Goal: Information Seeking & Learning: Find contact information

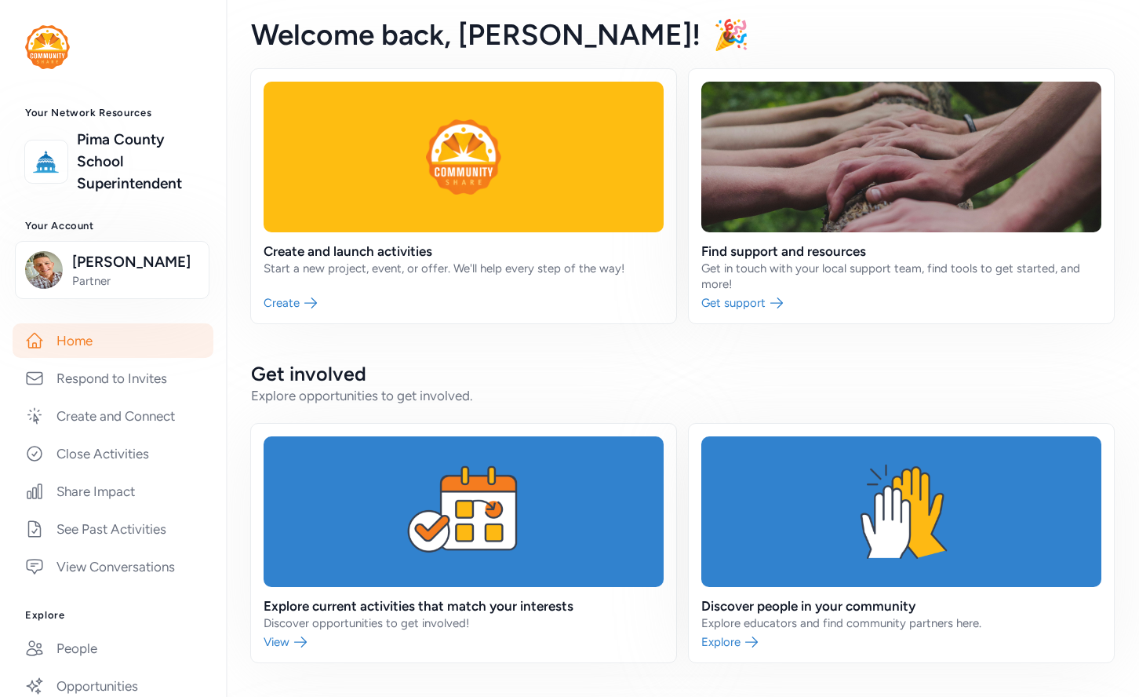
click at [0, 0] on div "Your Network Resources [GEOGRAPHIC_DATA] Superintendent Your Account [PERSON_NA…" at bounding box center [569, 348] width 1139 height 697
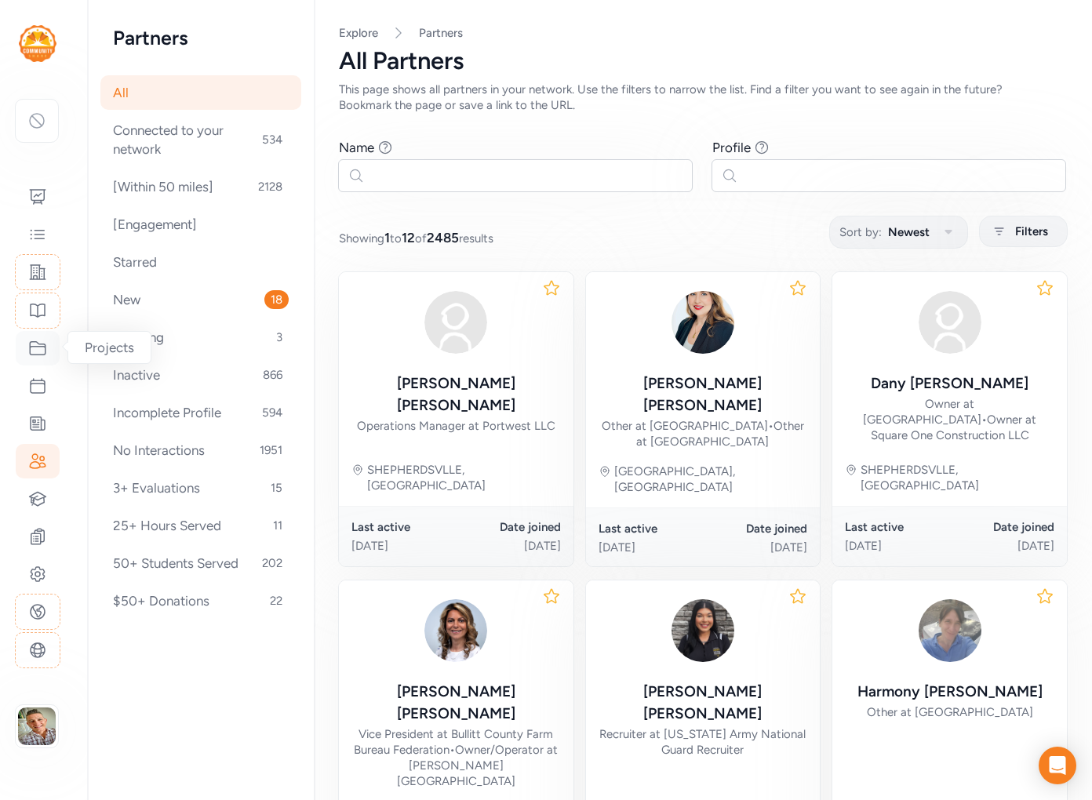
click at [30, 343] on icon at bounding box center [38, 348] width 16 height 13
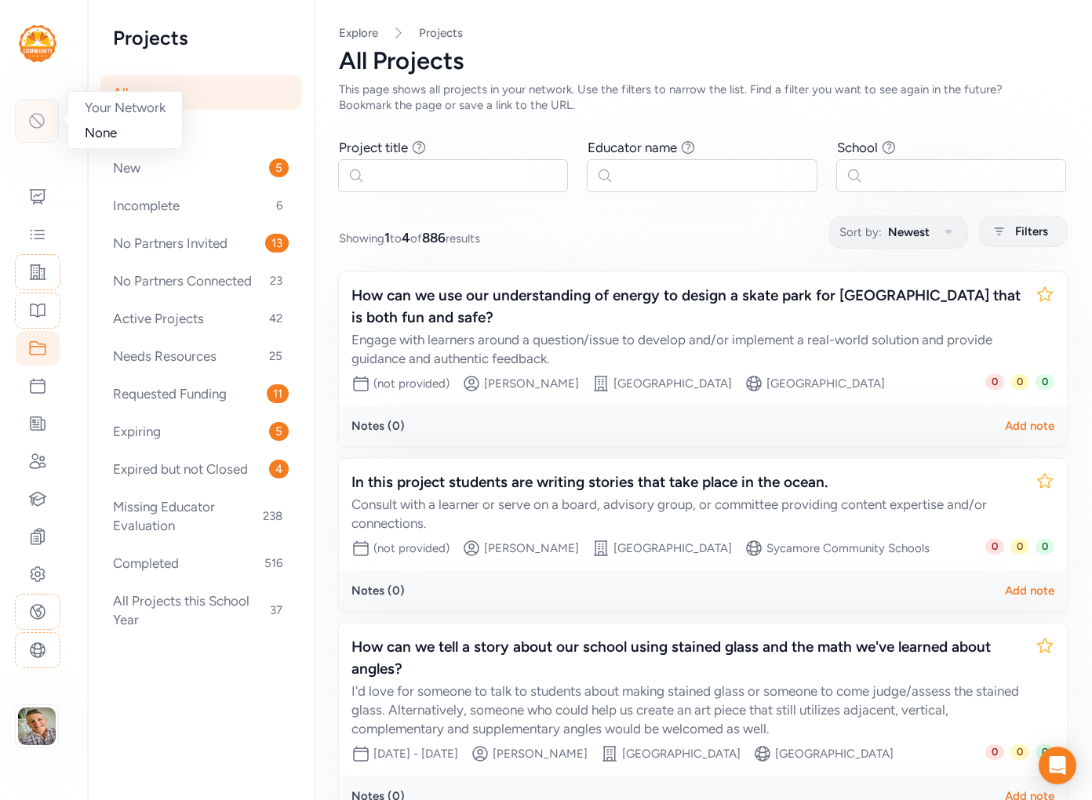
click at [35, 128] on icon at bounding box center [36, 120] width 19 height 19
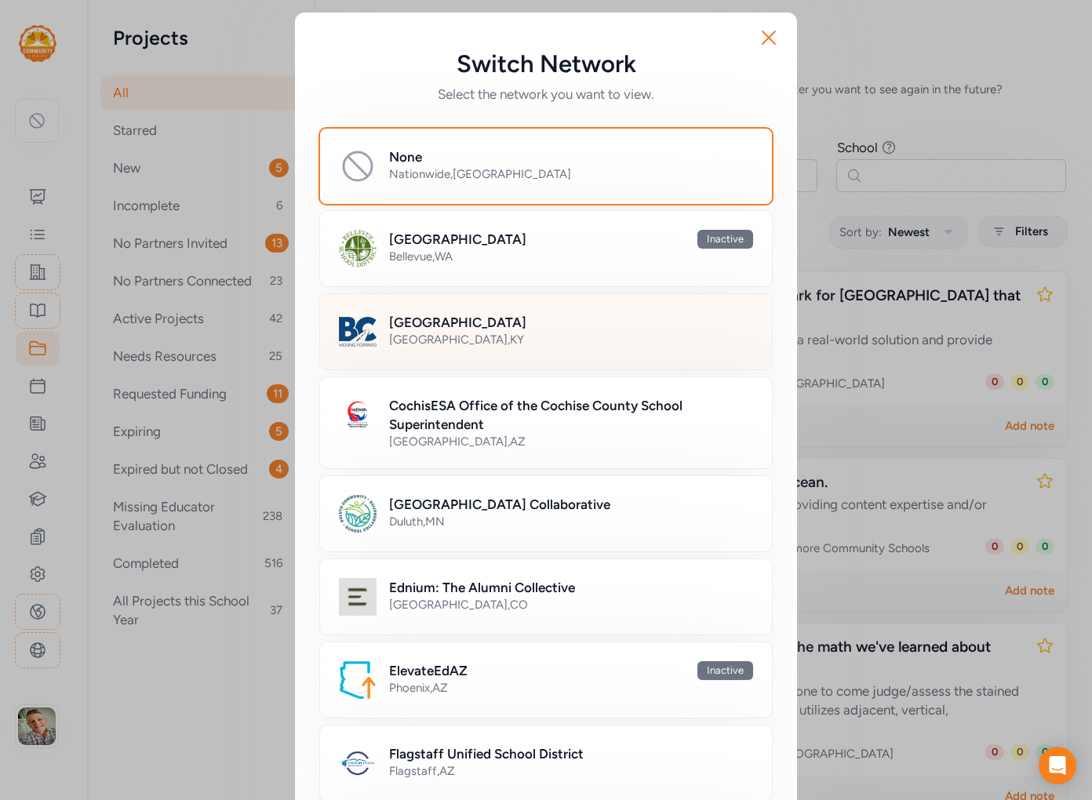
click at [441, 336] on div "[GEOGRAPHIC_DATA] , [GEOGRAPHIC_DATA]" at bounding box center [571, 340] width 364 height 16
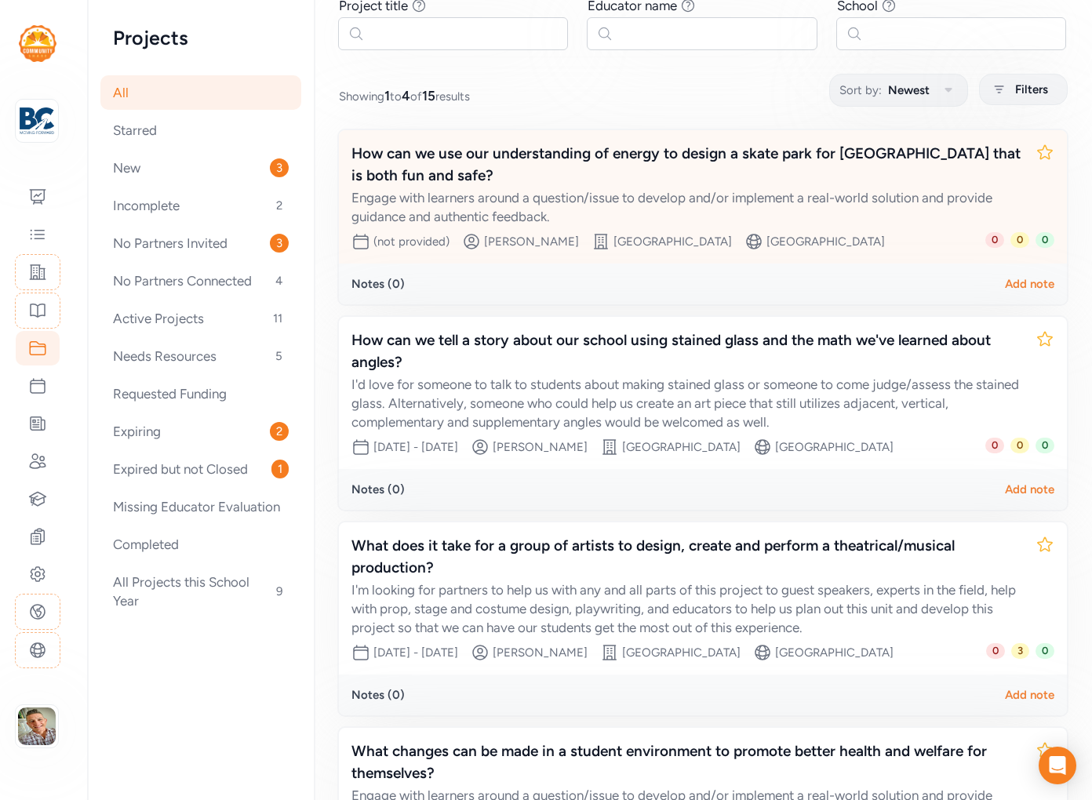
scroll to position [144, 0]
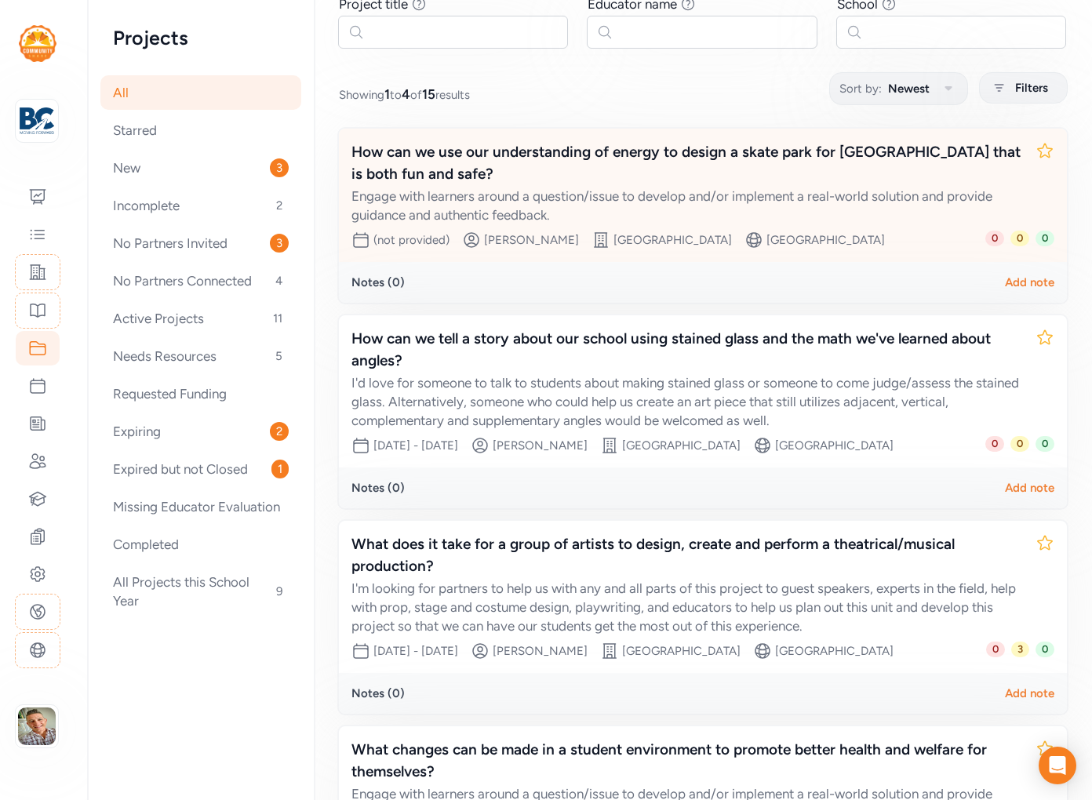
click at [537, 239] on div "[PERSON_NAME]" at bounding box center [531, 240] width 95 height 16
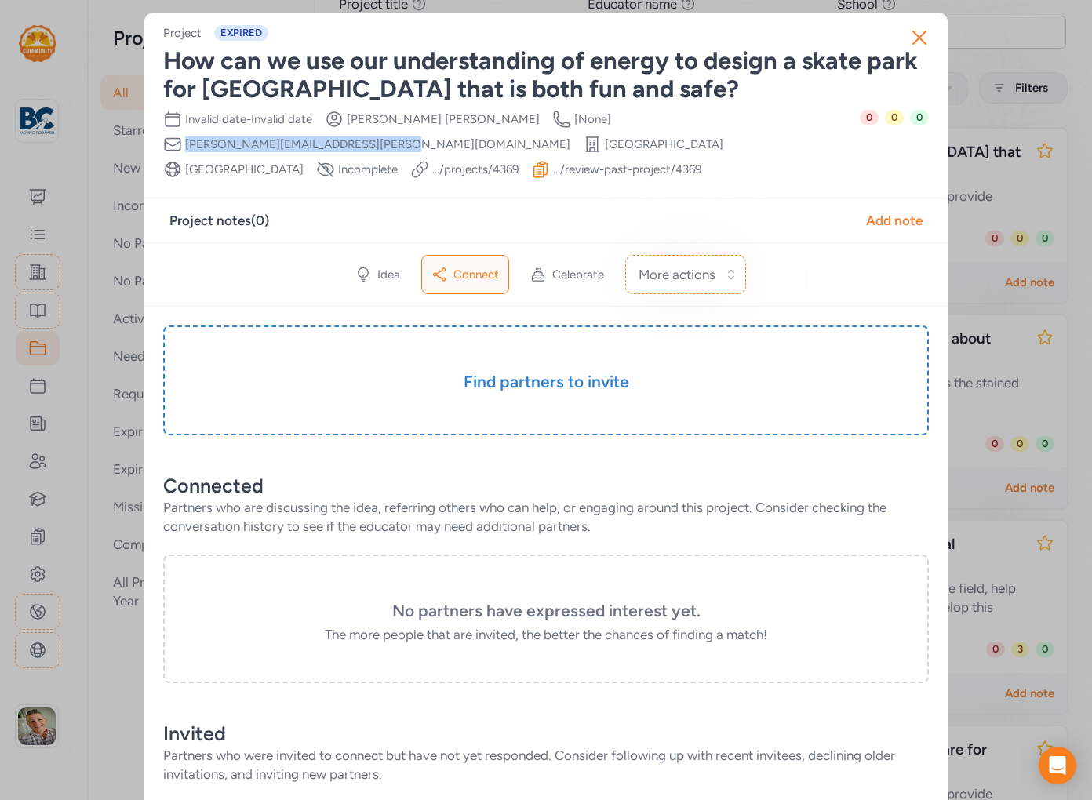
drag, startPoint x: 526, startPoint y: 118, endPoint x: 705, endPoint y: 116, distance: 179.7
click at [705, 116] on div "Date Range Invalid date - Invalid date Creator [PERSON_NAME] Creator Phone Numb…" at bounding box center [511, 144] width 697 height 69
copy span "[PERSON_NAME][EMAIL_ADDRESS][PERSON_NAME][DOMAIN_NAME]"
click at [919, 40] on icon "button" at bounding box center [919, 37] width 25 height 25
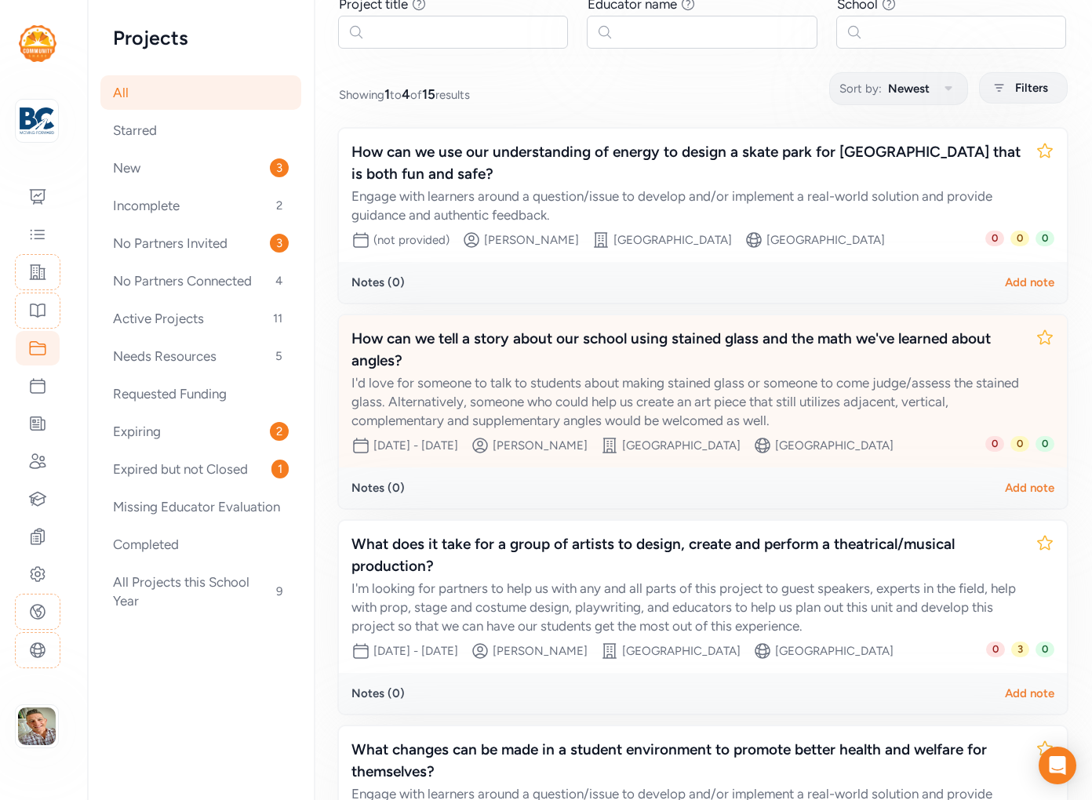
click at [653, 386] on div "I'd love for someone to talk to students about making stained glass or someone …" at bounding box center [688, 402] width 672 height 56
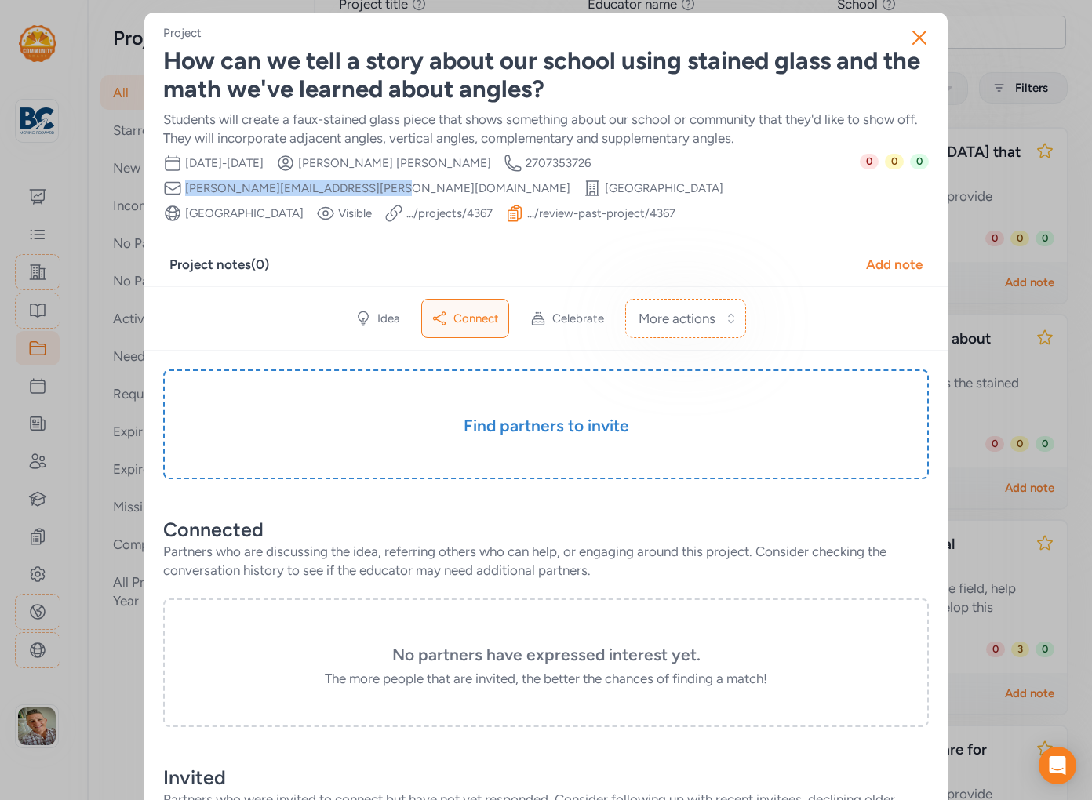
drag, startPoint x: 791, startPoint y: 162, endPoint x: 600, endPoint y: 168, distance: 190.8
click at [600, 168] on div "Date Range [DATE] - [DATE] Creator [PERSON_NAME] Creator Phone Number [PHONE_NU…" at bounding box center [511, 188] width 697 height 69
copy div "Creator Email [PERSON_NAME][EMAIL_ADDRESS][PERSON_NAME][DOMAIN_NAME]"
click at [919, 37] on icon "button" at bounding box center [919, 37] width 13 height 13
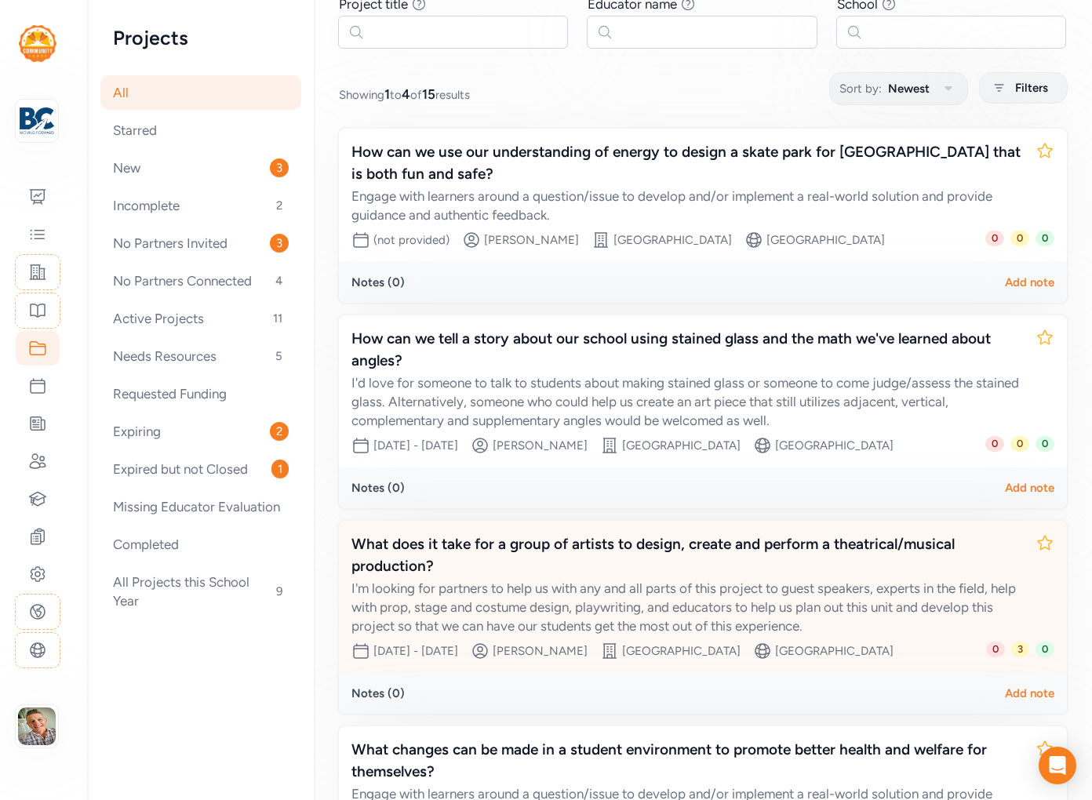
click at [590, 578] on div "What does it take for a group of artists to design, create and perform a theatr…" at bounding box center [688, 585] width 672 height 102
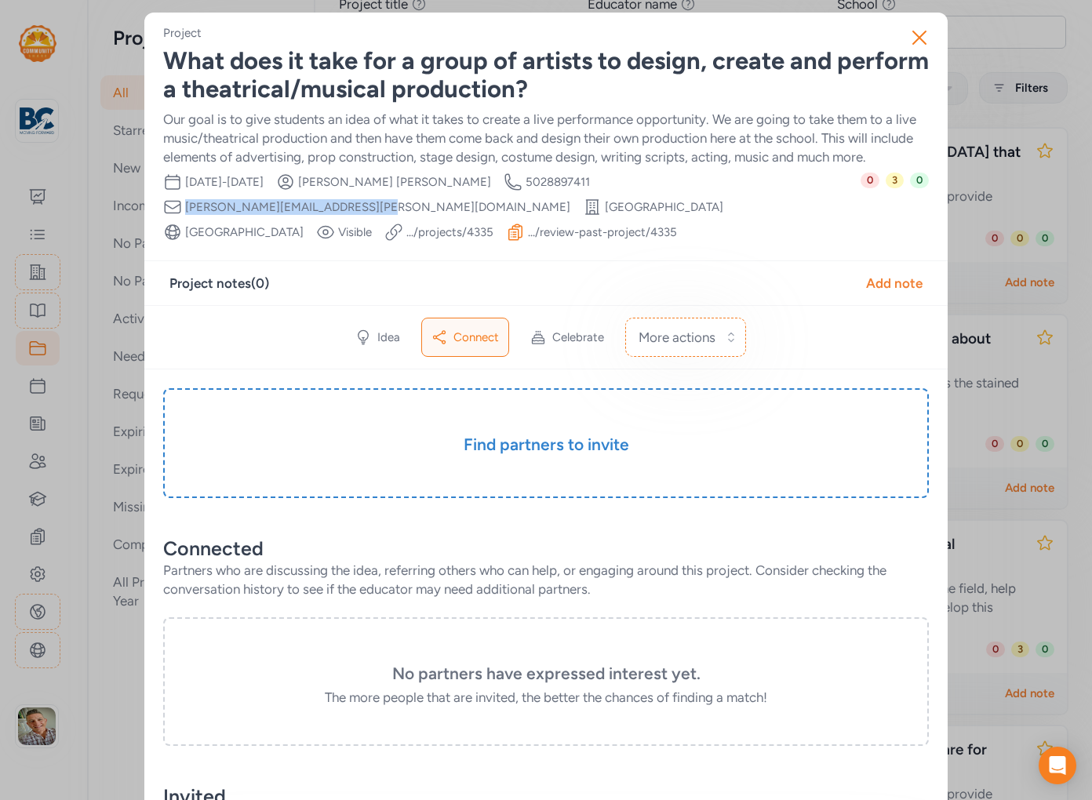
drag, startPoint x: 764, startPoint y: 182, endPoint x: 582, endPoint y: 180, distance: 182.1
click at [582, 180] on div "Date Range [DATE] - [DATE] Creator [PERSON_NAME] Creator Phone Number [PHONE_NU…" at bounding box center [512, 207] width 698 height 69
copy span "[PERSON_NAME][EMAIL_ADDRESS][PERSON_NAME][DOMAIN_NAME]"
click at [919, 34] on icon "button" at bounding box center [919, 37] width 25 height 25
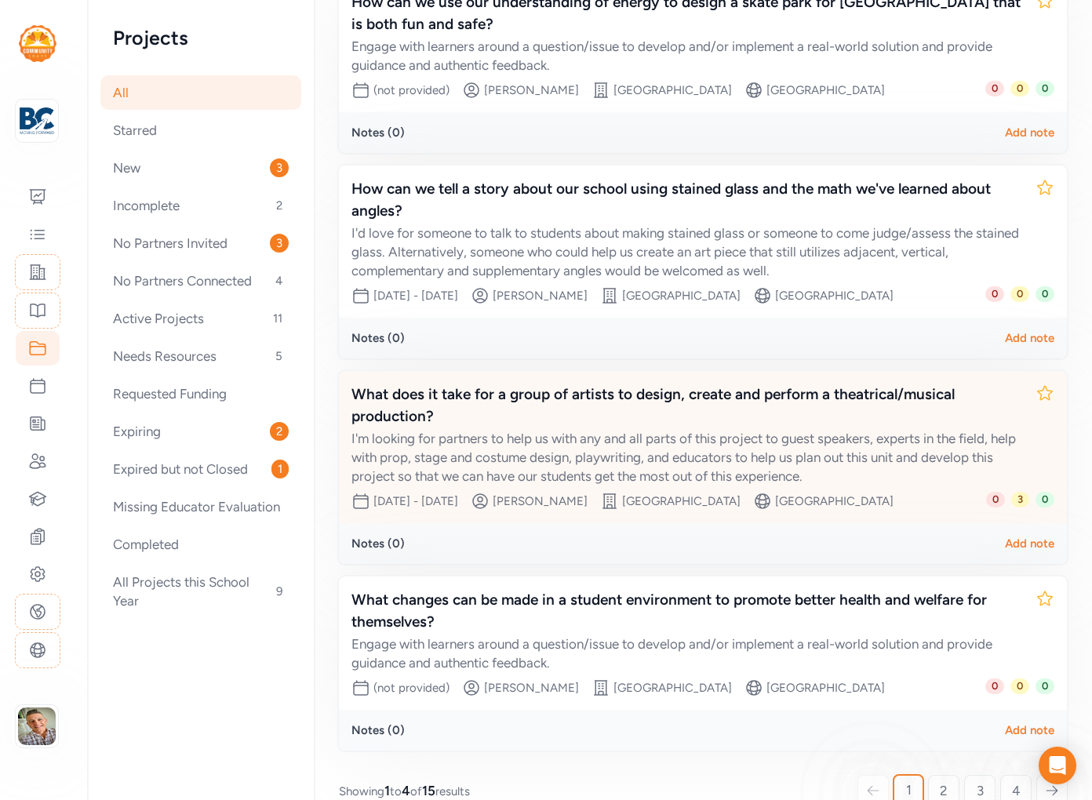
scroll to position [324, 0]
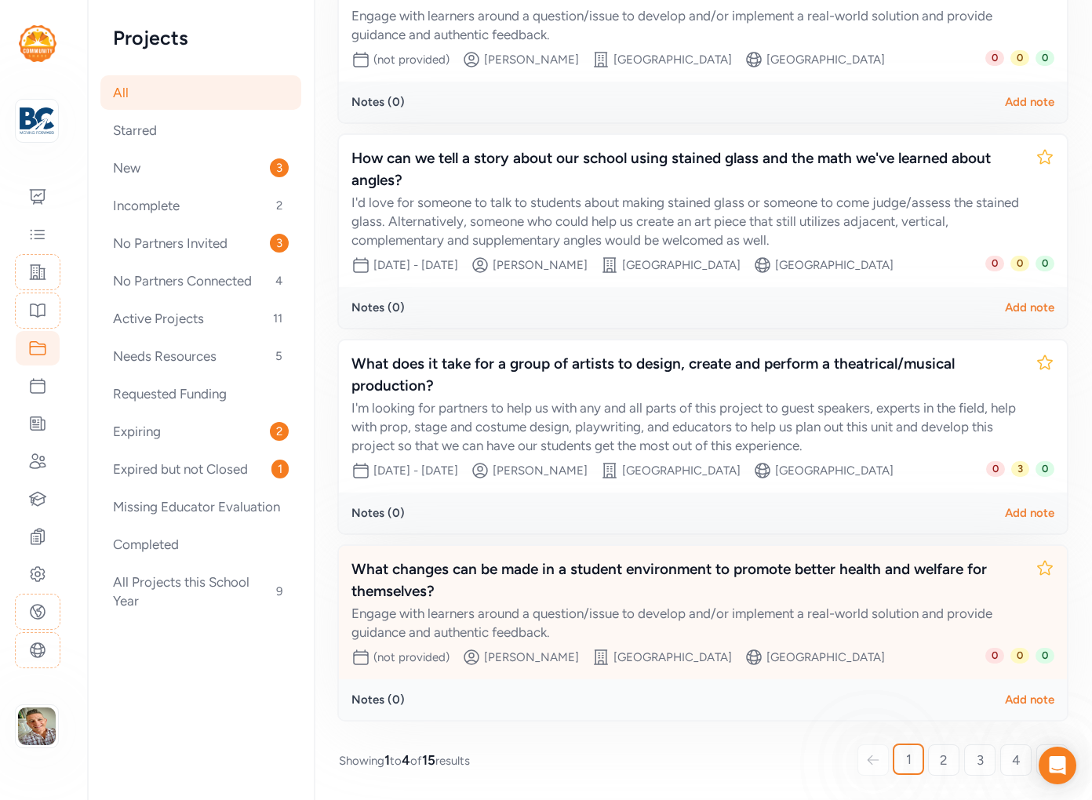
click at [616, 617] on div "Engage with learners around a question/issue to develop and/or implement a real…" at bounding box center [688, 623] width 672 height 38
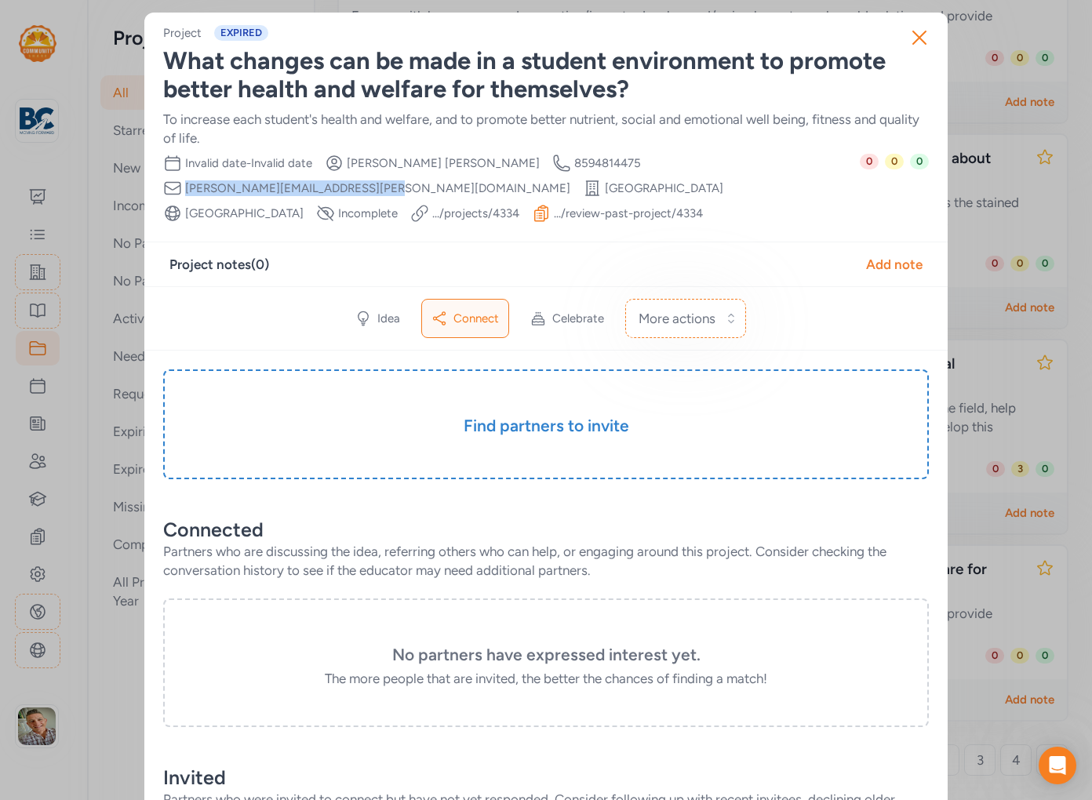
drag, startPoint x: 744, startPoint y: 164, endPoint x: 563, endPoint y: 156, distance: 181.4
click at [563, 156] on div "Date Range Invalid date - Invalid date Creator [PERSON_NAME] Creator Phone Numb…" at bounding box center [511, 188] width 697 height 69
copy span "[PERSON_NAME][EMAIL_ADDRESS][PERSON_NAME][DOMAIN_NAME]"
click at [922, 36] on icon "button" at bounding box center [919, 37] width 25 height 25
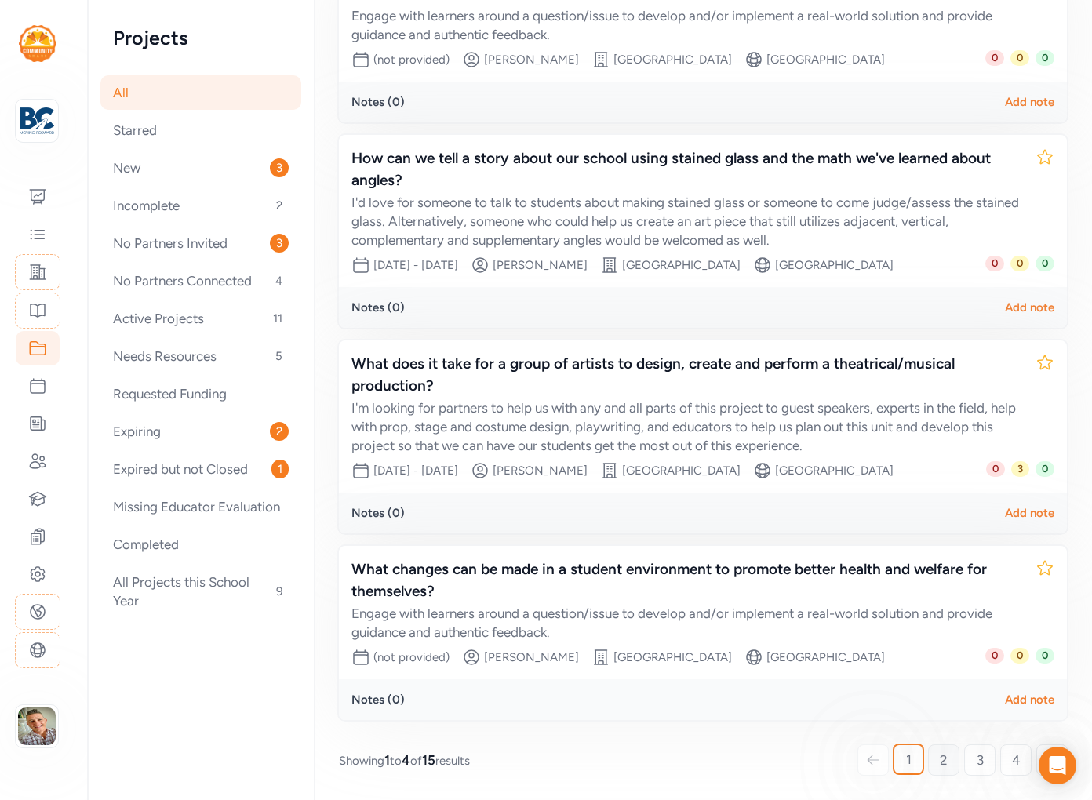
click at [949, 765] on link "2" at bounding box center [943, 760] width 31 height 31
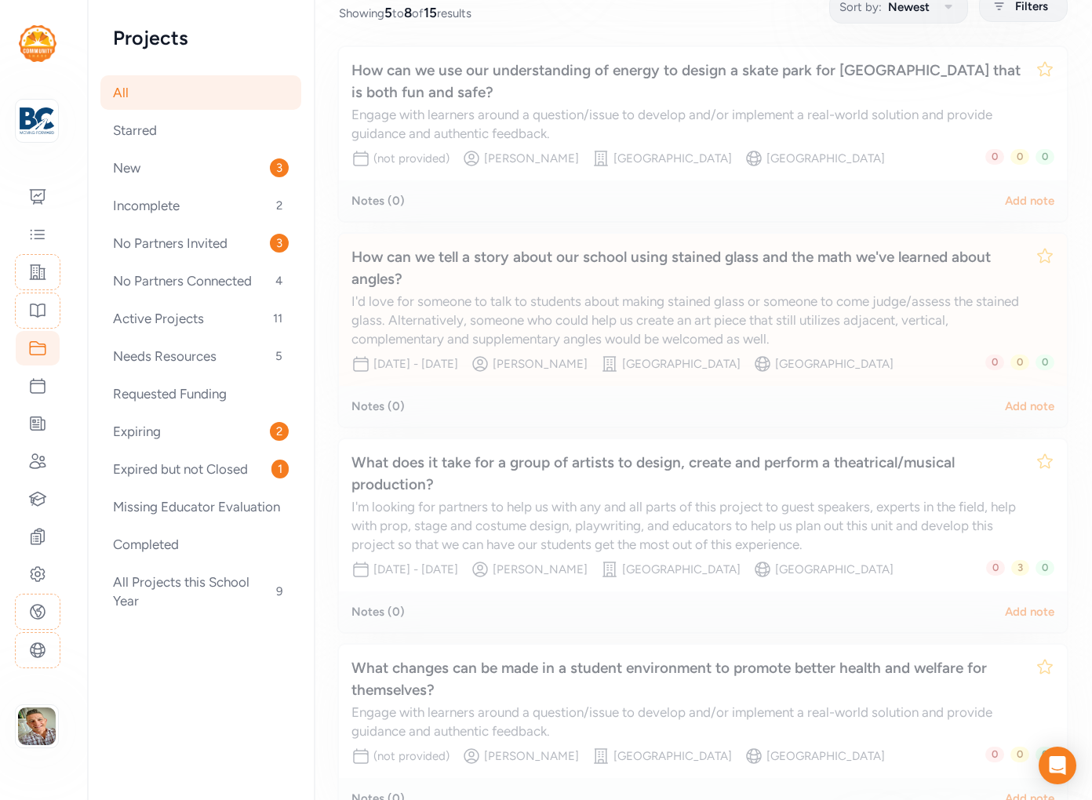
scroll to position [217, 0]
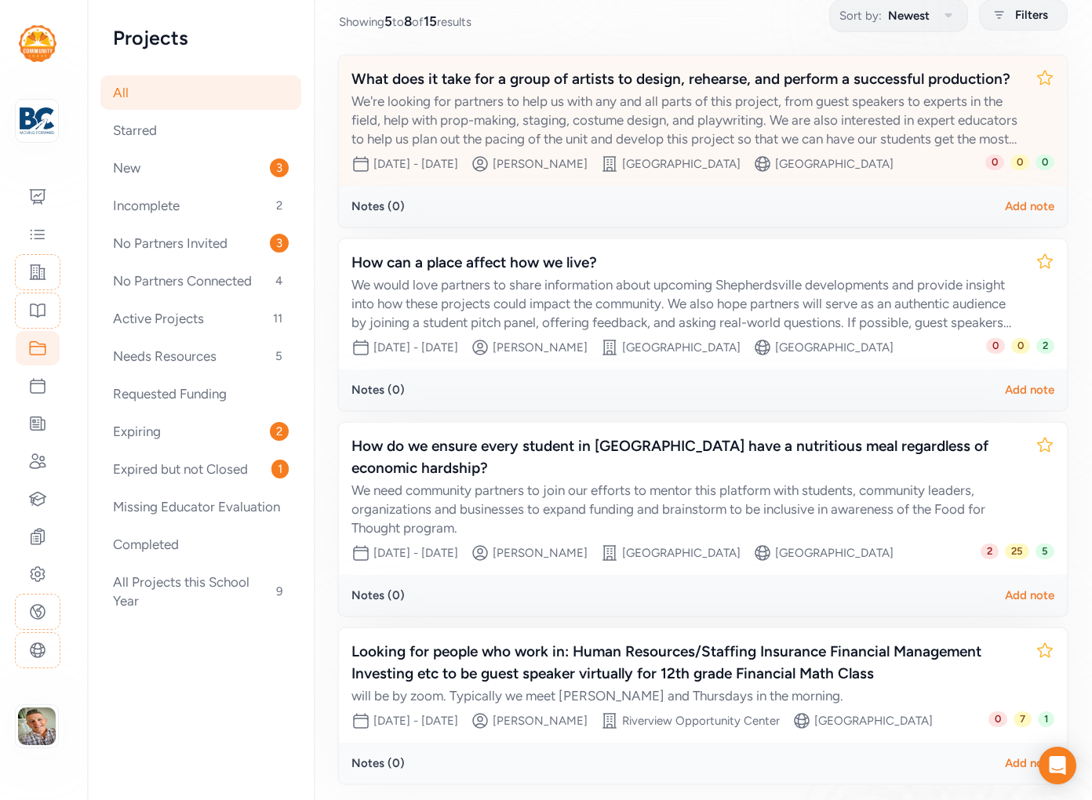
click at [672, 104] on div "We're looking for partners to help us with any and all parts of this project, f…" at bounding box center [688, 120] width 672 height 56
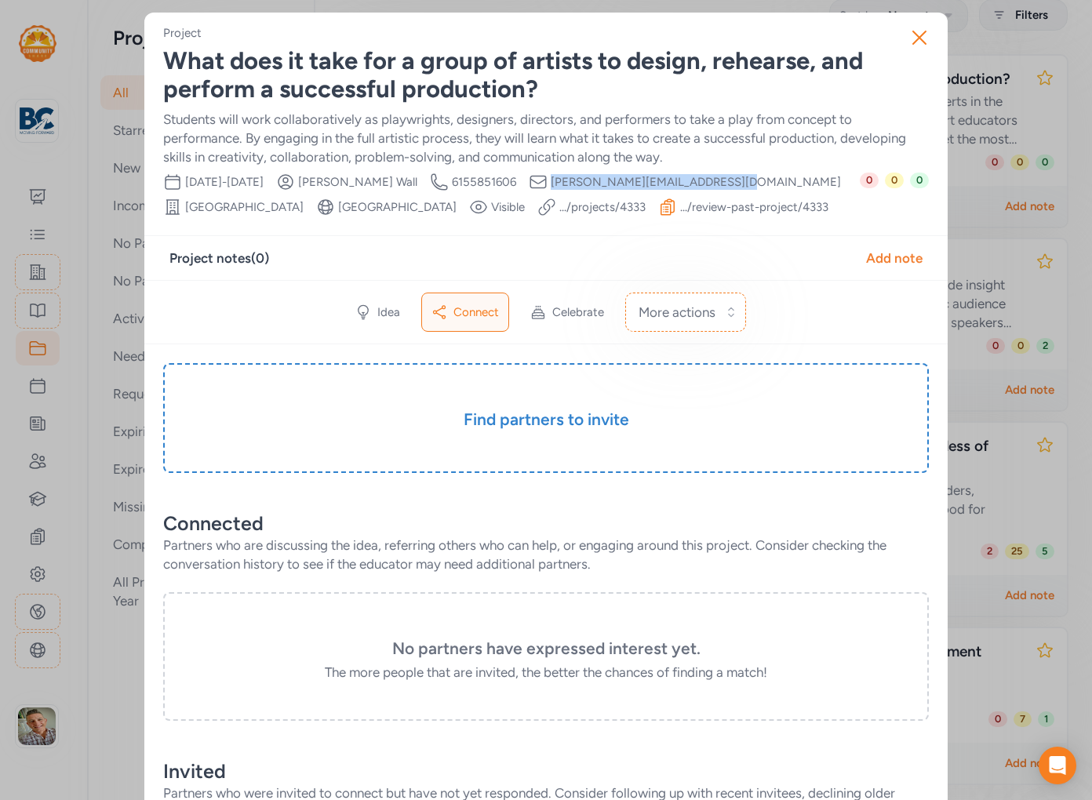
drag, startPoint x: 724, startPoint y: 181, endPoint x: 563, endPoint y: 184, distance: 161.7
click at [563, 184] on div "Date Range [DATE] - [DATE] Creator [PERSON_NAME] Creator Phone Number [PHONE_NU…" at bounding box center [511, 195] width 697 height 44
copy span "[PERSON_NAME][EMAIL_ADDRESS][DOMAIN_NAME]"
click at [912, 34] on icon "button" at bounding box center [919, 37] width 25 height 25
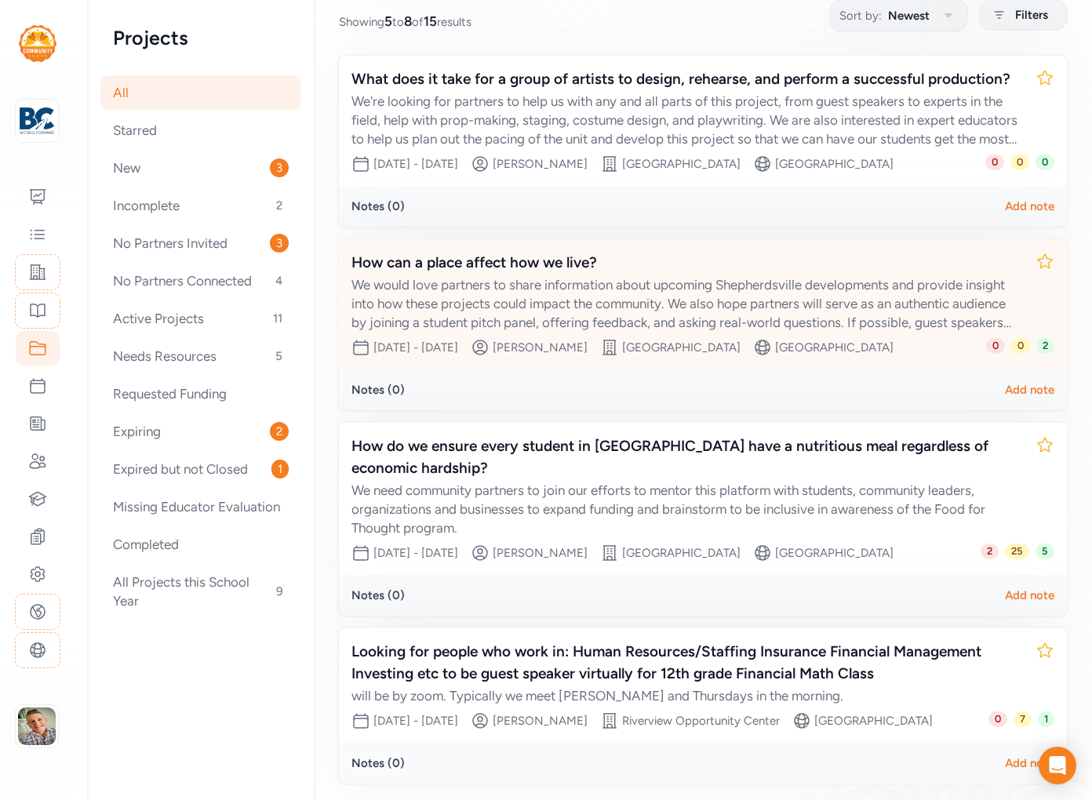
click at [739, 286] on div "We would love partners to share information about upcoming Shepherdsville devel…" at bounding box center [688, 303] width 672 height 56
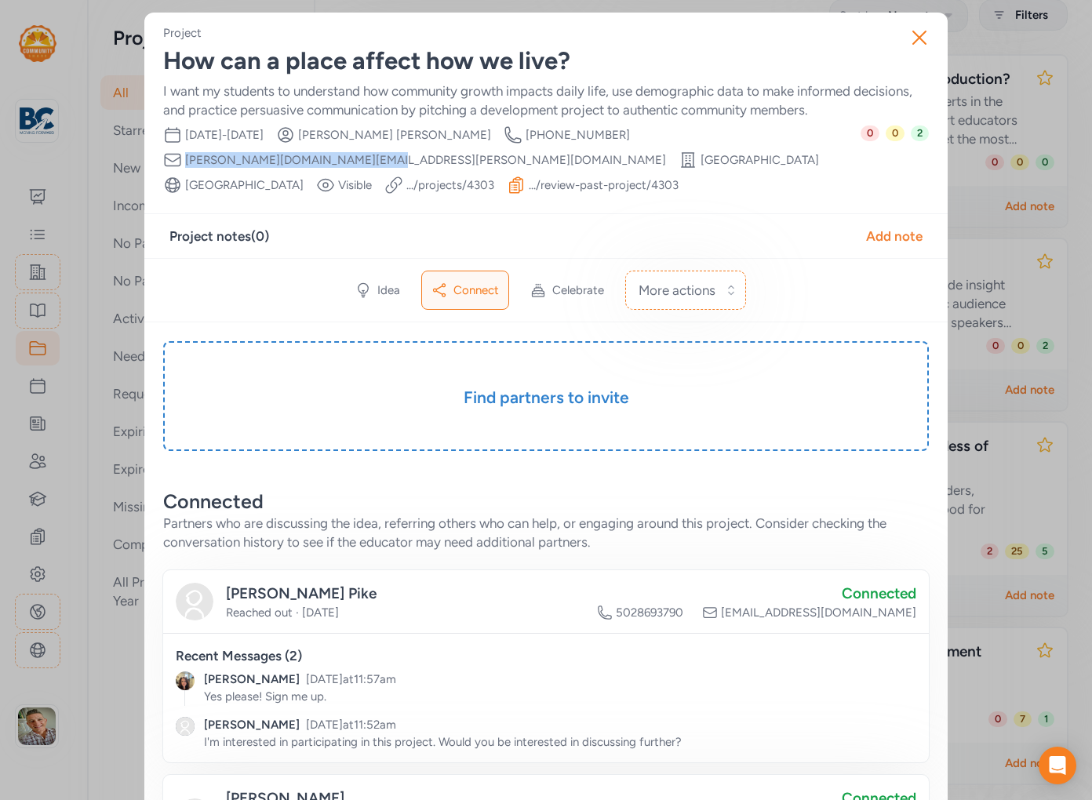
drag, startPoint x: 764, startPoint y: 137, endPoint x: 591, endPoint y: 132, distance: 173.5
click at [591, 132] on div "Date Range [DATE] - [DATE] Creator [PERSON_NAME] Creator Phone Number [PHONE_NU…" at bounding box center [512, 160] width 698 height 69
copy span "[PERSON_NAME][DOMAIN_NAME][EMAIL_ADDRESS][PERSON_NAME][DOMAIN_NAME]"
click at [918, 41] on icon "button" at bounding box center [919, 36] width 25 height 25
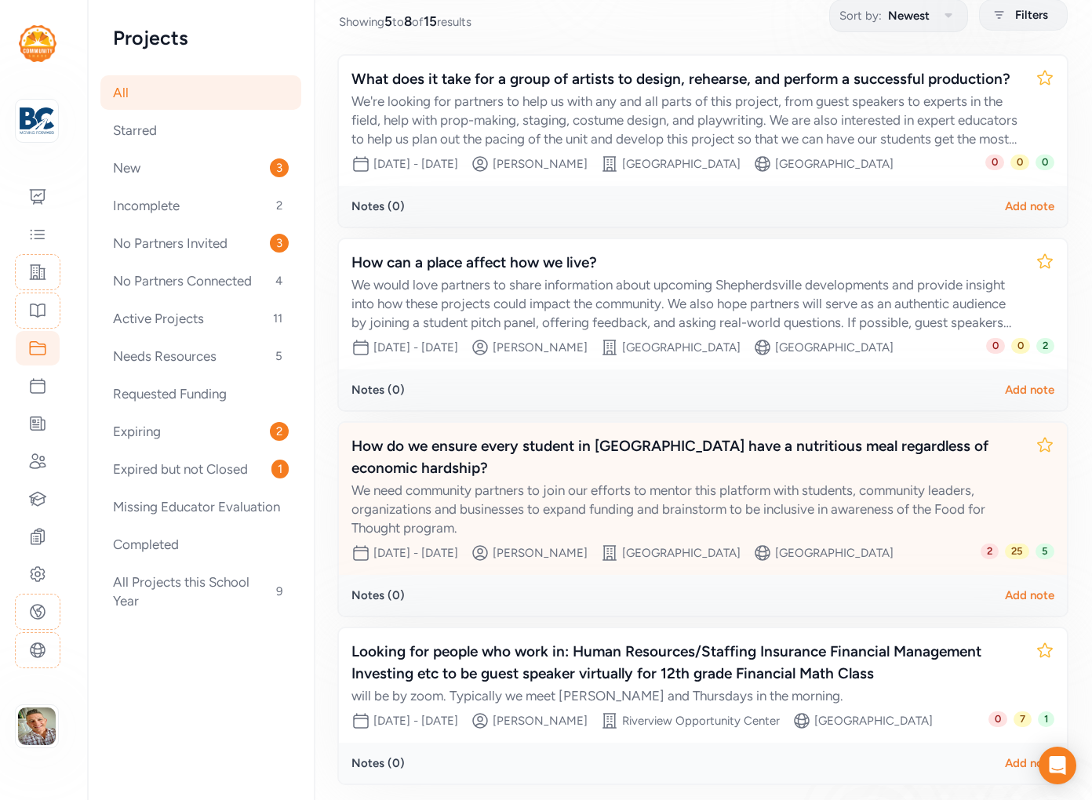
click at [752, 481] on div "We need community partners to join our efforts to mentor this platform with stu…" at bounding box center [688, 509] width 672 height 56
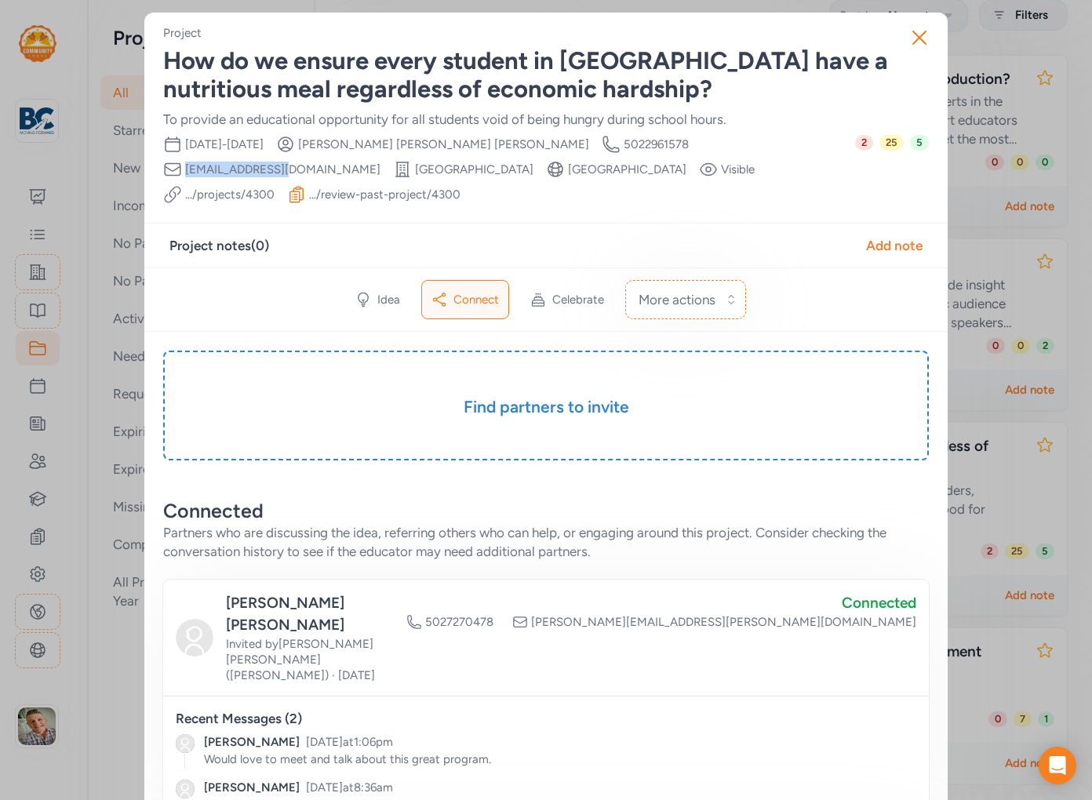
drag, startPoint x: 699, startPoint y: 146, endPoint x: 601, endPoint y: 145, distance: 98.1
click at [600, 145] on div "Date Range [DATE] - [DATE] Creator [PERSON_NAME] Creator Phone Number [PHONE_NU…" at bounding box center [509, 169] width 692 height 69
copy span "[EMAIL_ADDRESS][DOMAIN_NAME]"
click at [915, 42] on icon "button" at bounding box center [919, 37] width 13 height 13
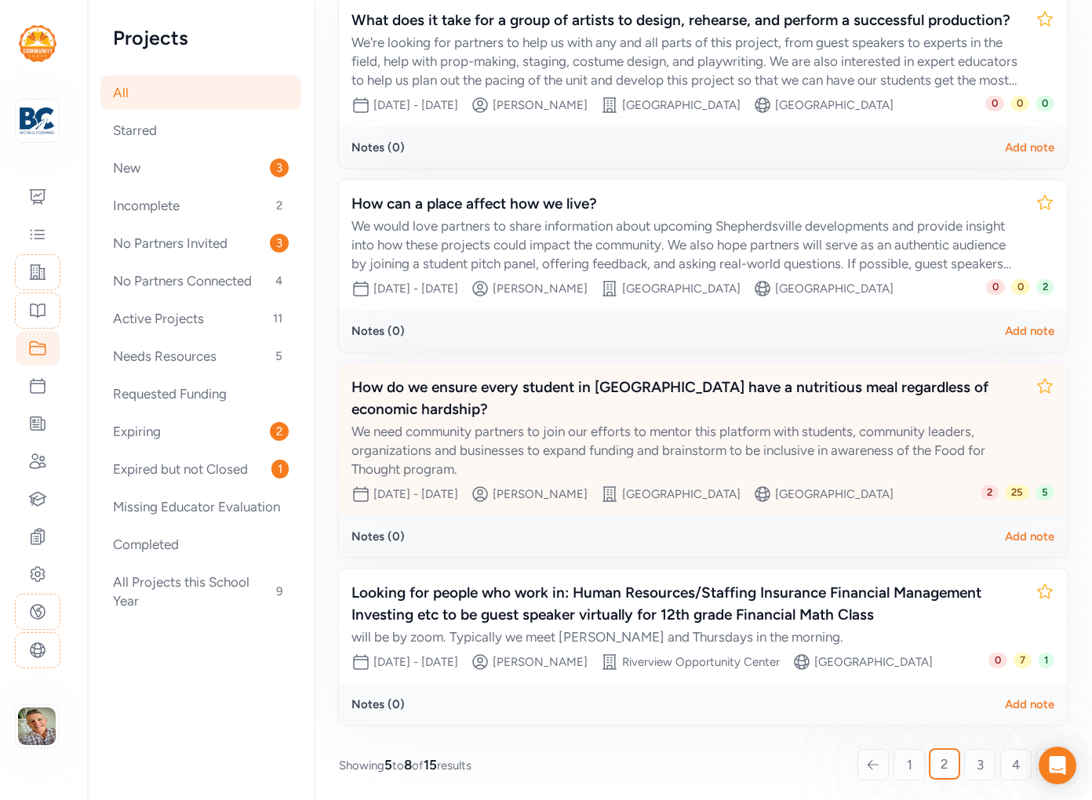
scroll to position [330, 0]
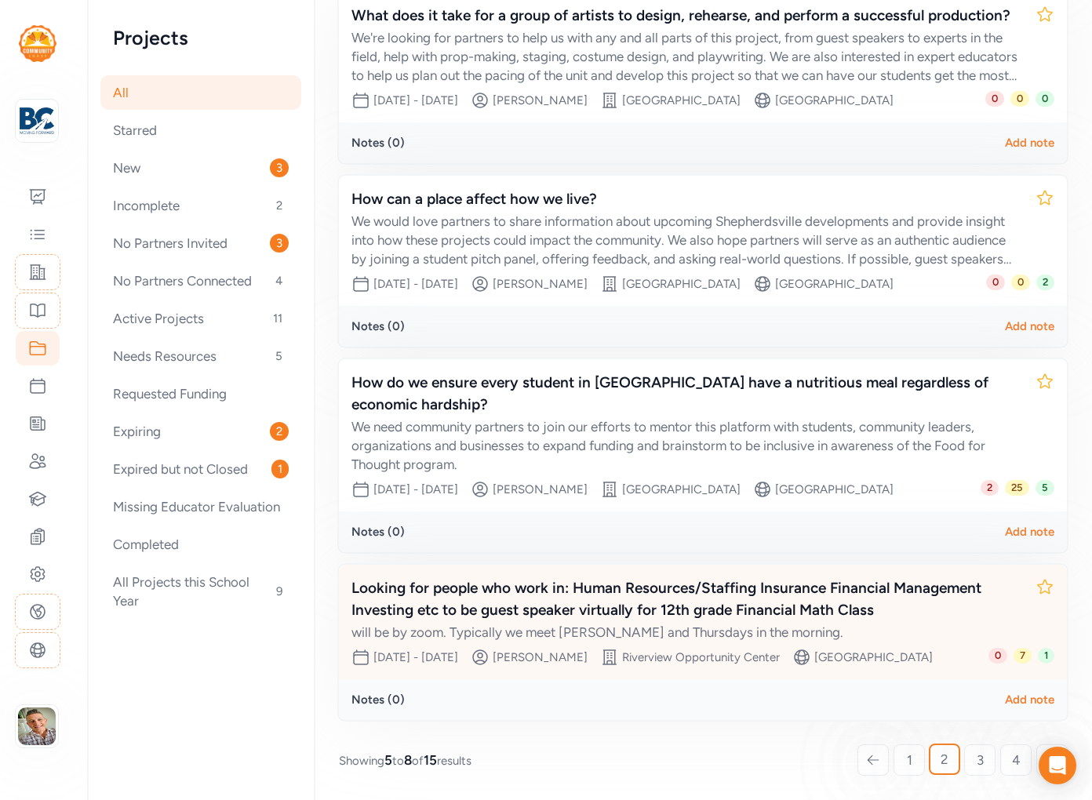
click at [727, 623] on div "will be by zoom. Typically we meet [PERSON_NAME] and Thursdays in the morning." at bounding box center [688, 632] width 672 height 19
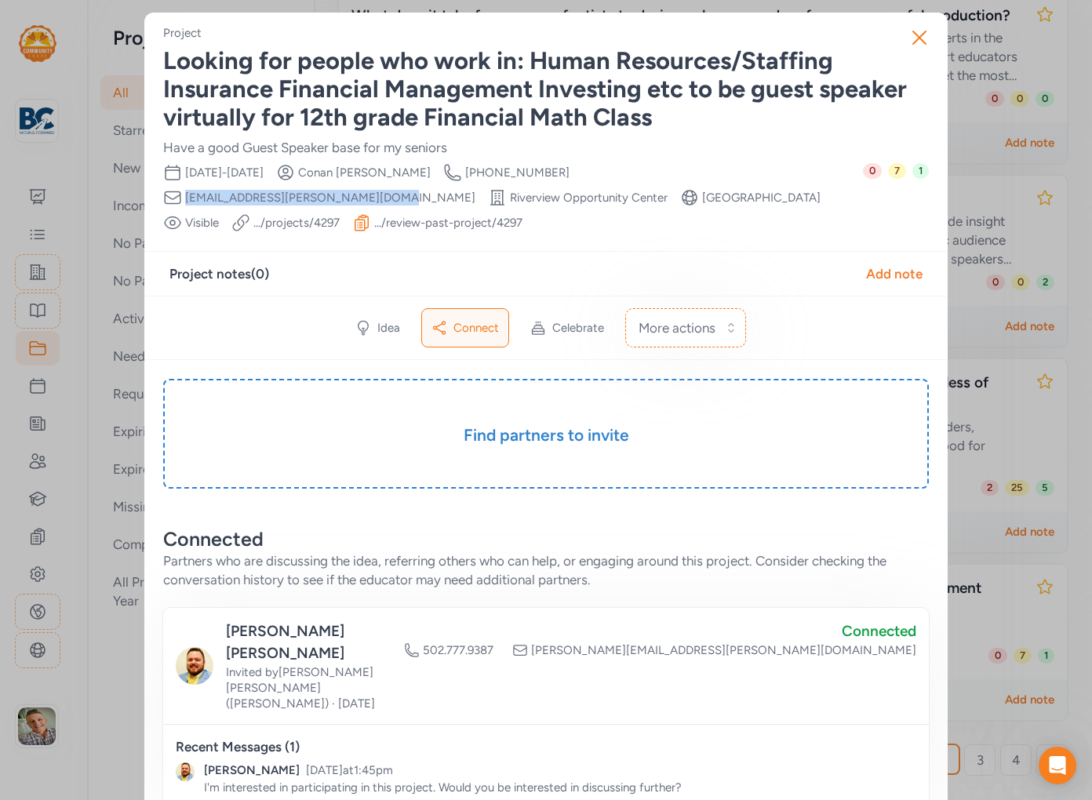
drag, startPoint x: 795, startPoint y: 176, endPoint x: 608, endPoint y: 175, distance: 186.8
click at [608, 175] on div "Date Range [DATE] - [DATE] Creator [PERSON_NAME] Creator Phone Number [PHONE_NU…" at bounding box center [513, 197] width 700 height 69
copy div "Creator Email [EMAIL_ADDRESS][PERSON_NAME][DOMAIN_NAME]"
click at [922, 39] on icon "button" at bounding box center [919, 37] width 13 height 13
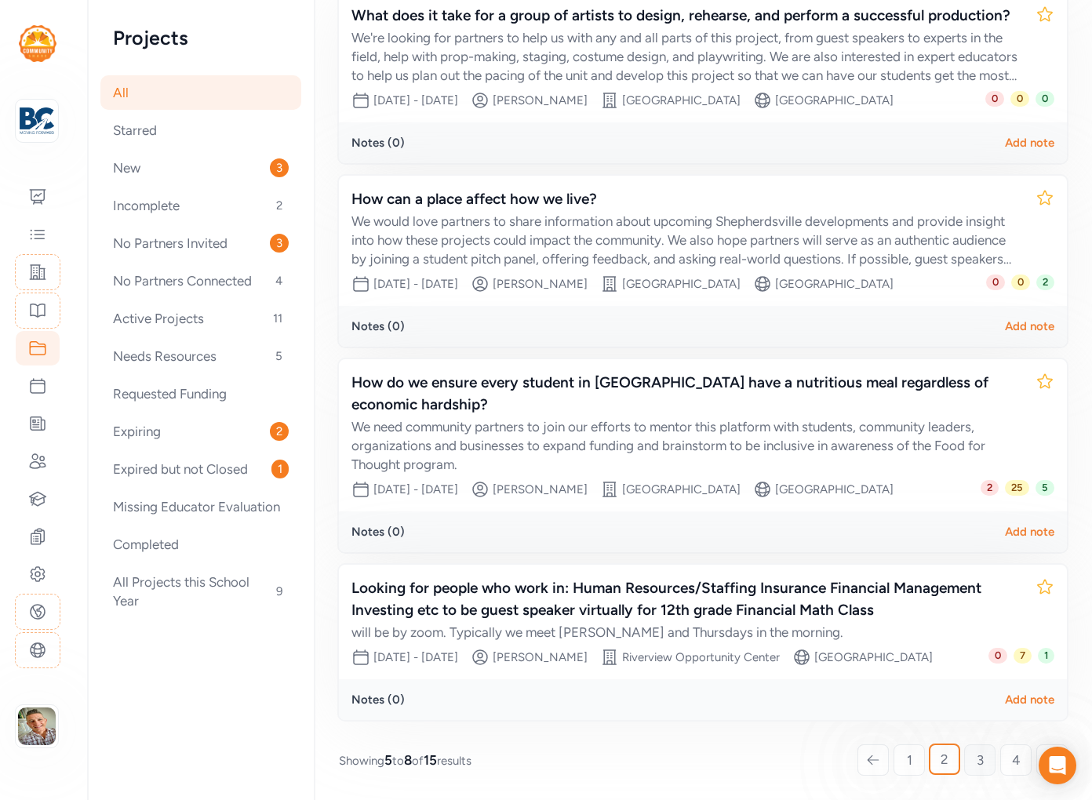
click at [978, 766] on span "3" at bounding box center [980, 760] width 7 height 19
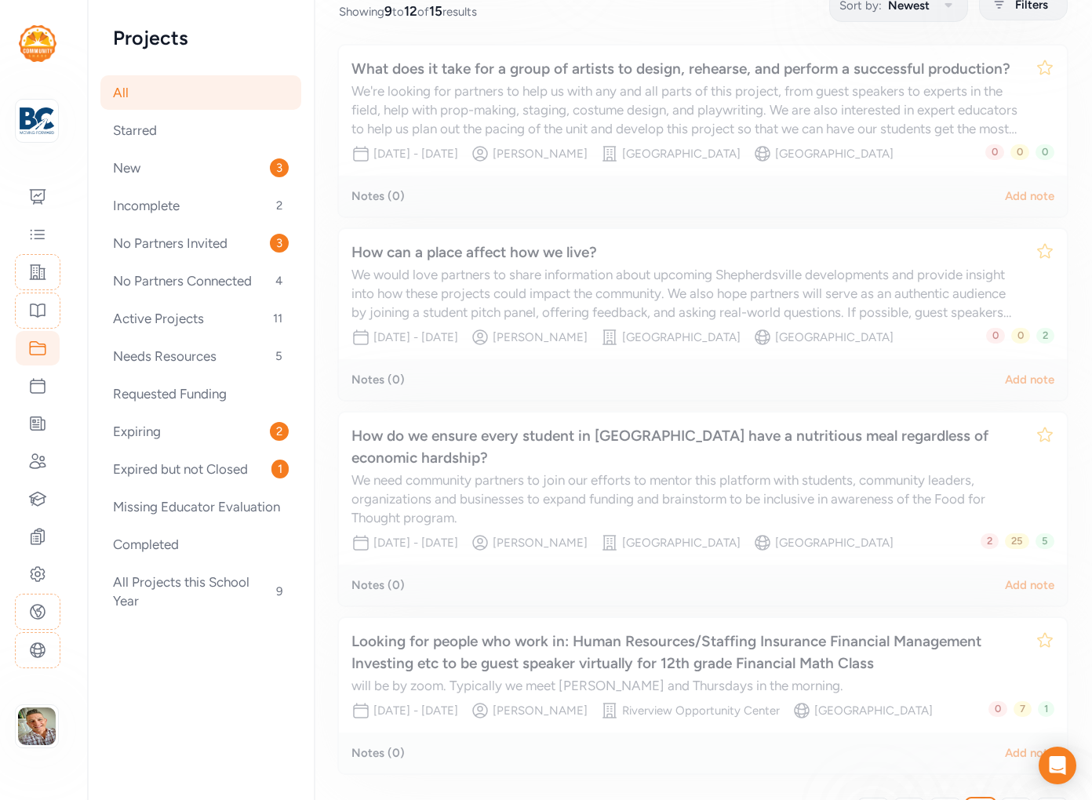
scroll to position [217, 0]
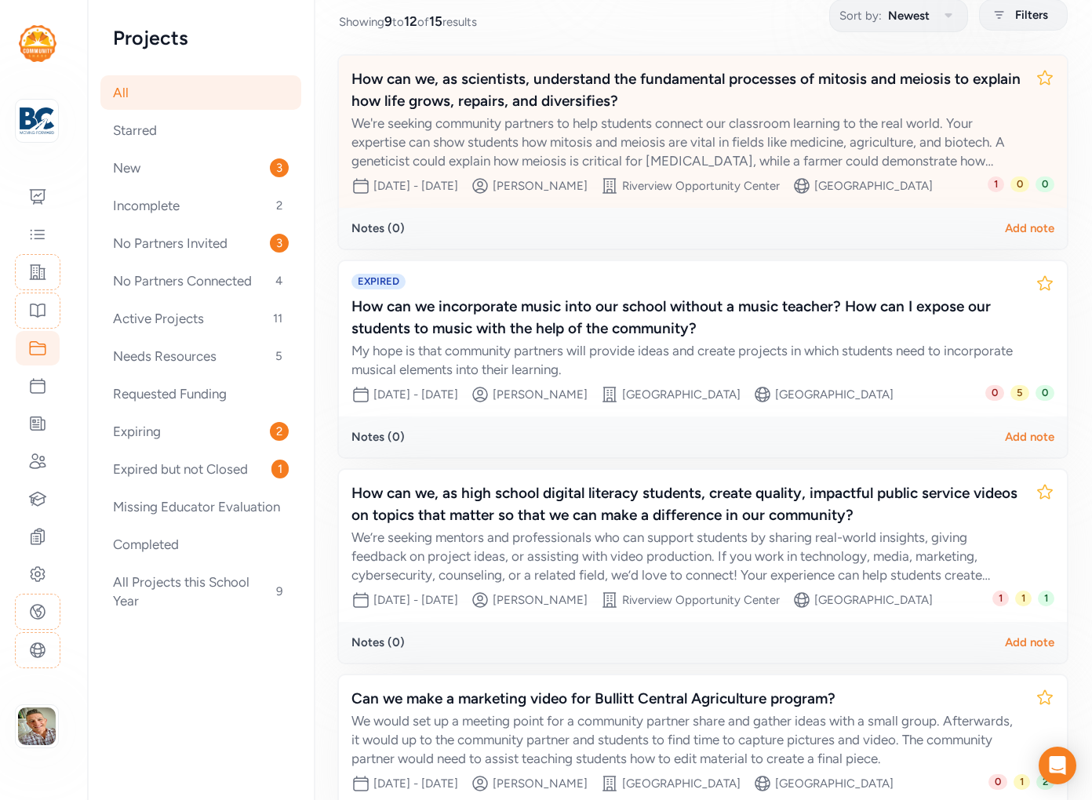
click at [634, 165] on div "We're seeking community partners to help students connect our classroom learnin…" at bounding box center [688, 142] width 672 height 56
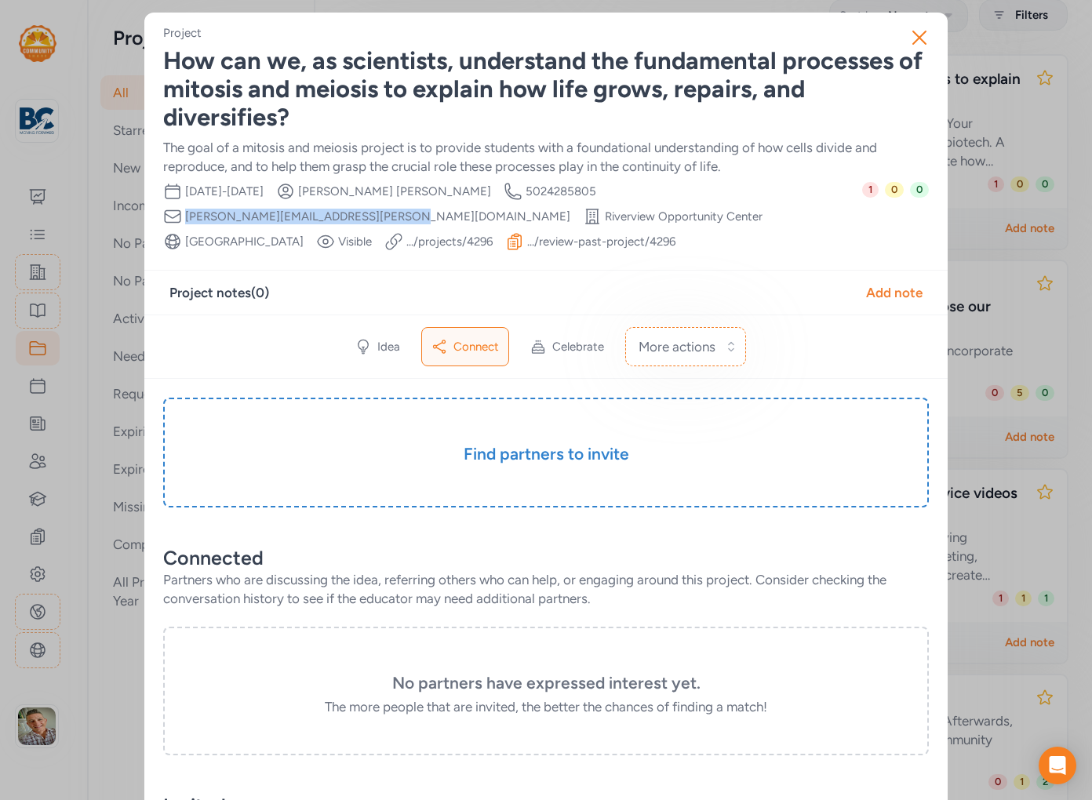
drag, startPoint x: 821, startPoint y: 193, endPoint x: 618, endPoint y: 197, distance: 202.5
click at [618, 197] on div "Date Range [DATE] - [DATE] Creator [PERSON_NAME] Creator Phone Number [PHONE_NU…" at bounding box center [512, 216] width 699 height 69
copy span "[PERSON_NAME][EMAIL_ADDRESS][PERSON_NAME][DOMAIN_NAME]"
click at [919, 38] on icon "button" at bounding box center [919, 37] width 13 height 13
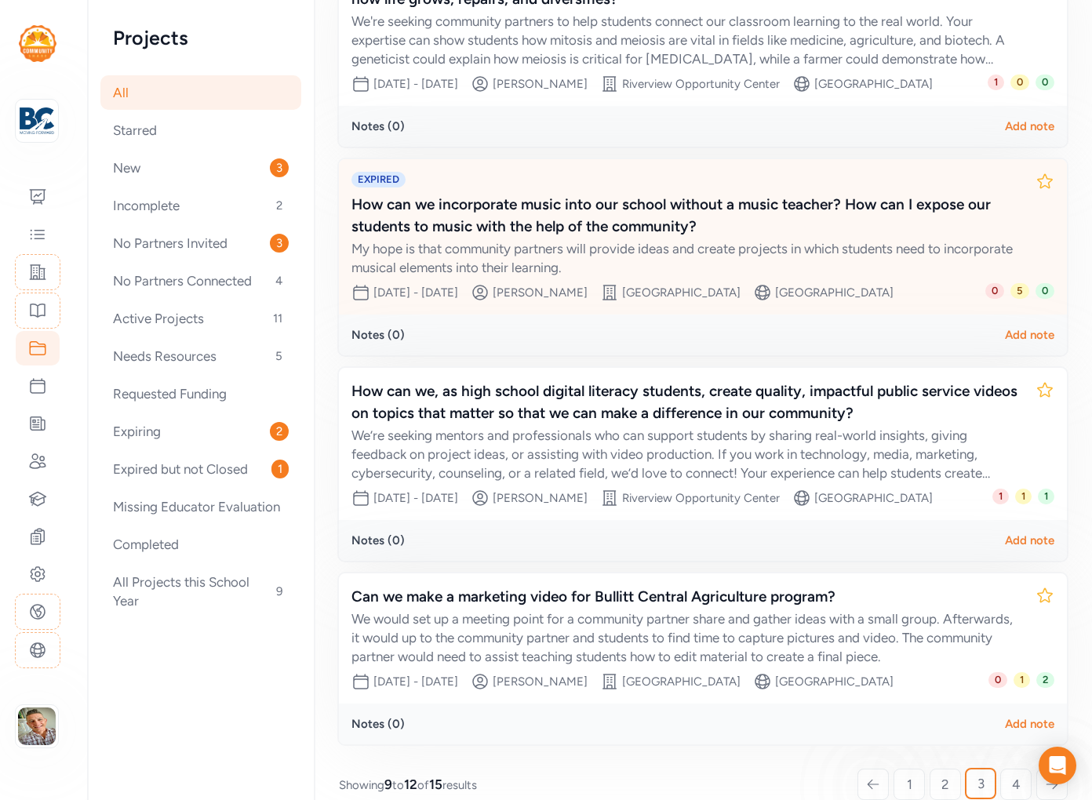
scroll to position [321, 0]
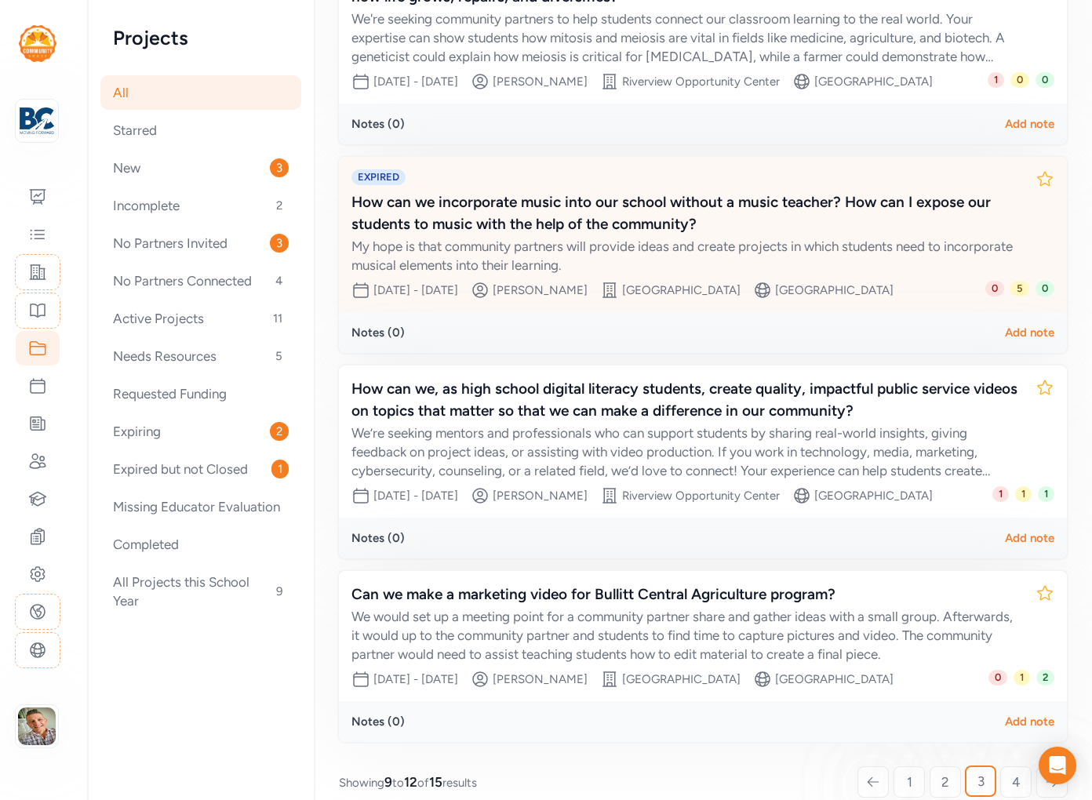
click at [639, 275] on div "My hope is that community partners will provide ideas and create projects in wh…" at bounding box center [688, 256] width 672 height 38
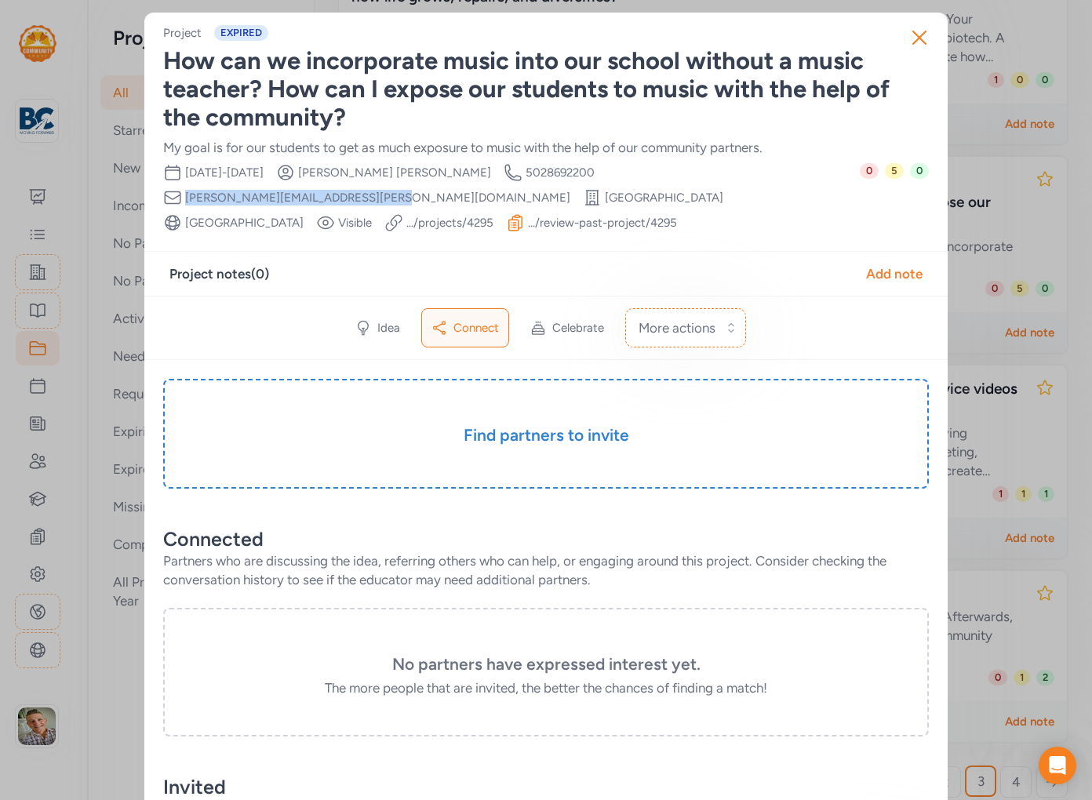
drag, startPoint x: 769, startPoint y: 177, endPoint x: 593, endPoint y: 177, distance: 175.8
click at [593, 177] on div "Date Range [DATE] - [DATE] Creator [PERSON_NAME] Creator Phone Number [PHONE_NU…" at bounding box center [511, 197] width 697 height 69
copy span "[PERSON_NAME][EMAIL_ADDRESS][PERSON_NAME][DOMAIN_NAME]"
click at [921, 42] on icon "button" at bounding box center [919, 37] width 25 height 25
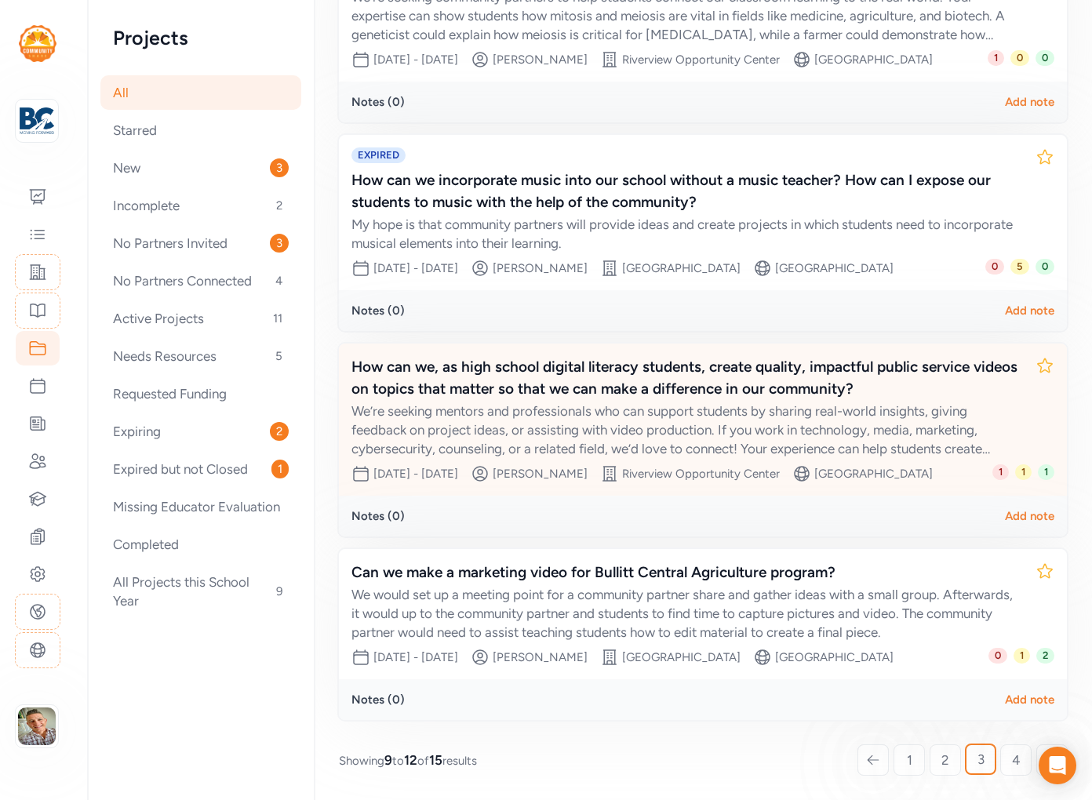
scroll to position [418, 0]
click at [749, 423] on div "We’re seeking mentors and professionals who can support students by sharing rea…" at bounding box center [688, 430] width 672 height 56
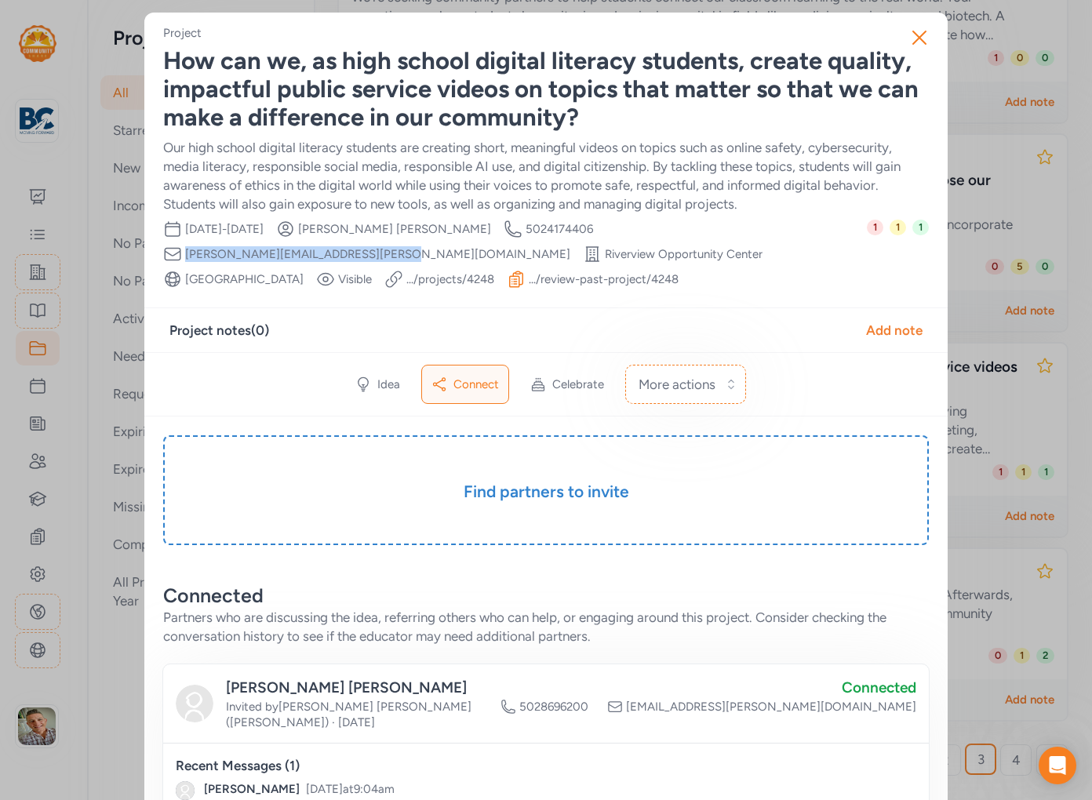
drag, startPoint x: 781, startPoint y: 231, endPoint x: 599, endPoint y: 231, distance: 182.0
click at [599, 231] on div "Date Range [DATE] - [DATE] Creator [PERSON_NAME] Creator Phone Number [PHONE_NU…" at bounding box center [515, 254] width 704 height 69
click at [921, 35] on icon "button" at bounding box center [919, 37] width 13 height 13
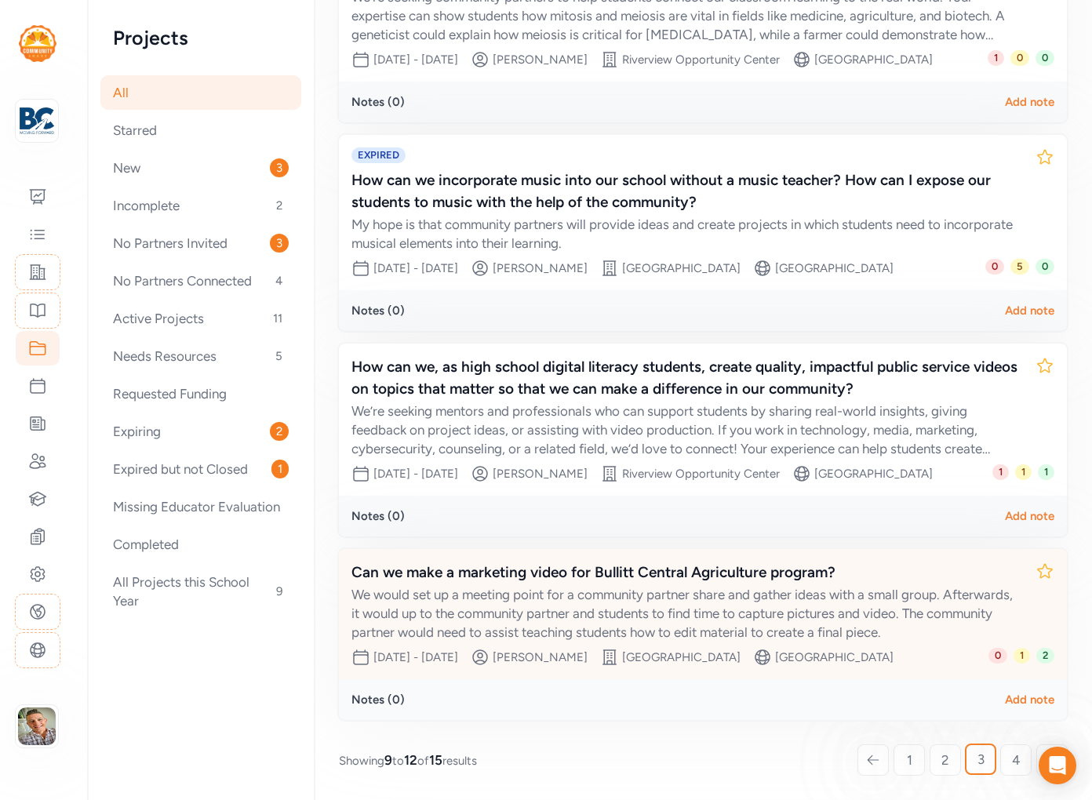
click at [712, 619] on div "We would set up a meeting point for a community partner share and gather ideas …" at bounding box center [688, 613] width 672 height 56
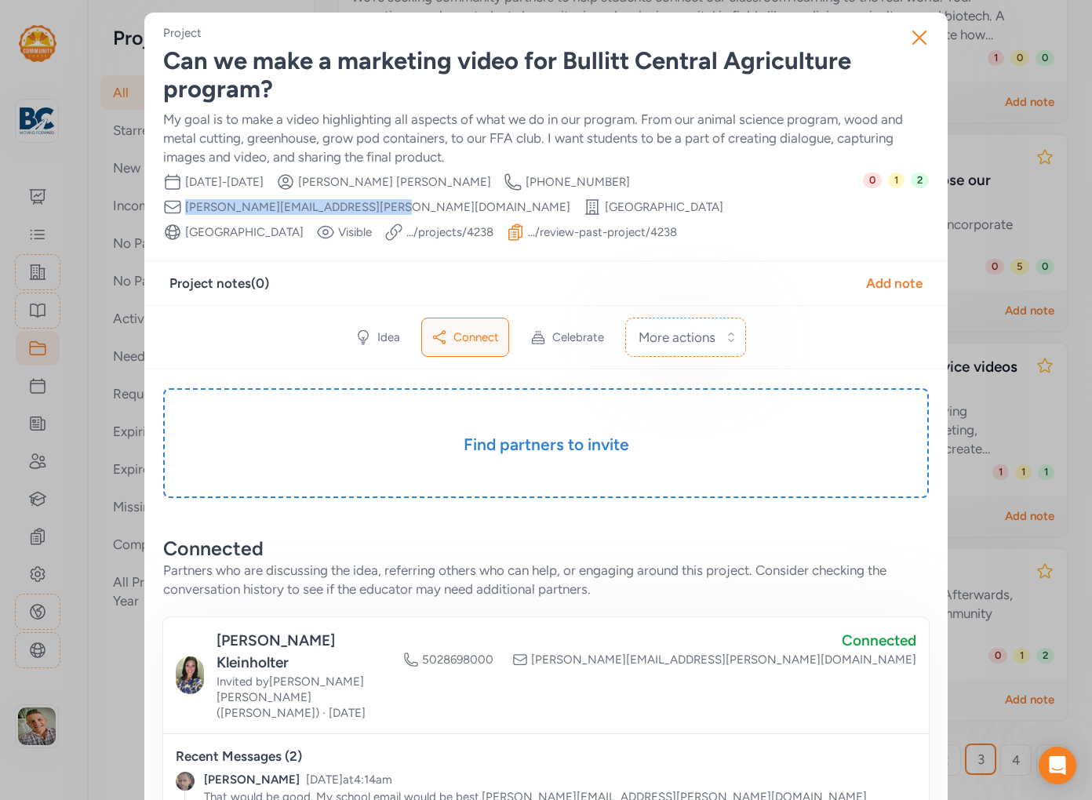
drag, startPoint x: 782, startPoint y: 184, endPoint x: 598, endPoint y: 184, distance: 183.6
click at [598, 184] on div "Date Range [DATE] - [DATE] Creator [PERSON_NAME] Creator Phone Number [PHONE_NU…" at bounding box center [513, 207] width 700 height 69
click at [919, 38] on icon "button" at bounding box center [919, 37] width 13 height 13
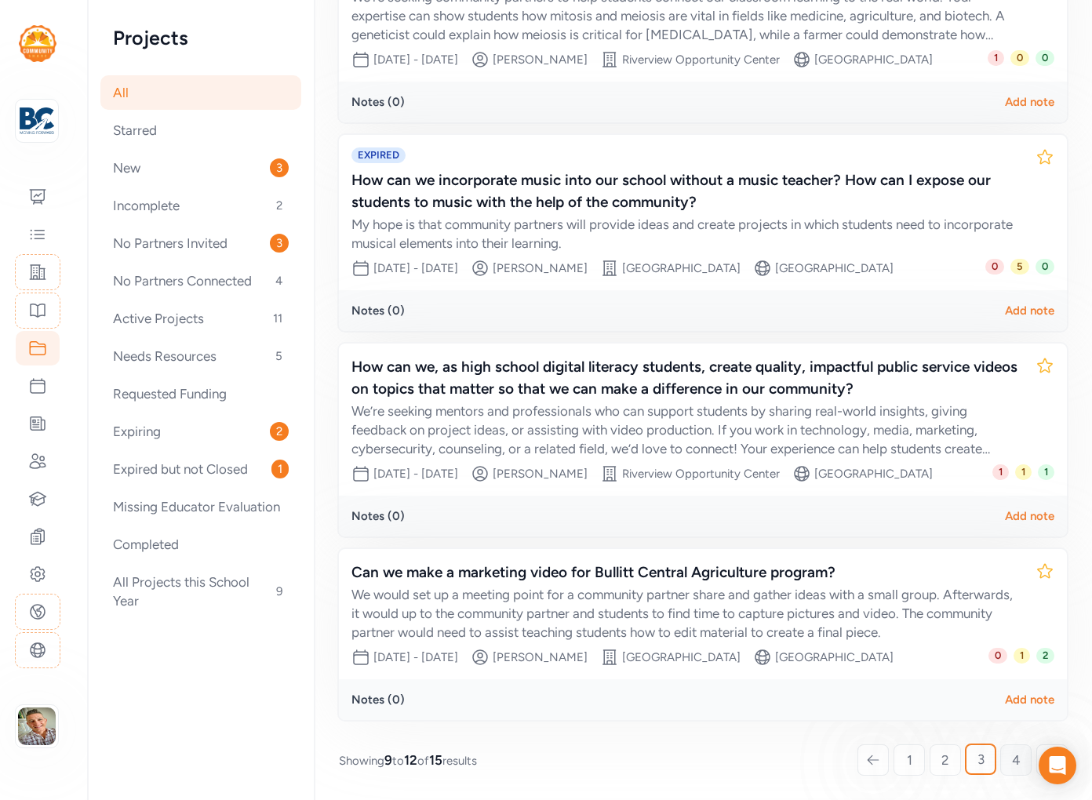
click at [1020, 763] on span "4" at bounding box center [1016, 760] width 9 height 19
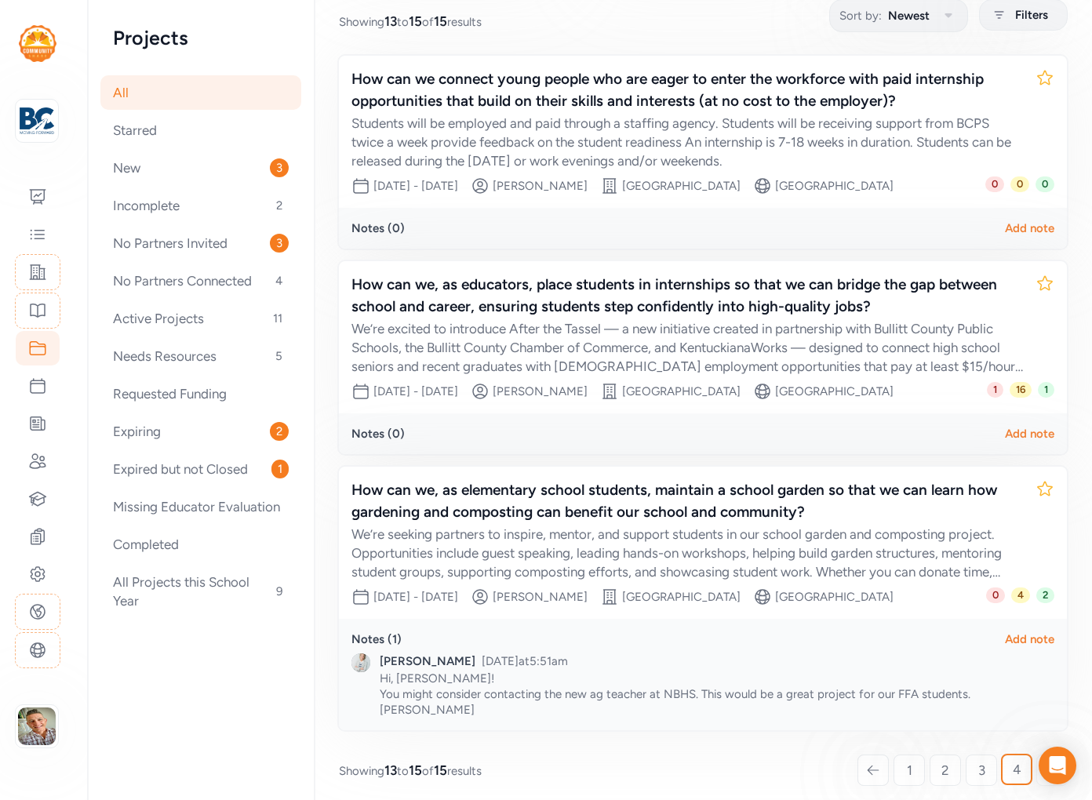
scroll to position [227, 0]
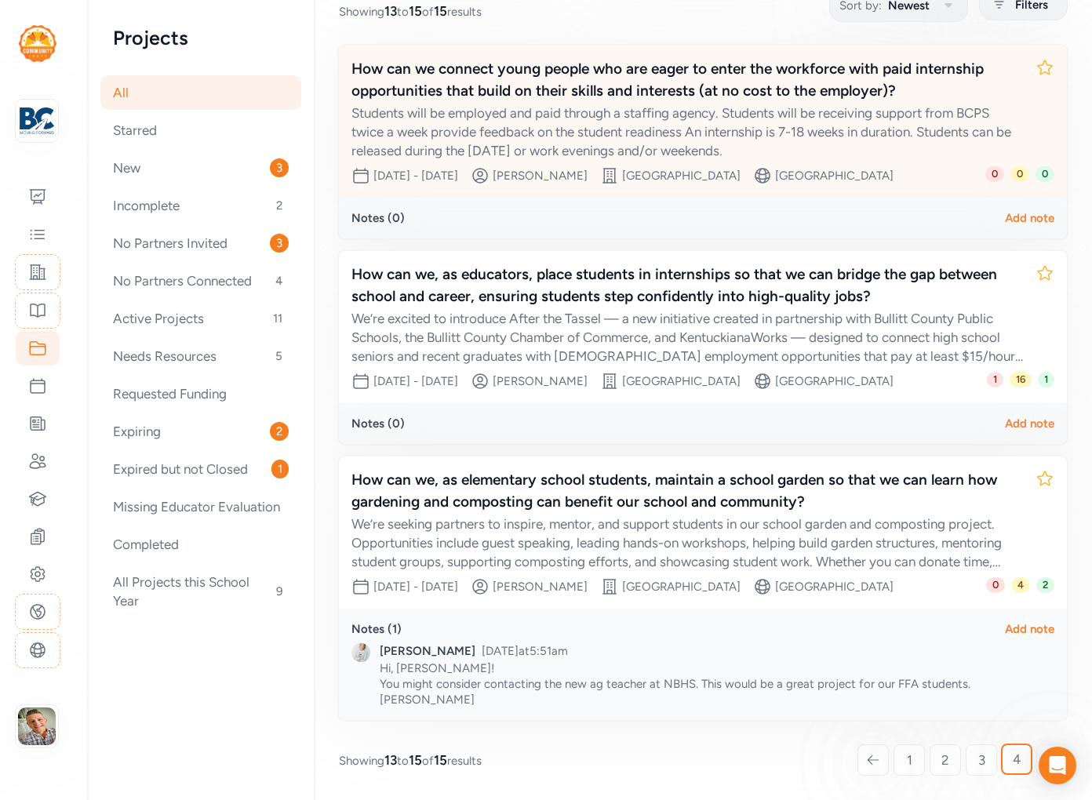
click at [876, 118] on div "Students will be employed and paid through a staffing agency. Students will be …" at bounding box center [688, 132] width 672 height 56
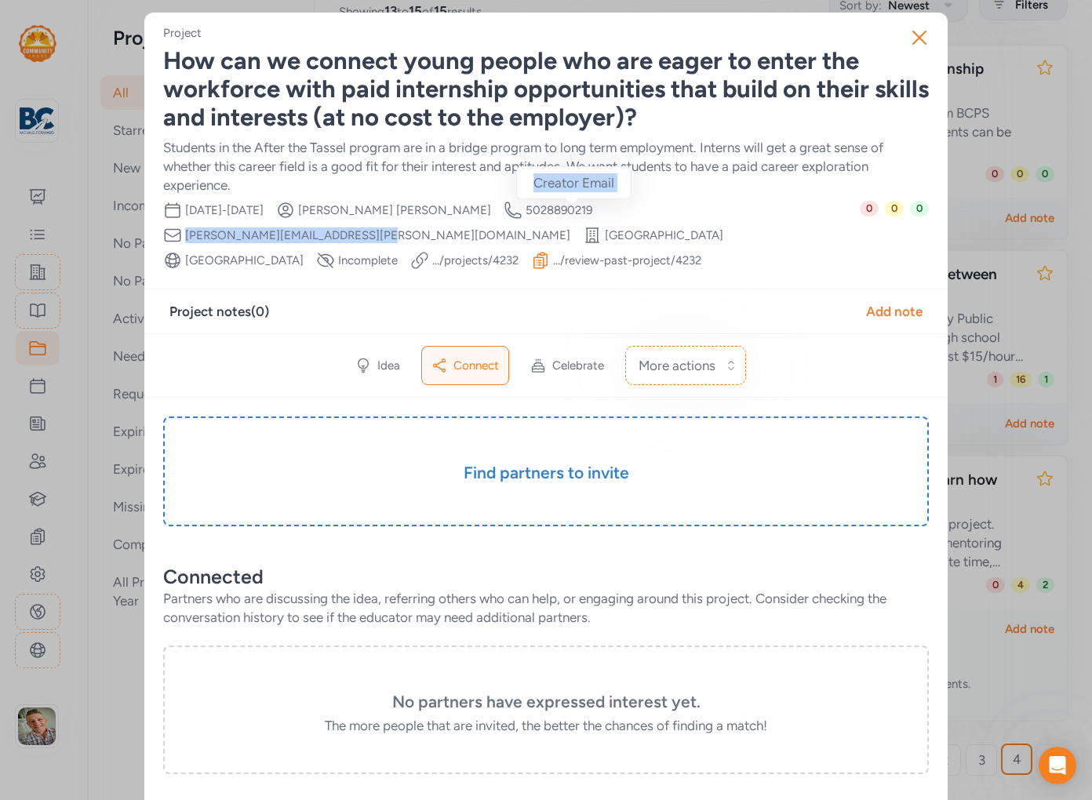
drag, startPoint x: 756, startPoint y: 208, endPoint x: 578, endPoint y: 208, distance: 177.3
click at [578, 208] on div "Date Range [DATE] - [DATE] Creator [PERSON_NAME] Creator Phone Number [PHONE_NU…" at bounding box center [511, 235] width 697 height 69
click at [920, 37] on icon "button" at bounding box center [919, 37] width 13 height 13
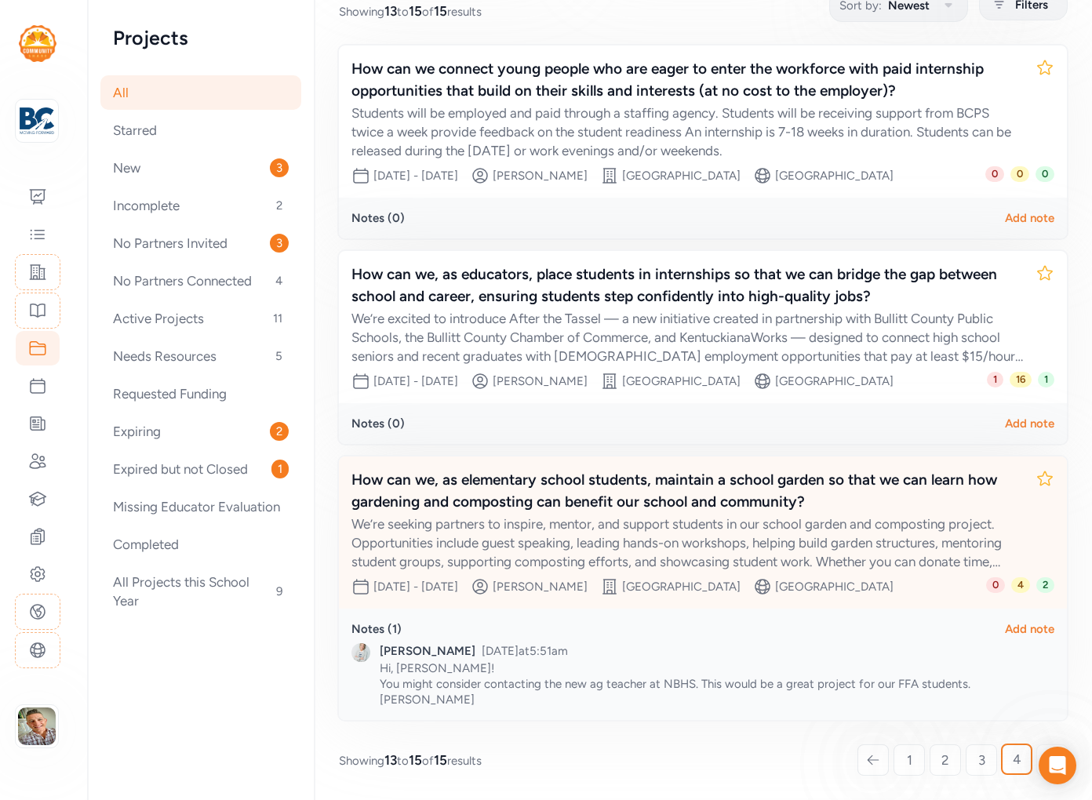
click at [803, 528] on div "We’re seeking partners to inspire, mentor, and support students in our school g…" at bounding box center [688, 543] width 672 height 56
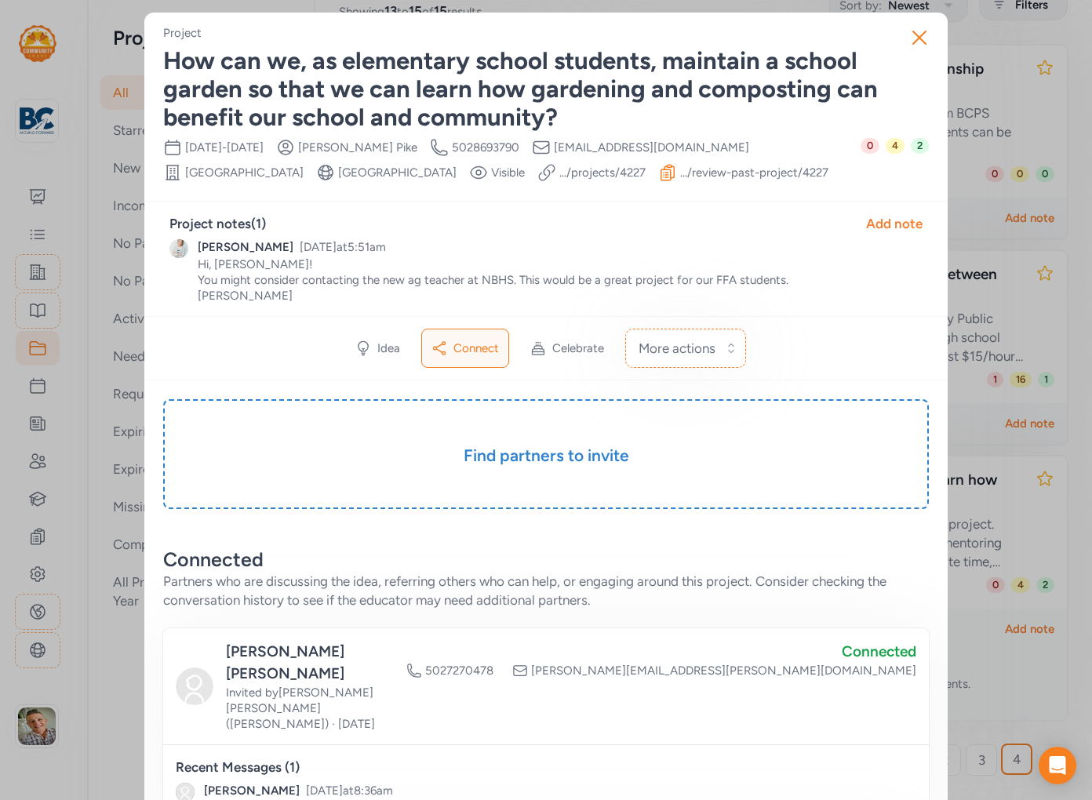
drag, startPoint x: 745, startPoint y: 147, endPoint x: 570, endPoint y: 152, distance: 174.3
click at [570, 152] on div "Date Range [DATE] - [DATE] Creator [PERSON_NAME] Creator Phone Number [PHONE_NU…" at bounding box center [512, 160] width 698 height 44
click at [920, 41] on icon "button" at bounding box center [919, 37] width 25 height 25
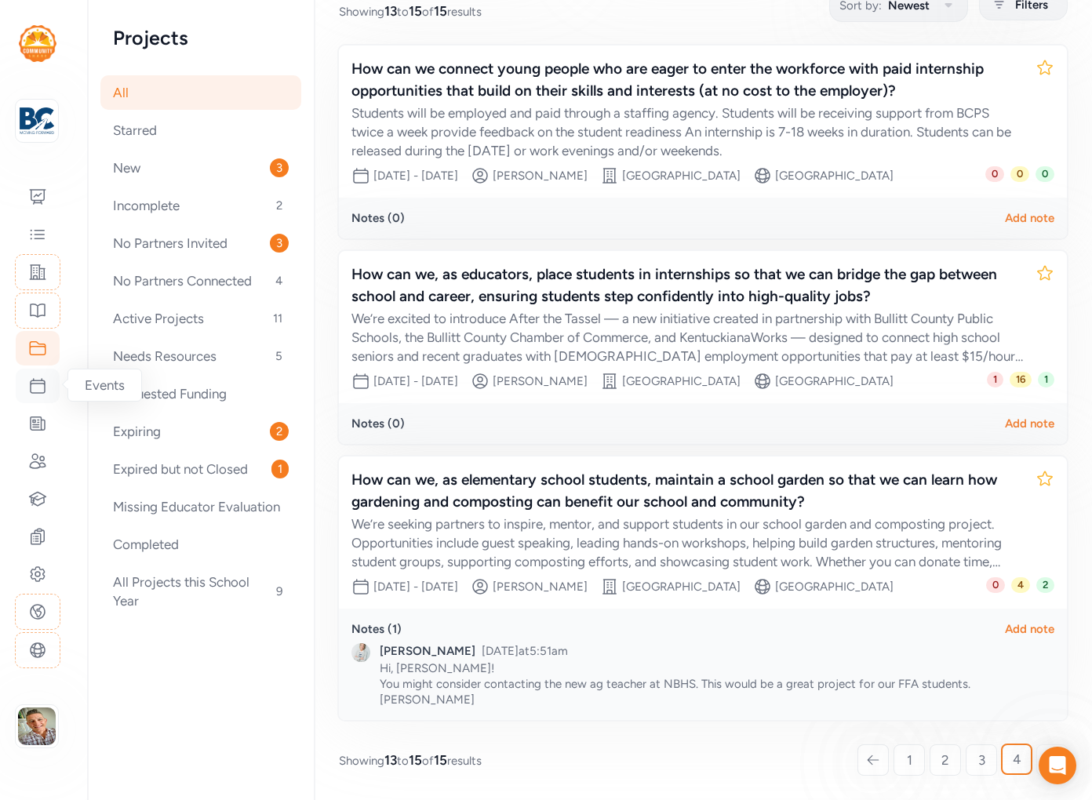
click at [36, 390] on icon at bounding box center [37, 386] width 19 height 19
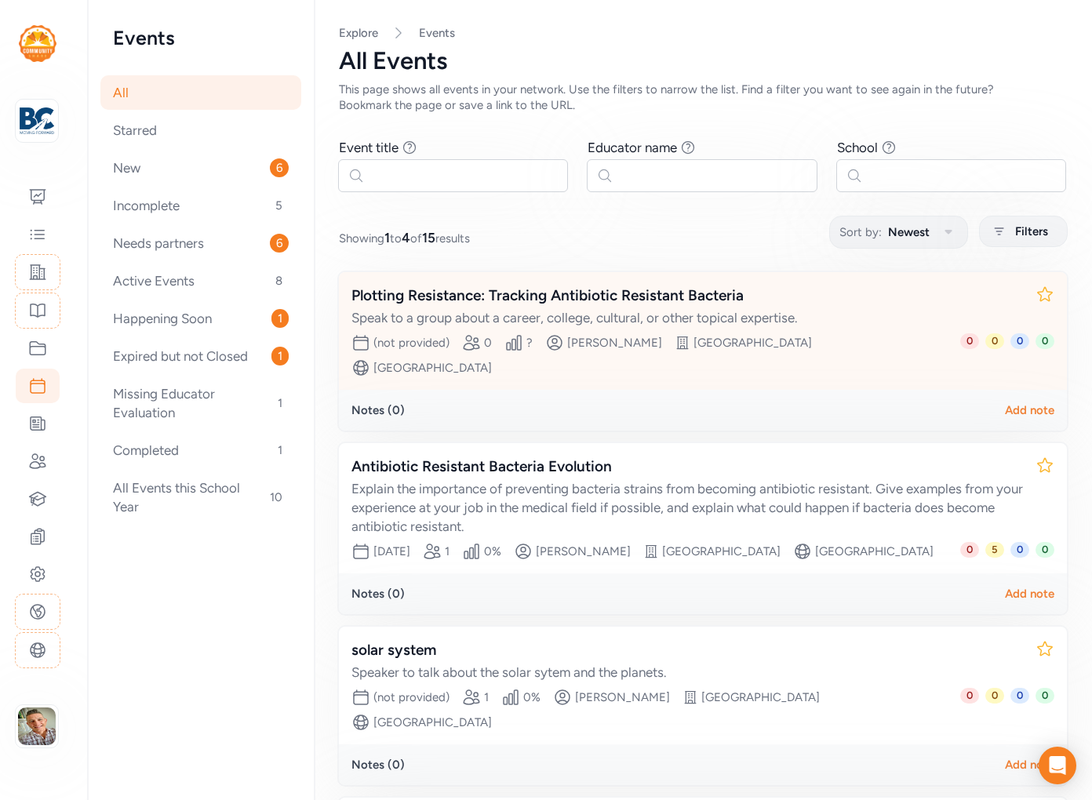
click at [725, 310] on div "Speak to a group about a career, college, cultural, or other topical expertise." at bounding box center [688, 317] width 672 height 19
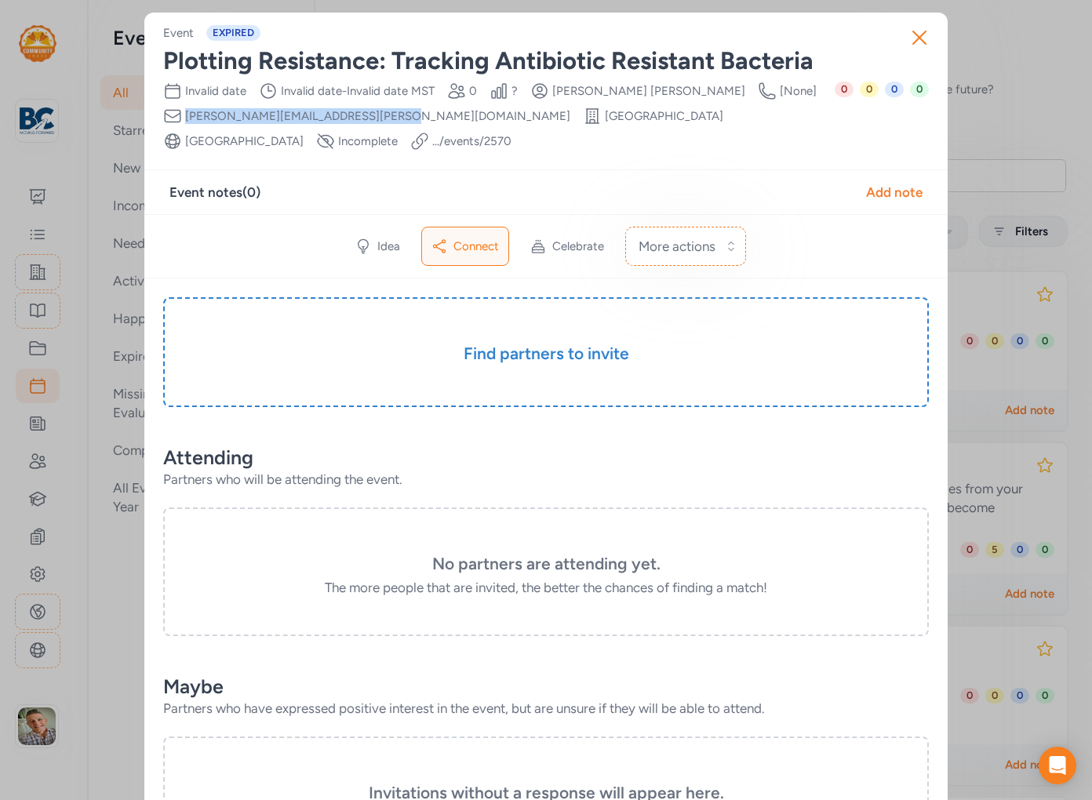
drag, startPoint x: 372, startPoint y: 115, endPoint x: 184, endPoint y: 121, distance: 187.6
click at [184, 121] on div "Date Invalid date Time Range Invalid date - Invalid date MST Partner slots 0 Pe…" at bounding box center [499, 116] width 672 height 69
click at [924, 35] on icon "button" at bounding box center [919, 37] width 25 height 25
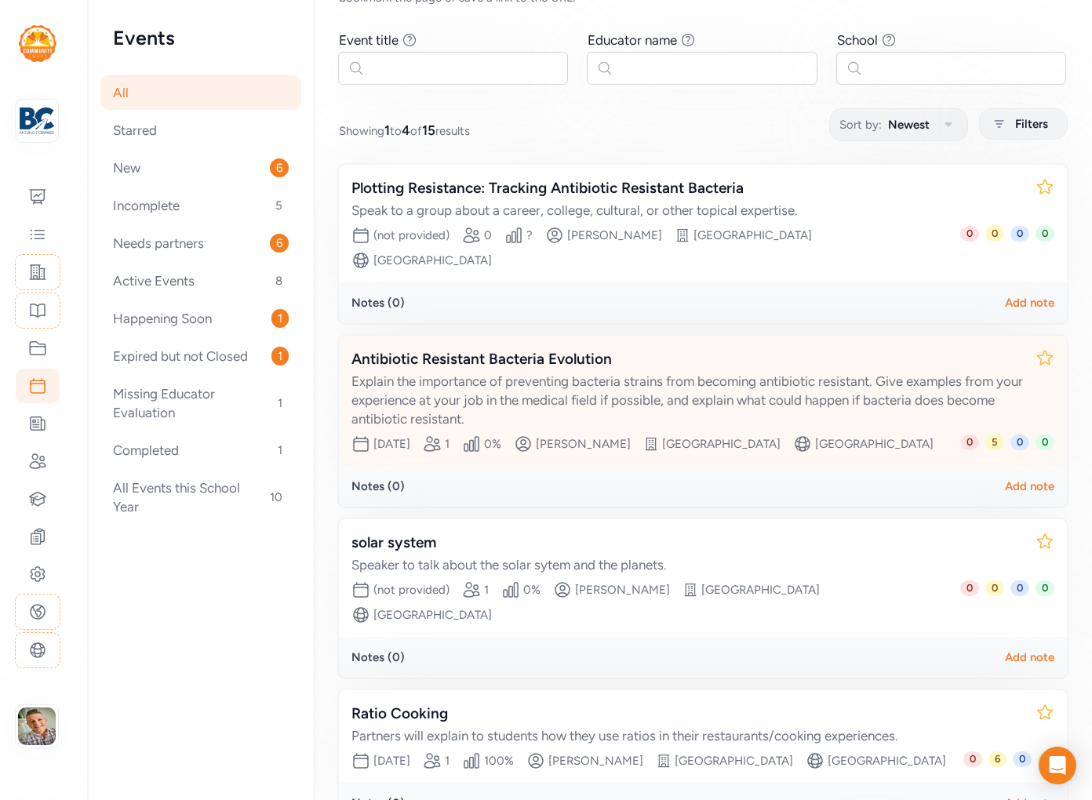
scroll to position [124, 0]
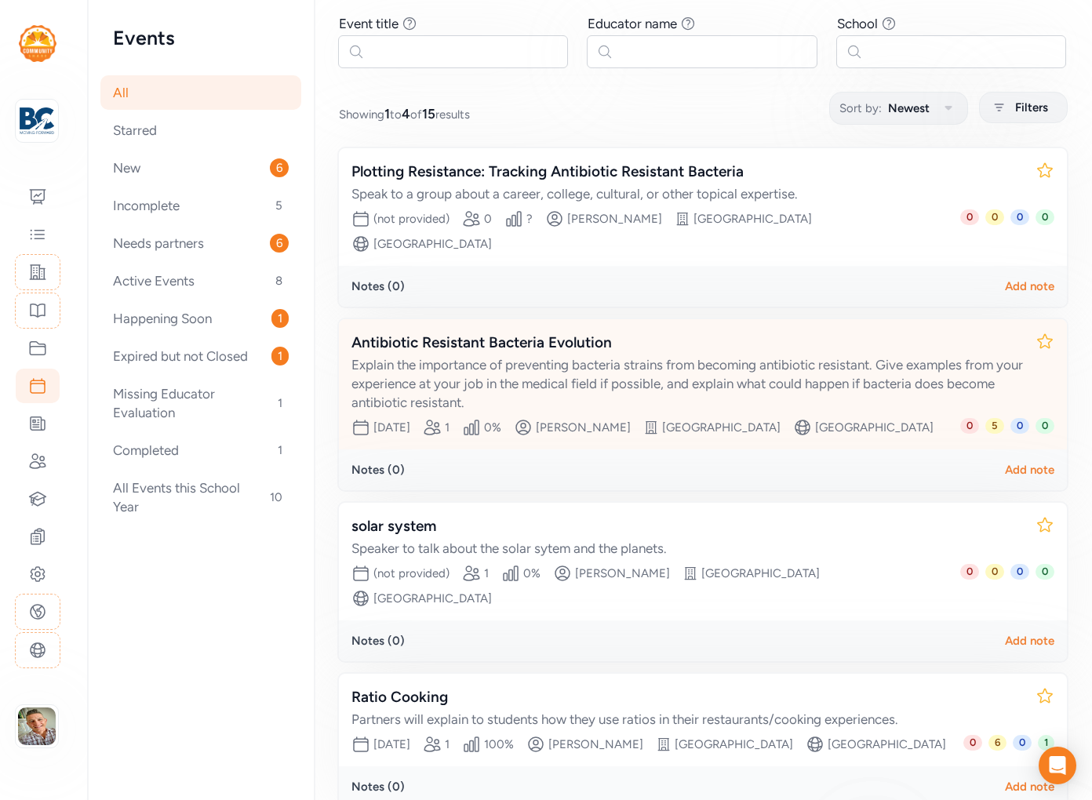
click at [782, 370] on div "Explain the importance of preventing bacteria strains from becoming antibiotic …" at bounding box center [688, 383] width 672 height 56
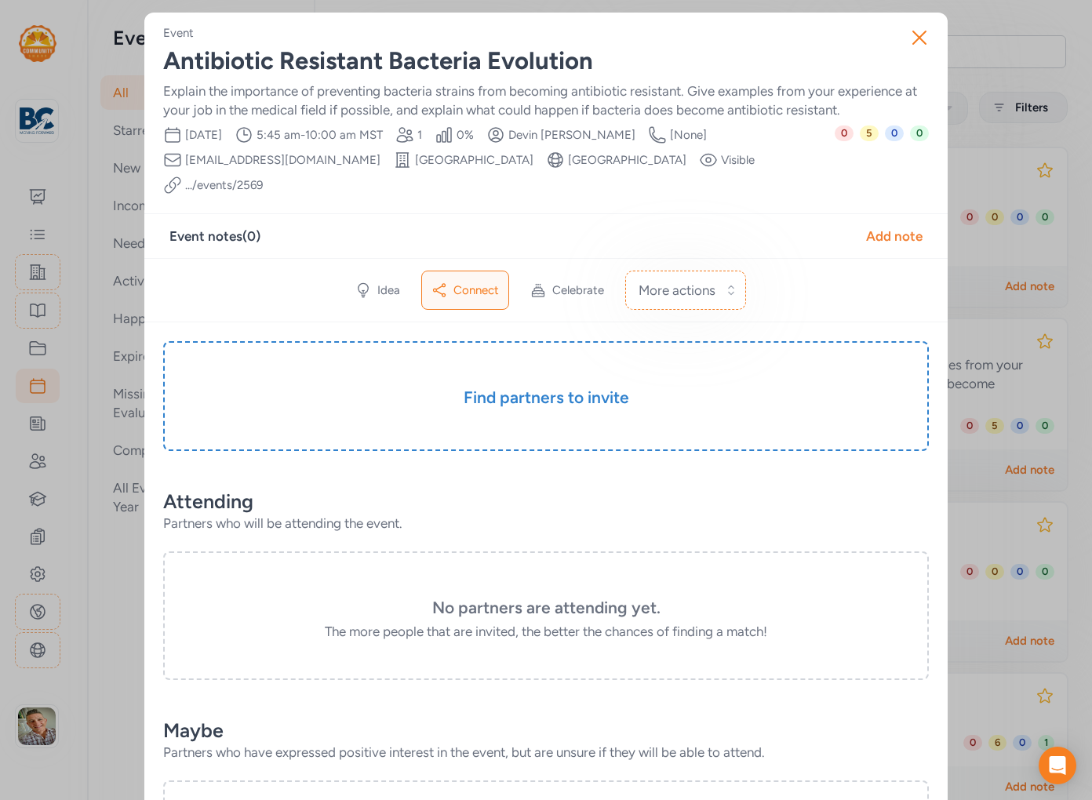
drag, startPoint x: 384, startPoint y: 162, endPoint x: 188, endPoint y: 162, distance: 197.0
click at [188, 162] on div "Date [DATE] Time Range 5:45 am - 10:00 am MST Partner slots 1 Percent filled 0 …" at bounding box center [499, 160] width 672 height 69
click at [919, 32] on icon "button" at bounding box center [919, 37] width 25 height 25
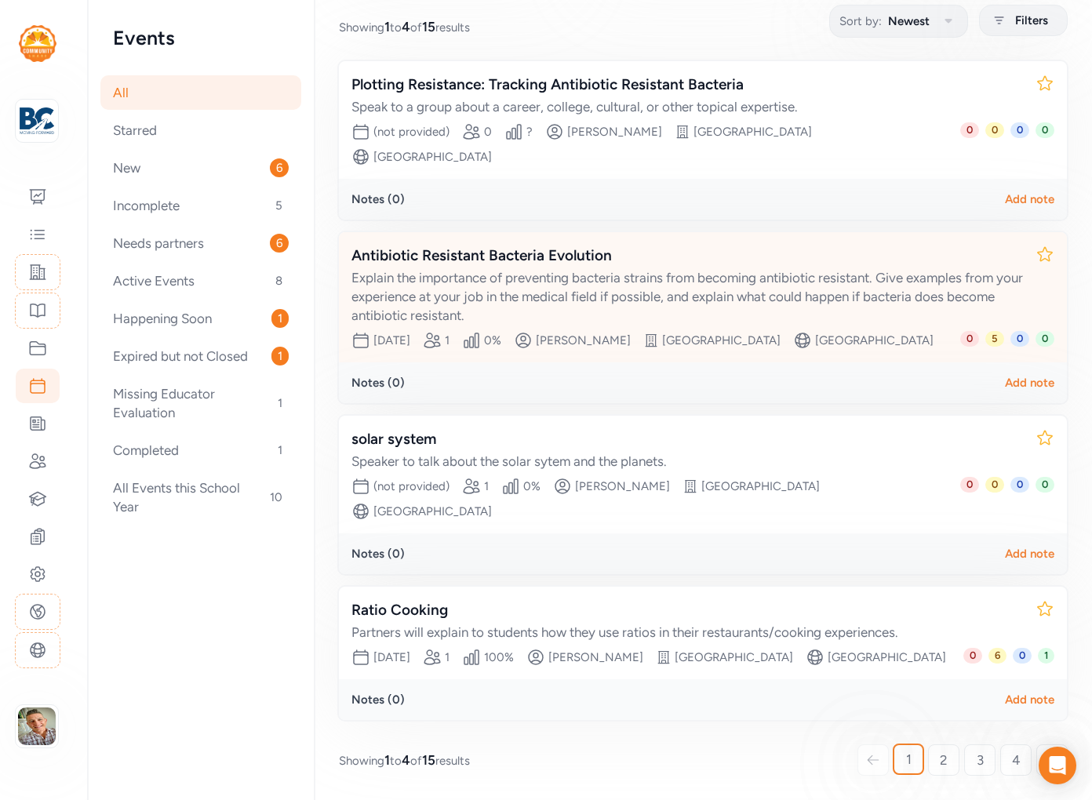
scroll to position [238, 0]
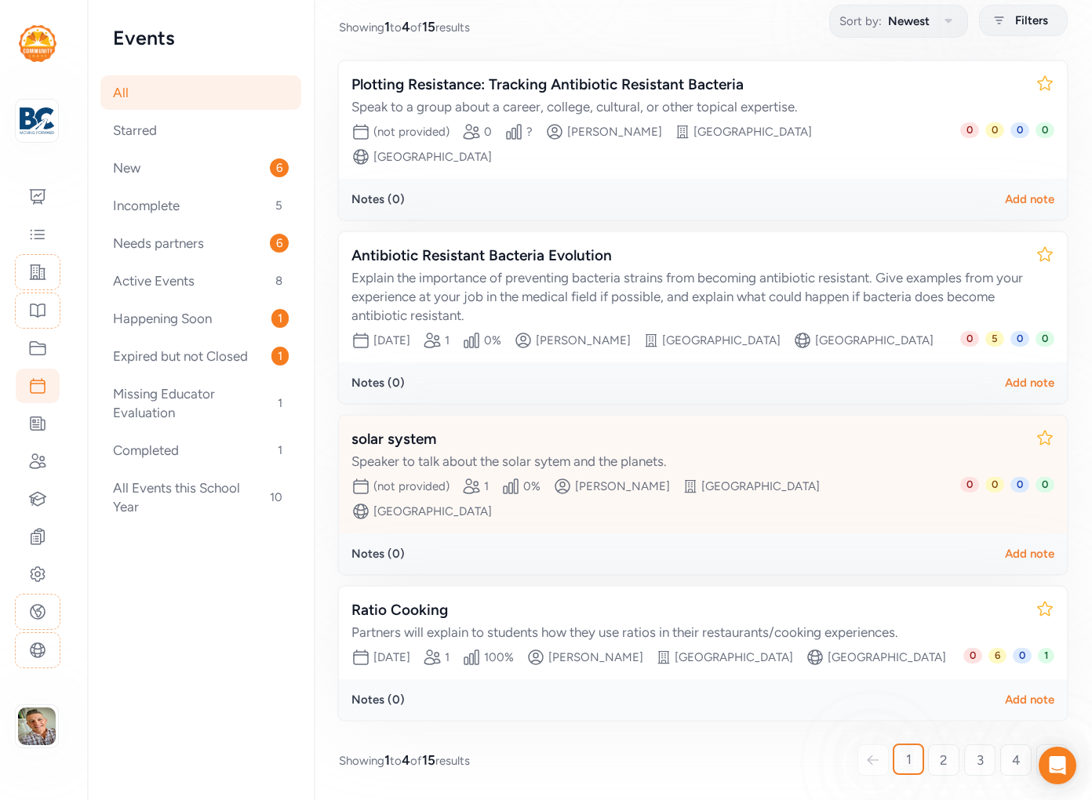
click at [620, 501] on div "Date (not provided) Partner slots 1 Percent filled 0 % Creator [PERSON_NAME][GE…" at bounding box center [656, 499] width 609 height 44
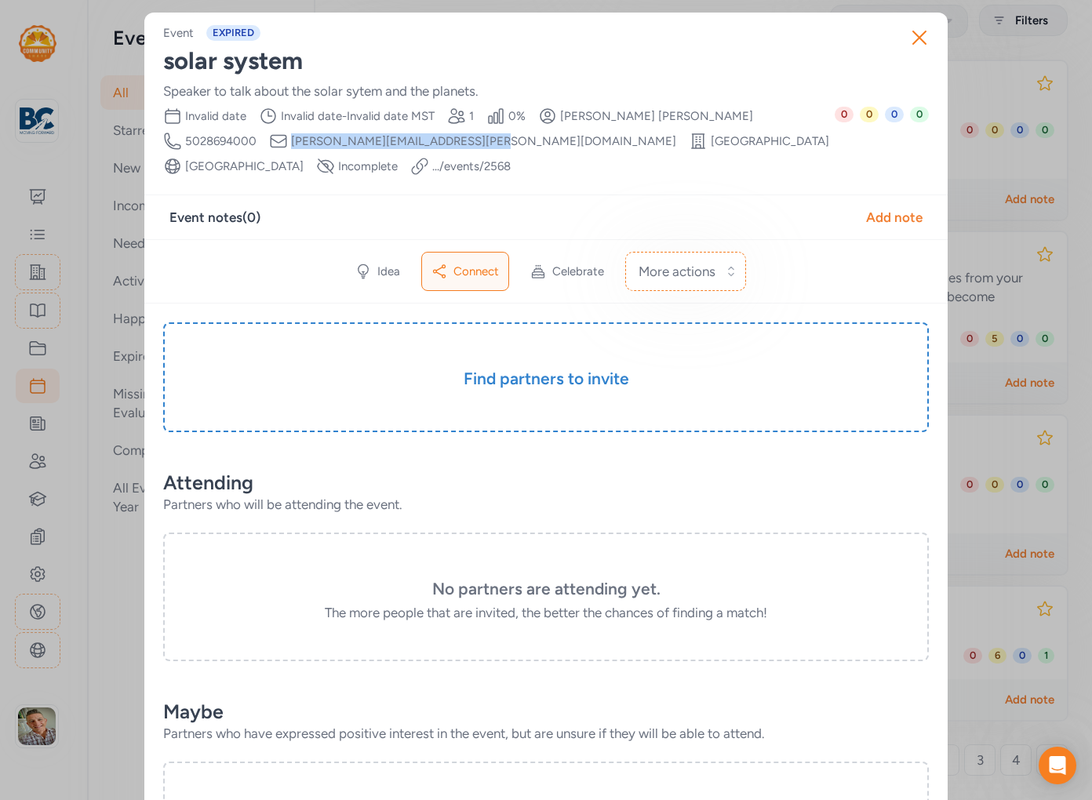
drag, startPoint x: 346, startPoint y: 140, endPoint x: 185, endPoint y: 144, distance: 160.9
click at [185, 144] on div "Date Invalid date Time Range Invalid date - Invalid date MST Partner slots 1 Pe…" at bounding box center [499, 141] width 672 height 69
click at [916, 38] on icon "button" at bounding box center [919, 37] width 25 height 25
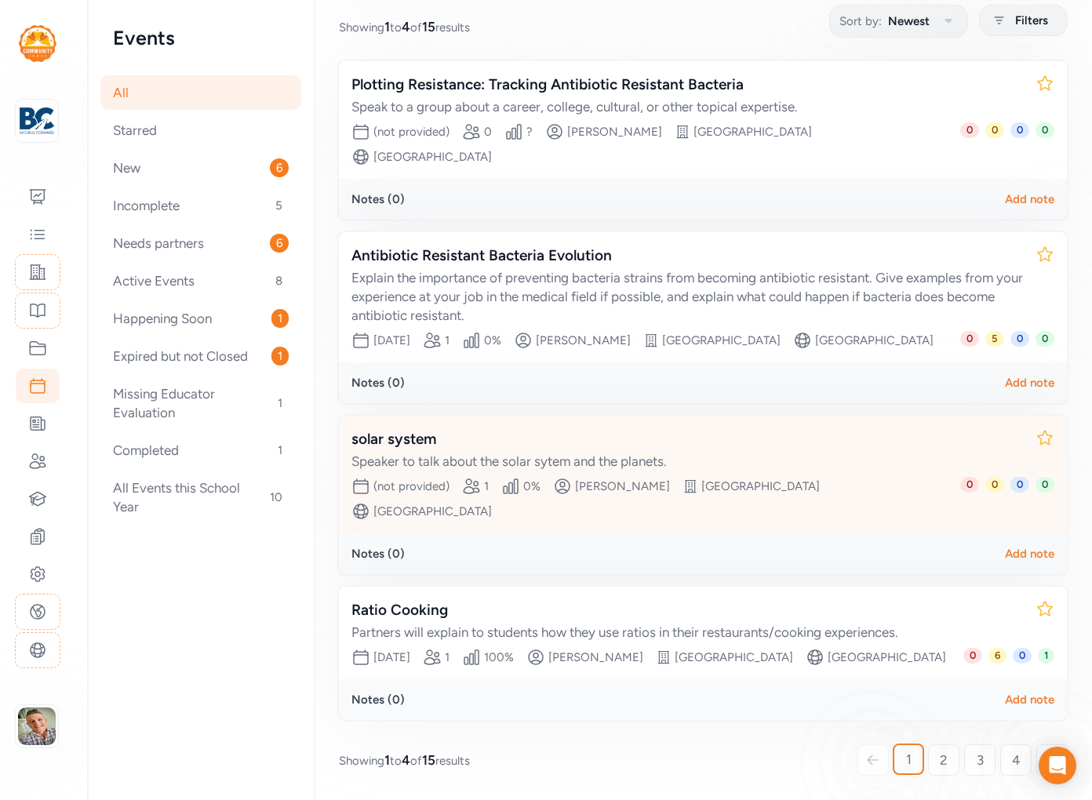
scroll to position [261, 0]
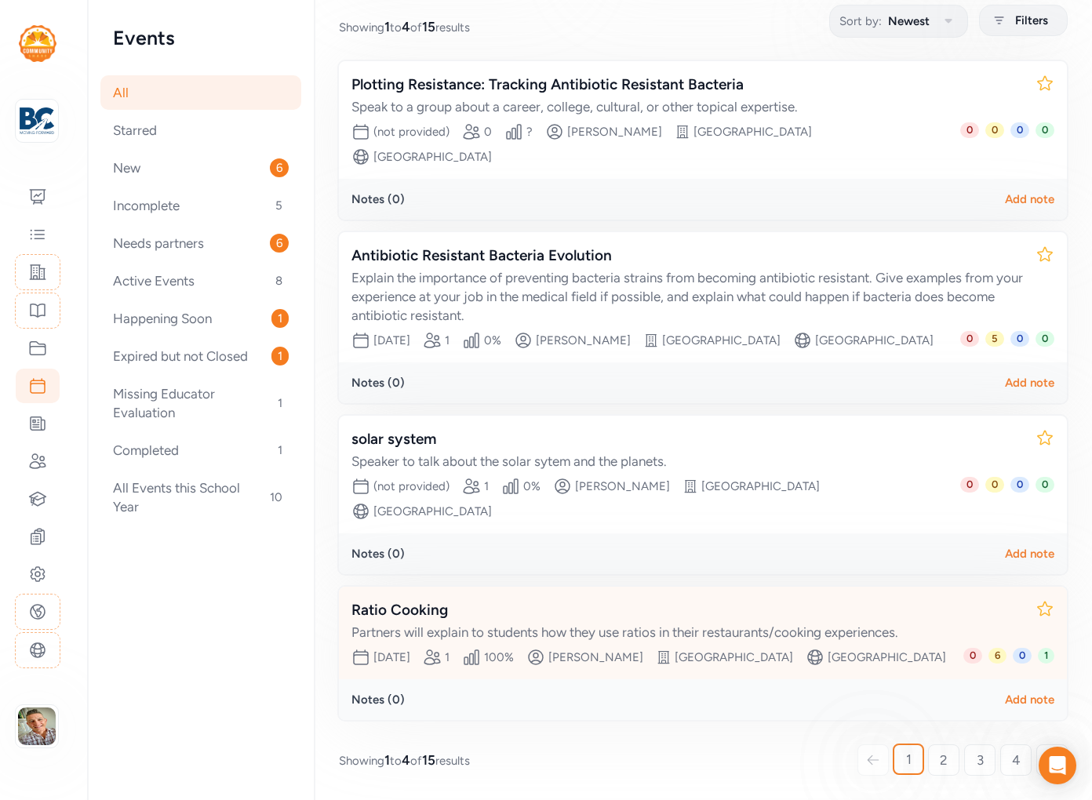
click at [635, 650] on div "[PERSON_NAME]" at bounding box center [595, 658] width 95 height 16
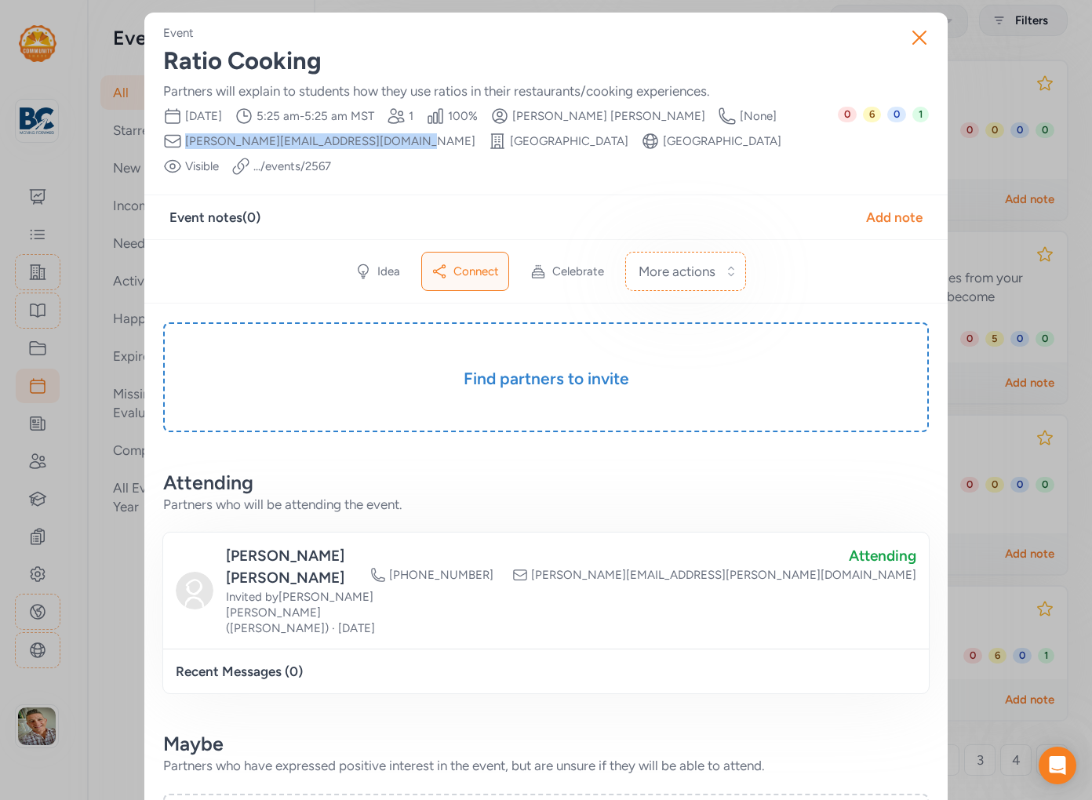
drag, startPoint x: 382, startPoint y: 142, endPoint x: 184, endPoint y: 143, distance: 198.5
click at [184, 143] on div "Date [DATE] Time Range 5:25 am - 5:25 am MST Partner slots 1 Percent filled 100…" at bounding box center [500, 141] width 675 height 69
click at [916, 31] on icon "button" at bounding box center [919, 37] width 25 height 25
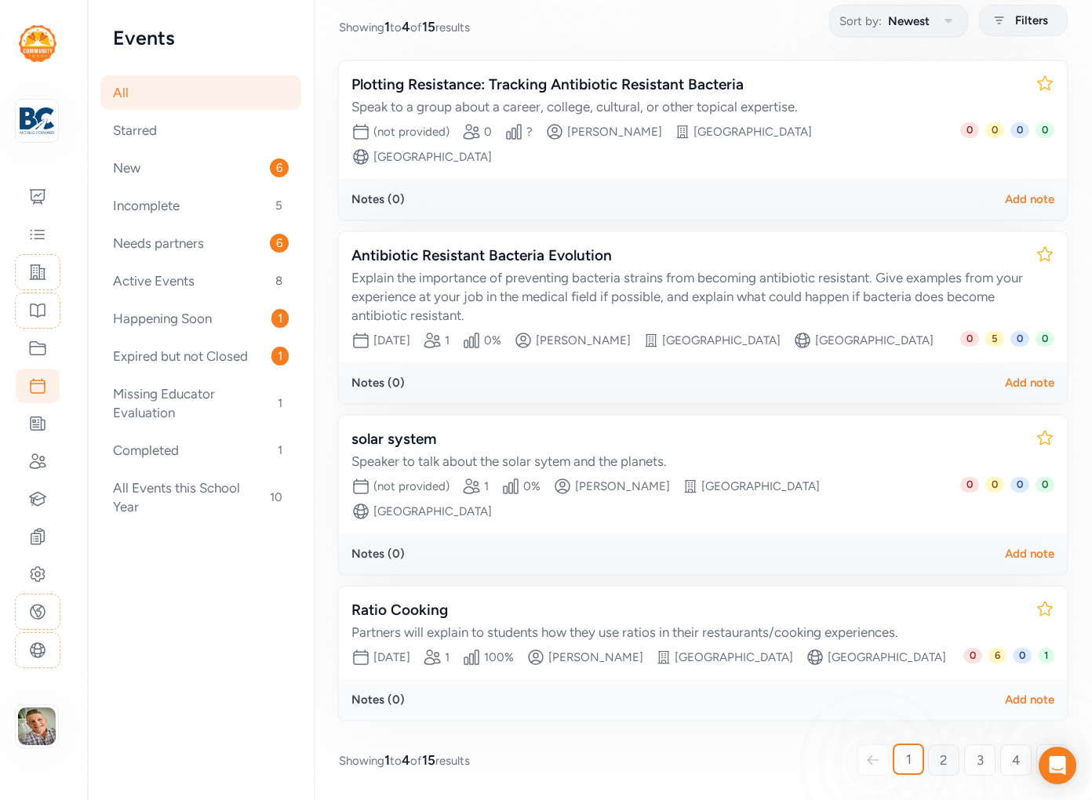
click at [948, 763] on link "2" at bounding box center [943, 760] width 31 height 31
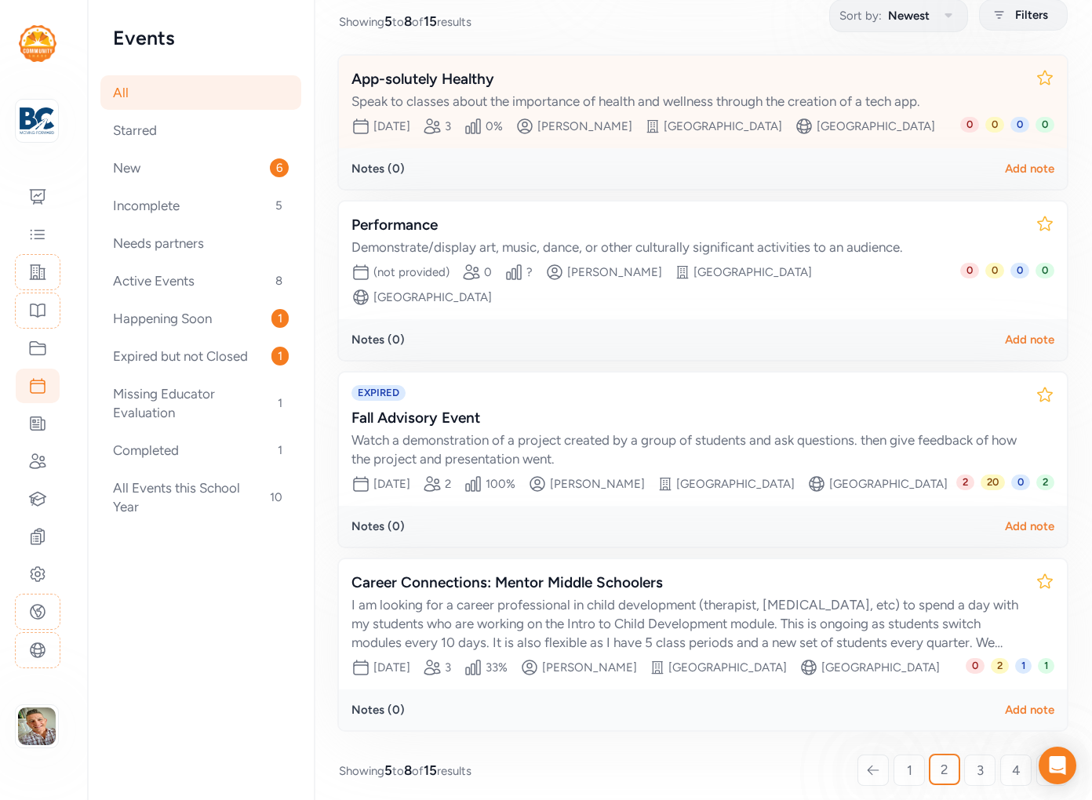
click at [620, 118] on div "[PERSON_NAME]" at bounding box center [585, 126] width 95 height 16
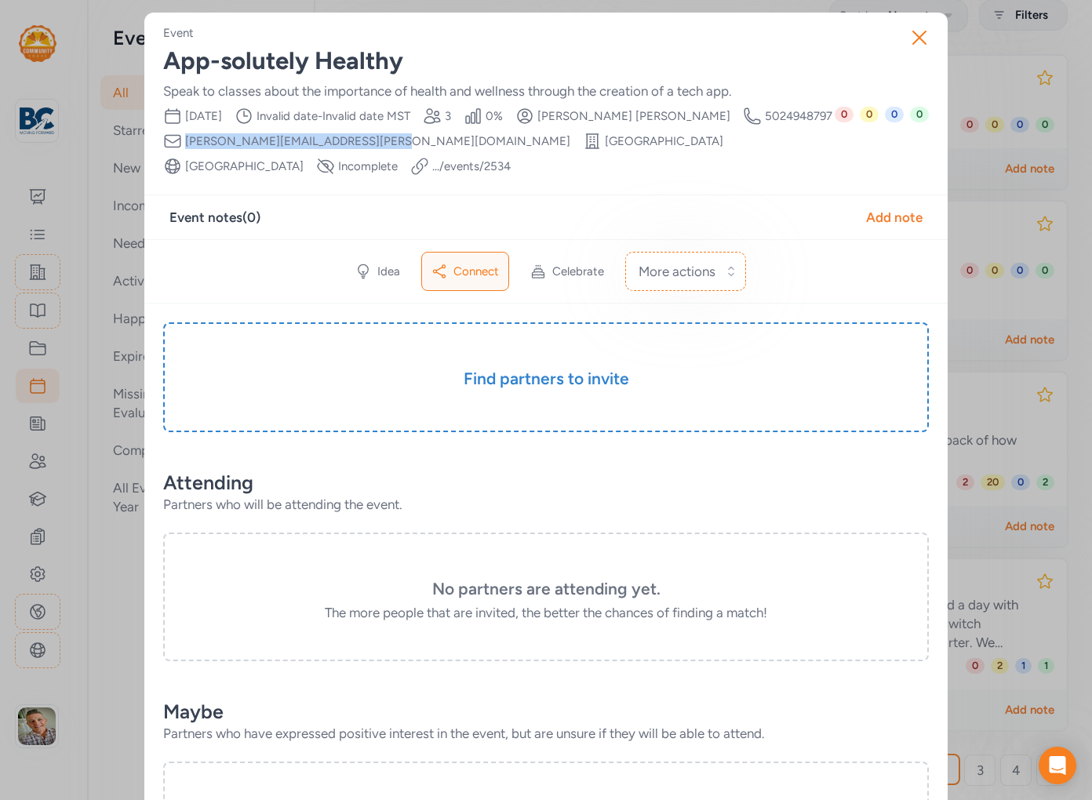
drag, startPoint x: 364, startPoint y: 141, endPoint x: 184, endPoint y: 144, distance: 180.5
click at [184, 144] on div "Creator Email [PERSON_NAME][EMAIL_ADDRESS][PERSON_NAME][DOMAIN_NAME]" at bounding box center [366, 141] width 407 height 19
click at [917, 37] on icon "button" at bounding box center [919, 37] width 25 height 25
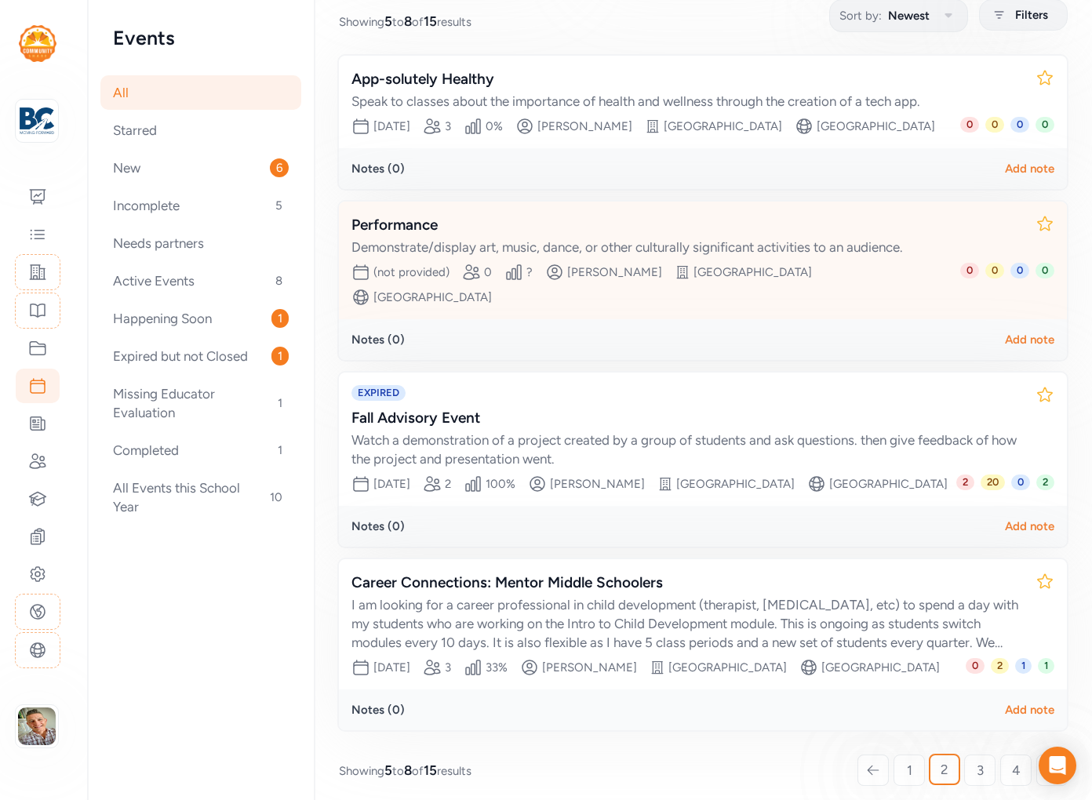
click at [592, 257] on div "Demonstrate/display art, music, dance, or other culturally significant activiti…" at bounding box center [688, 247] width 672 height 19
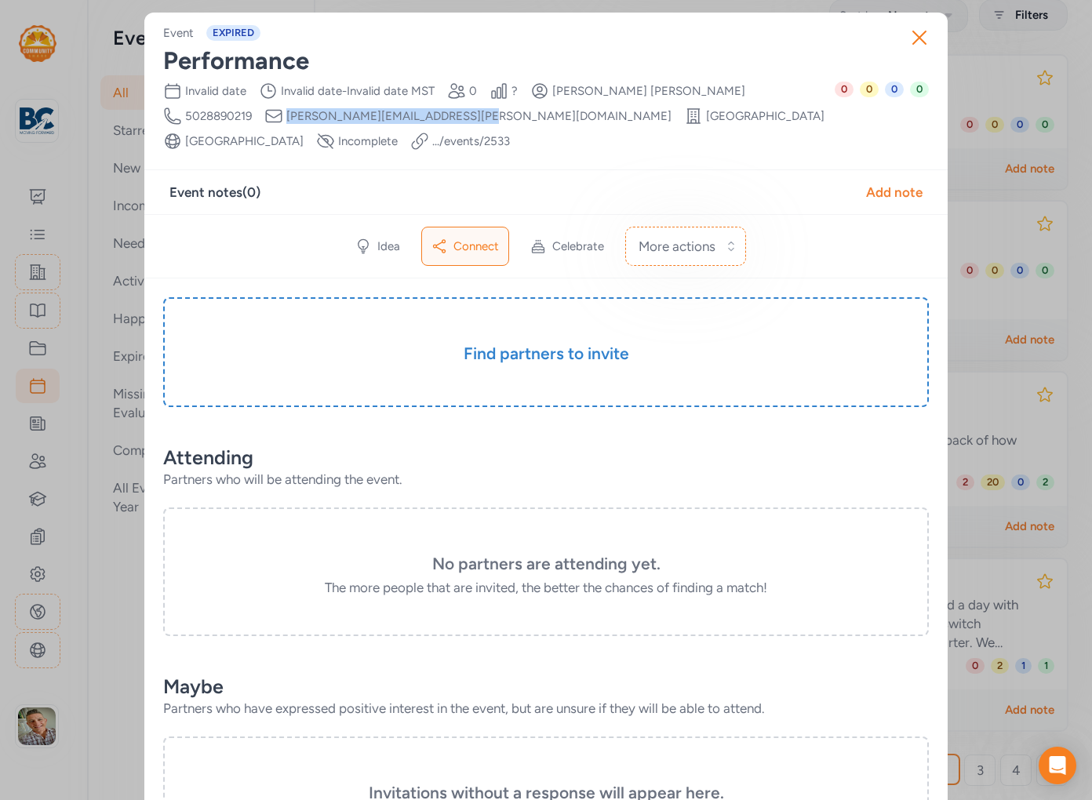
drag, startPoint x: 348, startPoint y: 116, endPoint x: 184, endPoint y: 115, distance: 163.2
click at [286, 115] on span "[PERSON_NAME][EMAIL_ADDRESS][PERSON_NAME][DOMAIN_NAME]" at bounding box center [478, 116] width 385 height 16
click at [919, 41] on icon "button" at bounding box center [919, 37] width 25 height 25
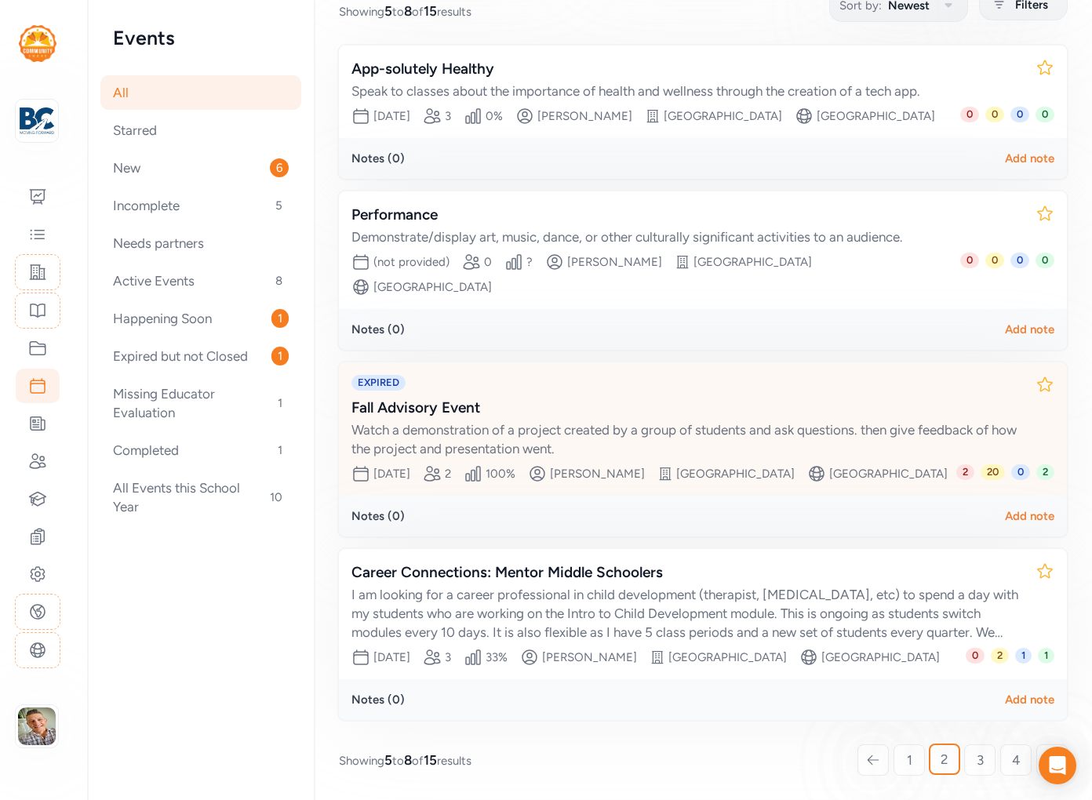
scroll to position [260, 0]
click at [597, 465] on div "Date [DATE] Partner slots 2 Percent filled 100 % Creator [PERSON_NAME][GEOGRAPH…" at bounding box center [654, 474] width 605 height 19
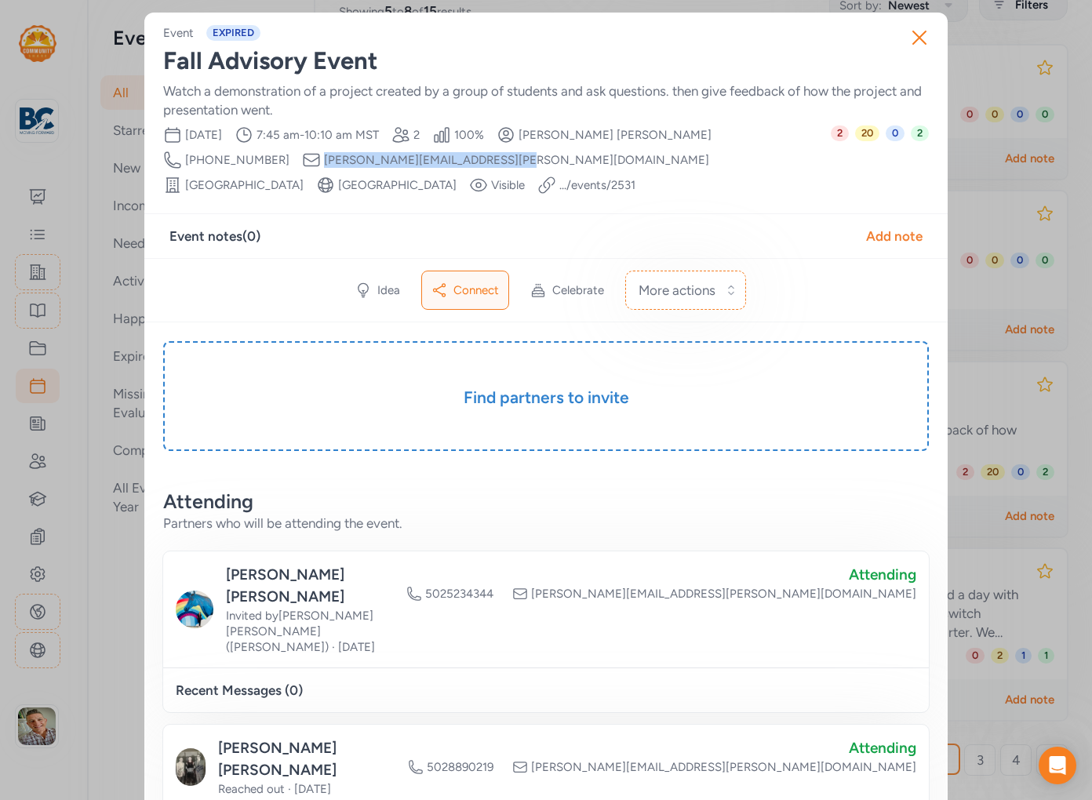
drag, startPoint x: 351, startPoint y: 164, endPoint x: 186, endPoint y: 164, distance: 164.8
click at [186, 164] on div "Date [DATE] Time Range 7:45 am - 10:10 am MST Partner slots 2 Percent filled 10…" at bounding box center [497, 160] width 668 height 69
click at [917, 39] on icon "button" at bounding box center [919, 37] width 13 height 13
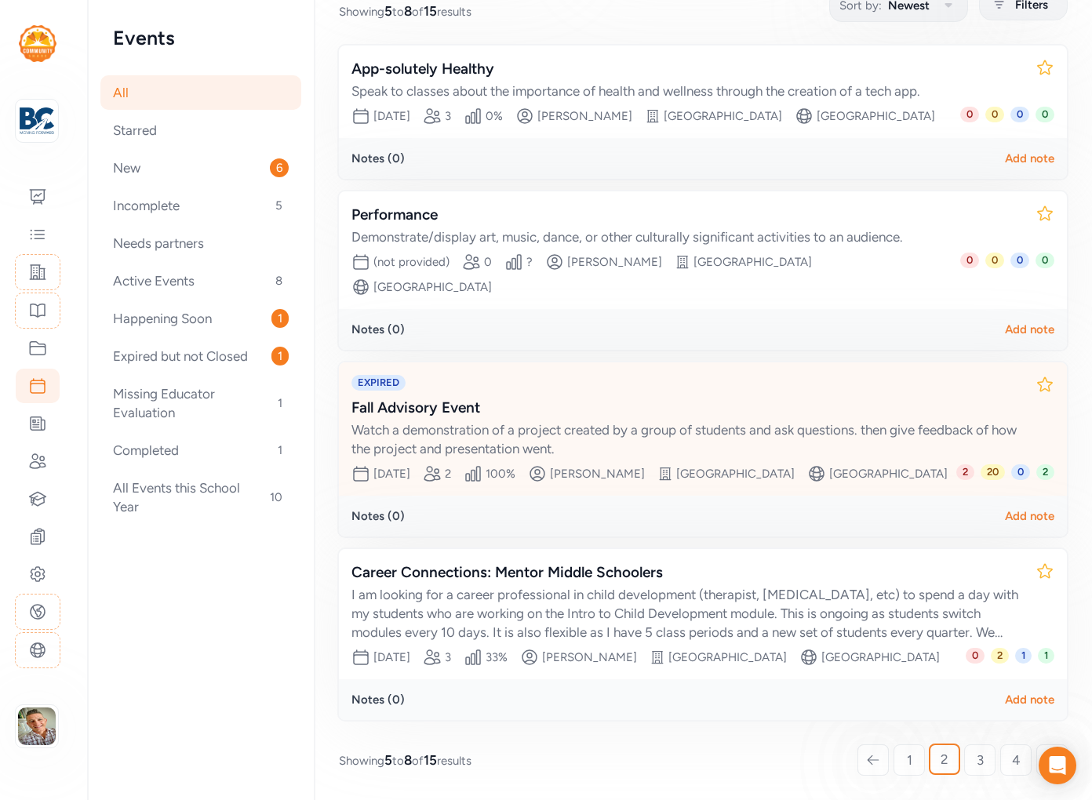
scroll to position [277, 0]
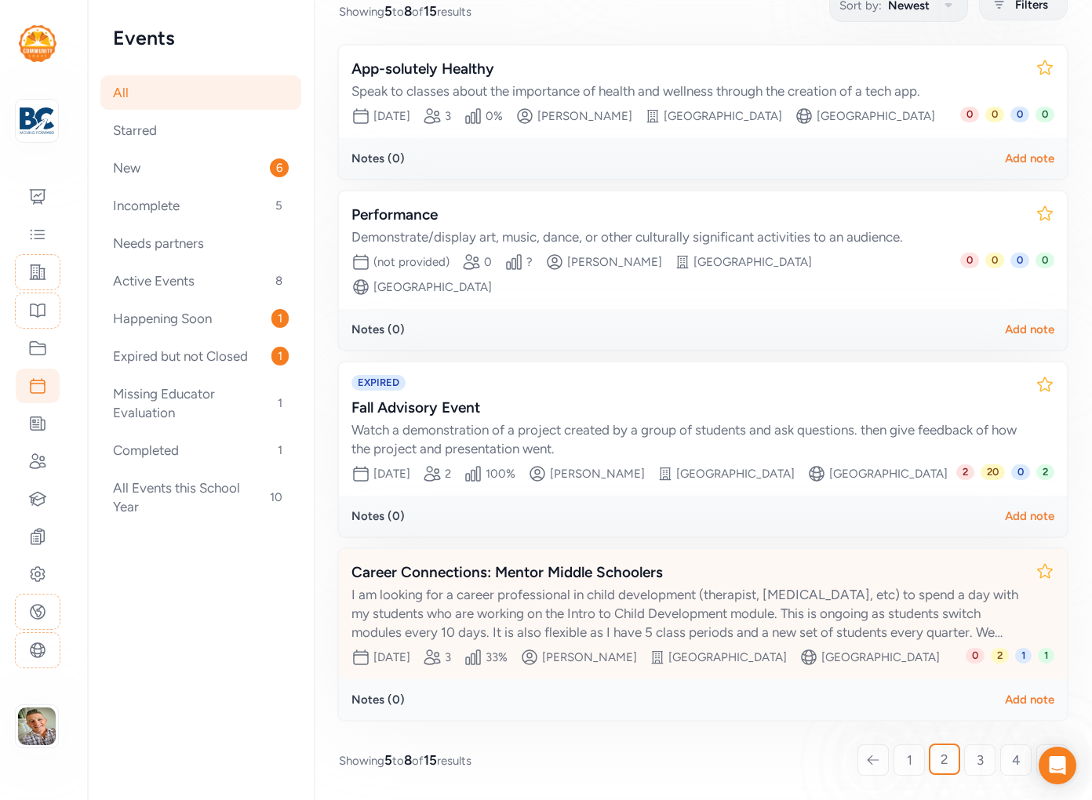
click at [545, 619] on div "Career Connections: Mentor Middle Schoolers I am looking for a career professio…" at bounding box center [703, 614] width 728 height 130
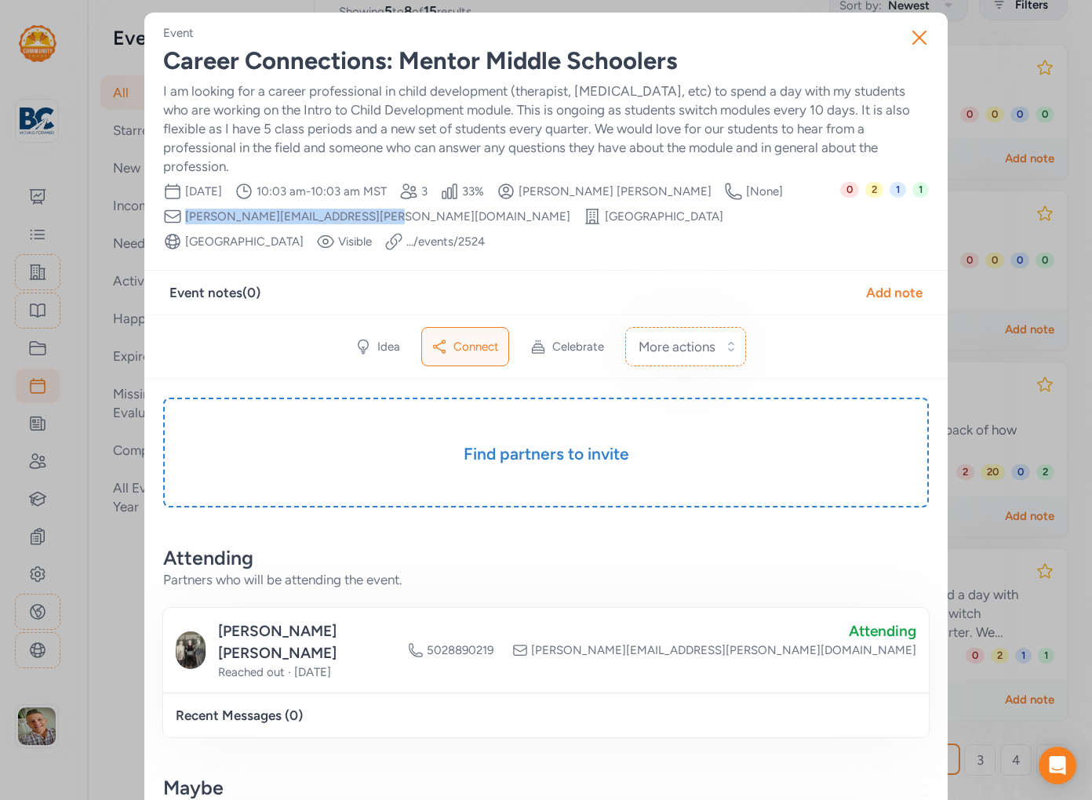
drag, startPoint x: 355, startPoint y: 199, endPoint x: 185, endPoint y: 195, distance: 170.3
click at [185, 195] on div "Date [DATE] Time Range 10:03 am - 10:03 am MST Partner slots 3 Percent filled 3…" at bounding box center [501, 216] width 677 height 69
click at [918, 39] on icon "button" at bounding box center [919, 37] width 13 height 13
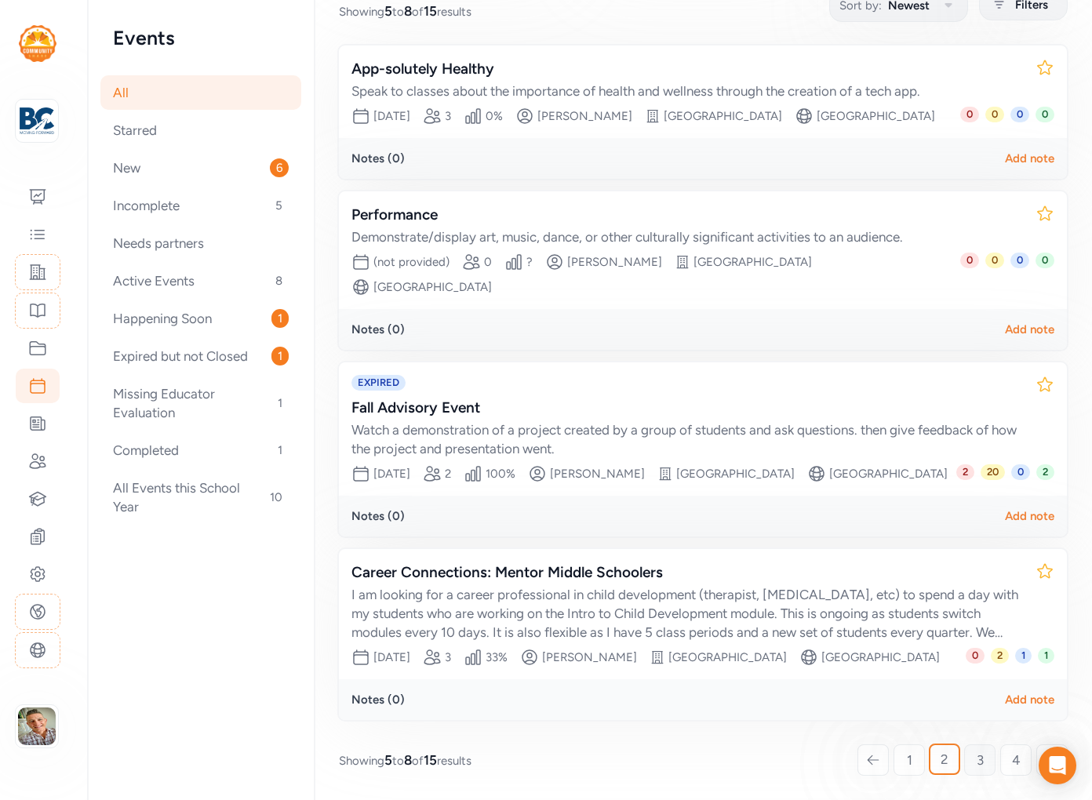
click at [977, 763] on span "3" at bounding box center [980, 760] width 7 height 19
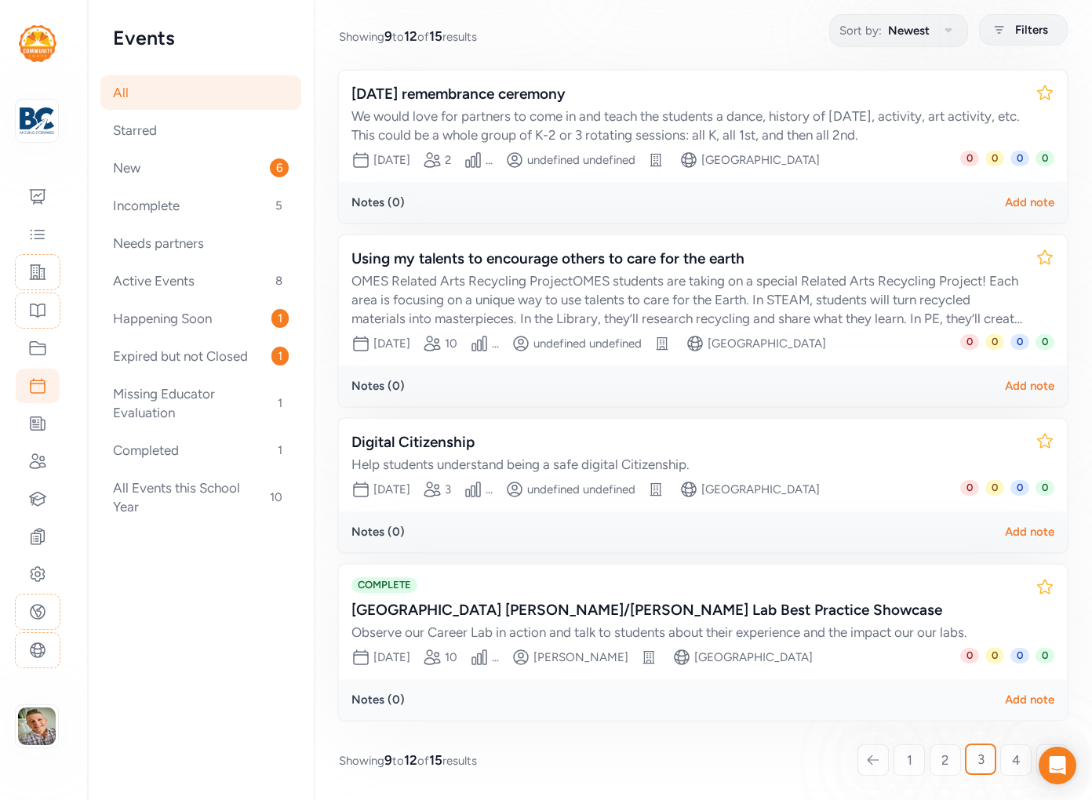
scroll to position [217, 0]
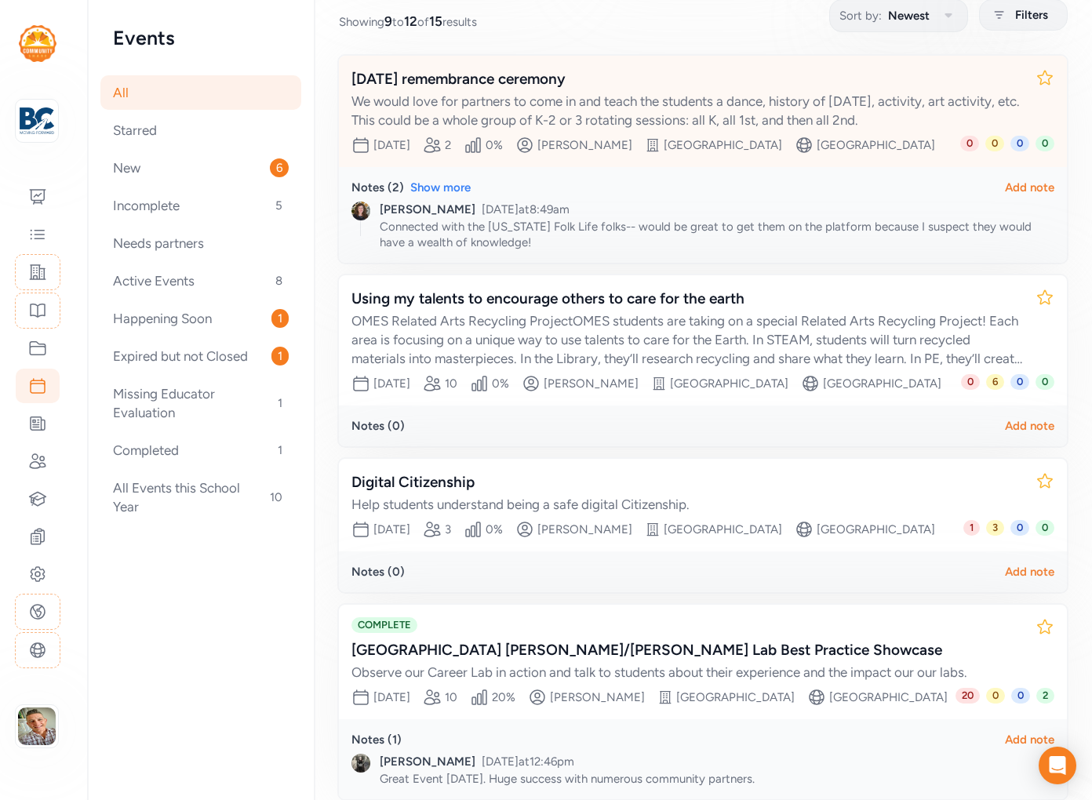
click at [651, 128] on div "We would love for partners to come in and teach the students a dance, history o…" at bounding box center [688, 111] width 672 height 38
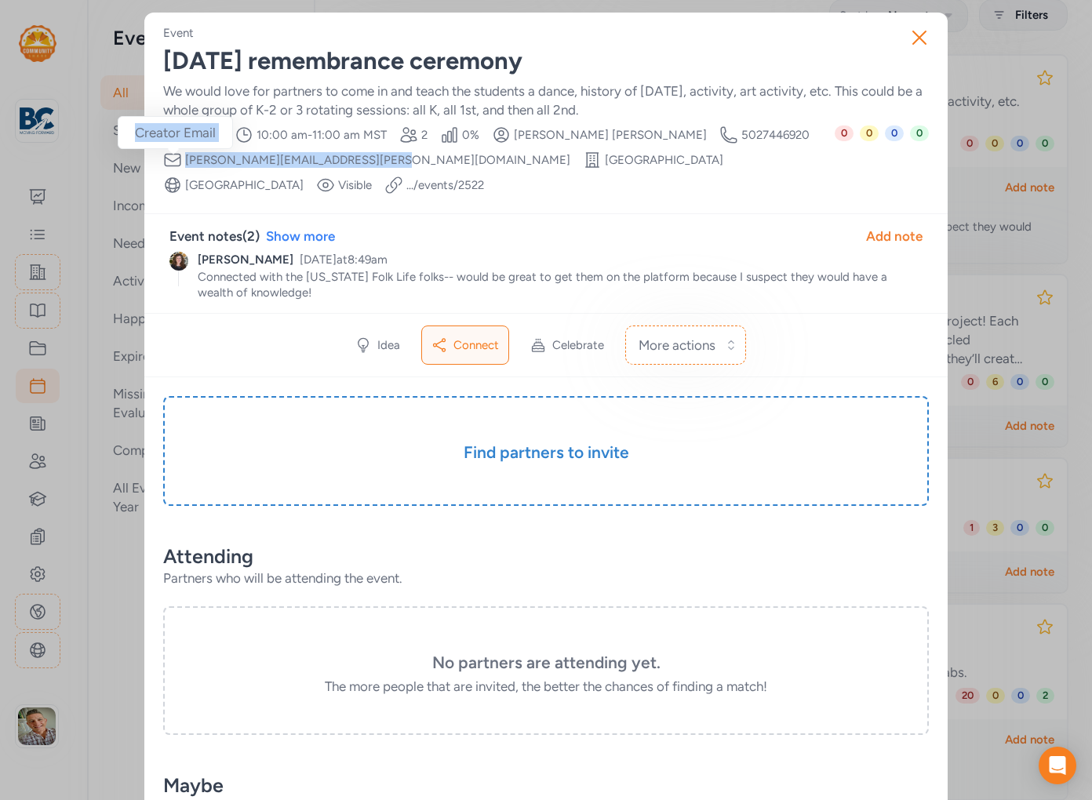
drag, startPoint x: 353, startPoint y: 159, endPoint x: 165, endPoint y: 162, distance: 188.3
click at [165, 162] on div "Date [DATE] Time Range 10:00 am - 11:00 am MST Partner slots 2 Percent filled 0…" at bounding box center [499, 160] width 672 height 69
click at [915, 38] on icon "button" at bounding box center [919, 37] width 25 height 25
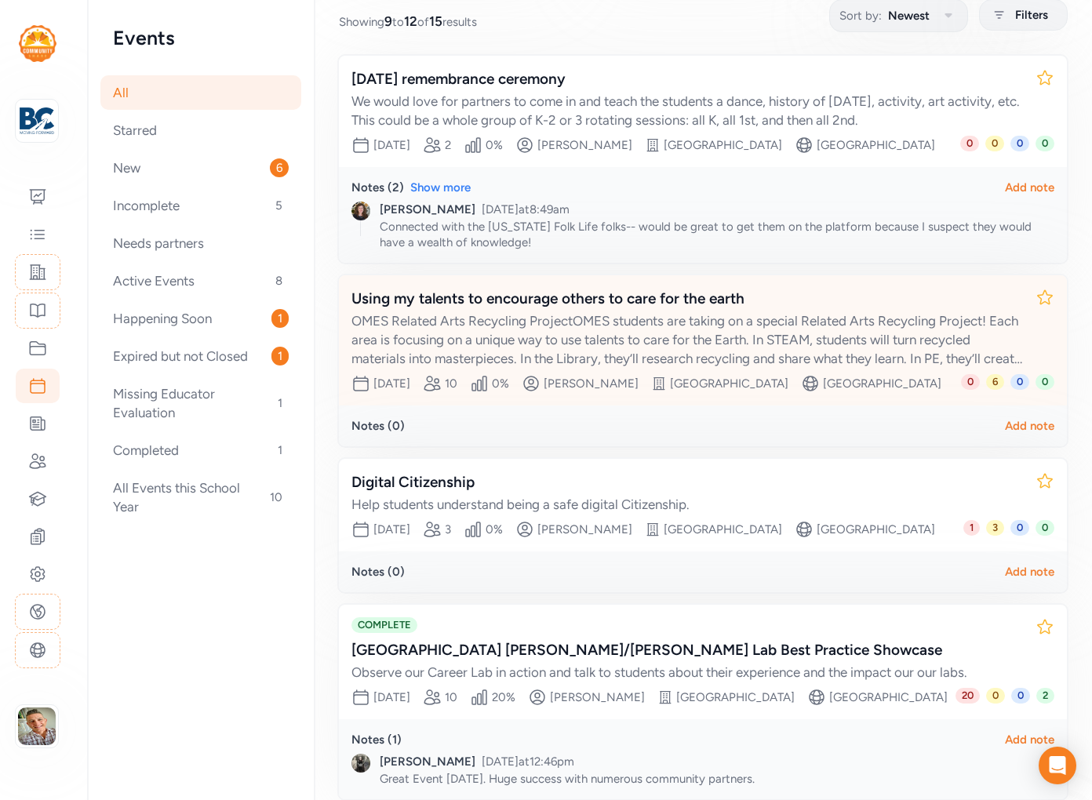
click at [566, 368] on div "OMES Related Arts Recycling ProjectOMES students are taking on a special Relate…" at bounding box center [688, 340] width 672 height 56
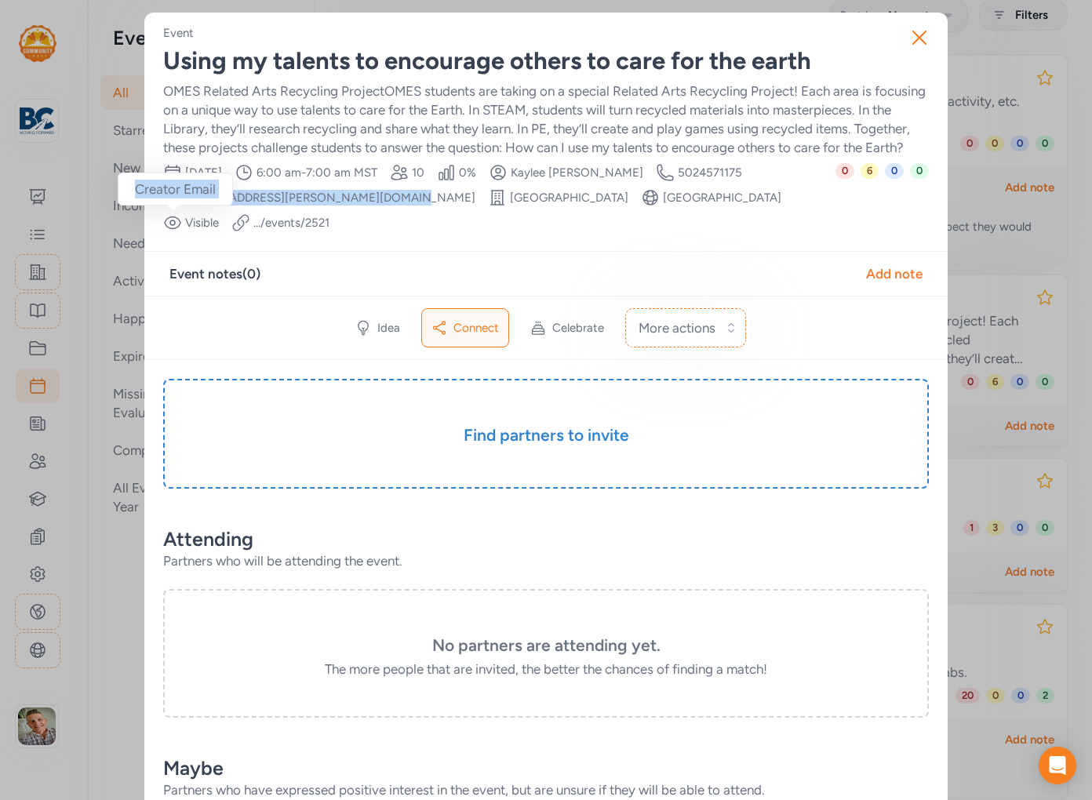
drag, startPoint x: 381, startPoint y: 217, endPoint x: 181, endPoint y: 224, distance: 200.2
click at [181, 224] on div "Date [DATE] Time Range 6:00 am - 7:00 am MST Partner slots 10 Percent filled 0 …" at bounding box center [499, 197] width 672 height 69
click at [918, 38] on icon "button" at bounding box center [919, 37] width 13 height 13
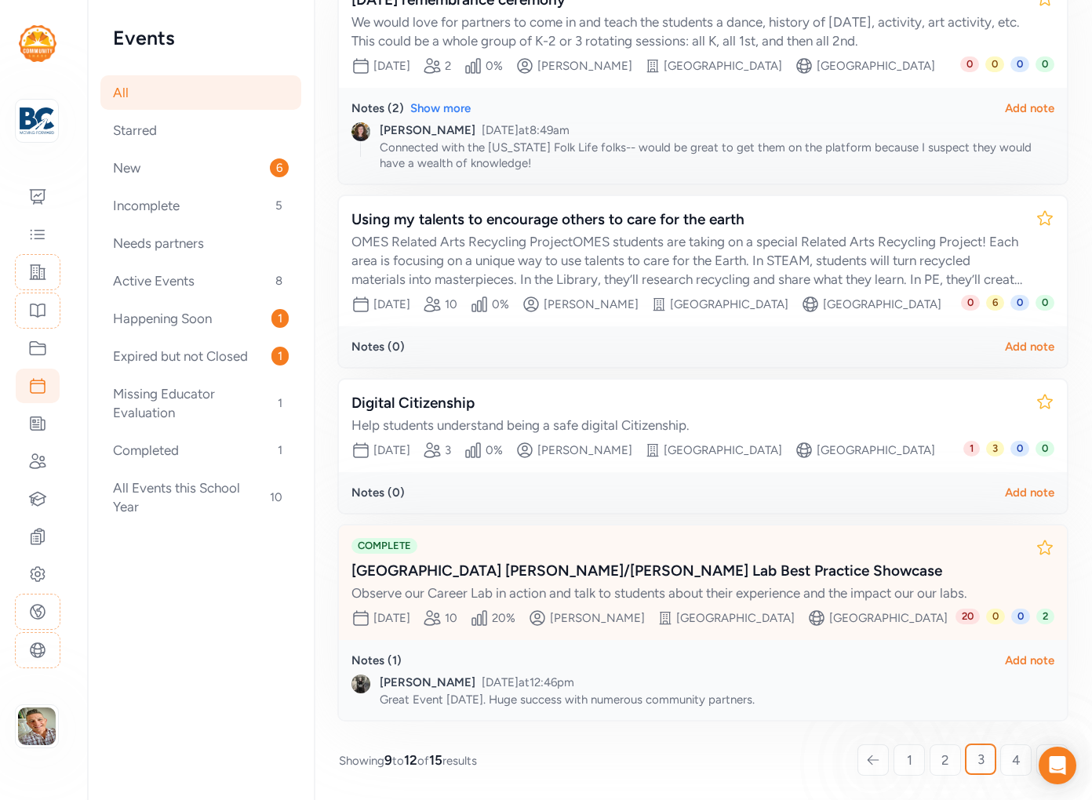
scroll to position [396, 0]
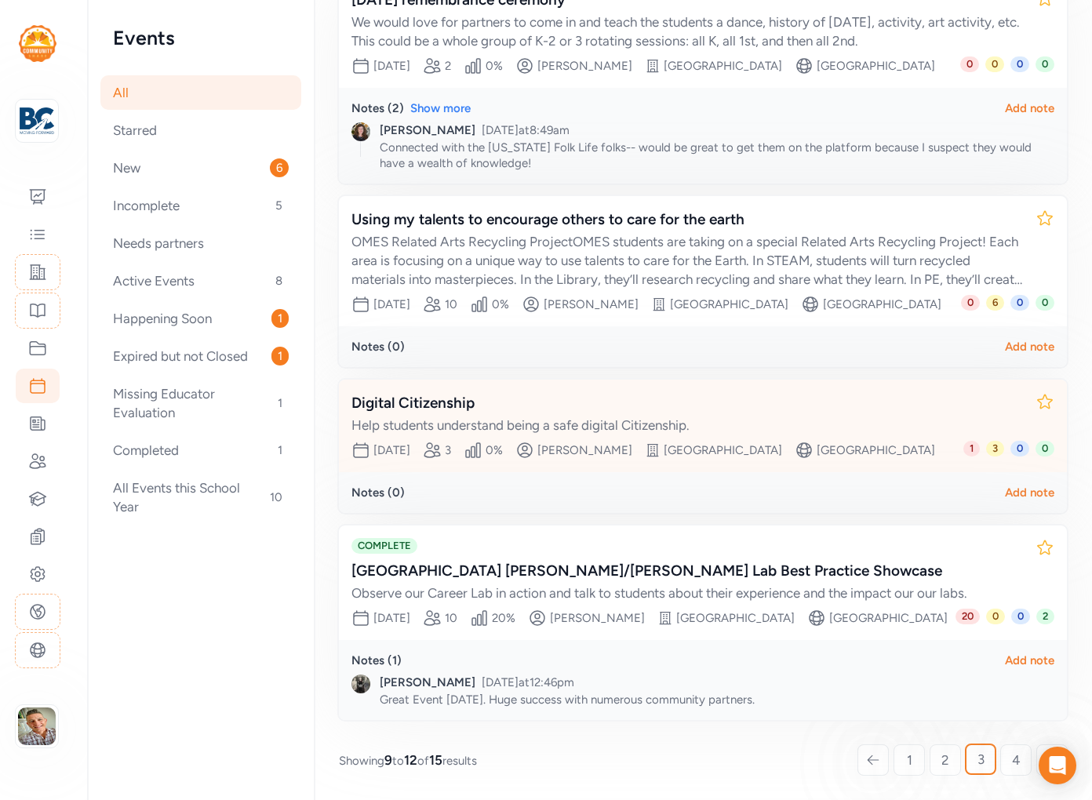
click at [693, 392] on div "Digital Citizenship" at bounding box center [688, 403] width 672 height 22
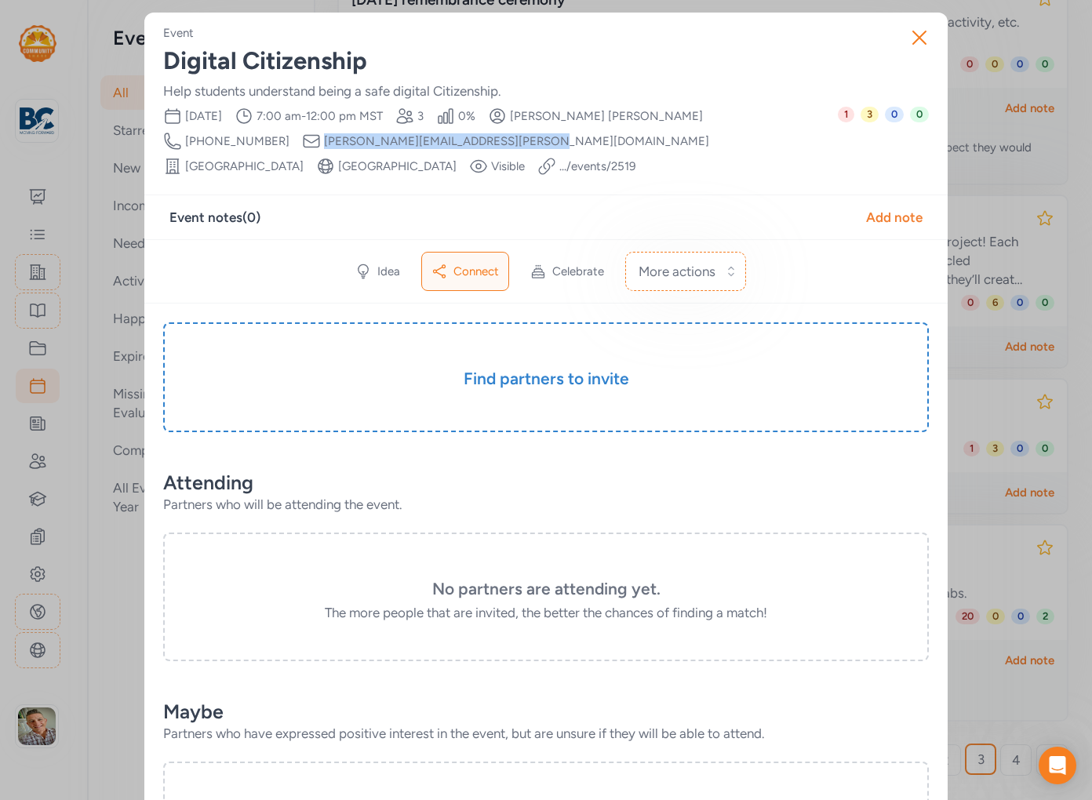
drag, startPoint x: 377, startPoint y: 144, endPoint x: 188, endPoint y: 130, distance: 189.6
click at [188, 130] on div "Date [DATE] Time Range 7:00 am - 12:00 pm MST Partner slots 3 Percent filled 0 …" at bounding box center [500, 141] width 675 height 69
click at [925, 42] on icon "button" at bounding box center [919, 37] width 25 height 25
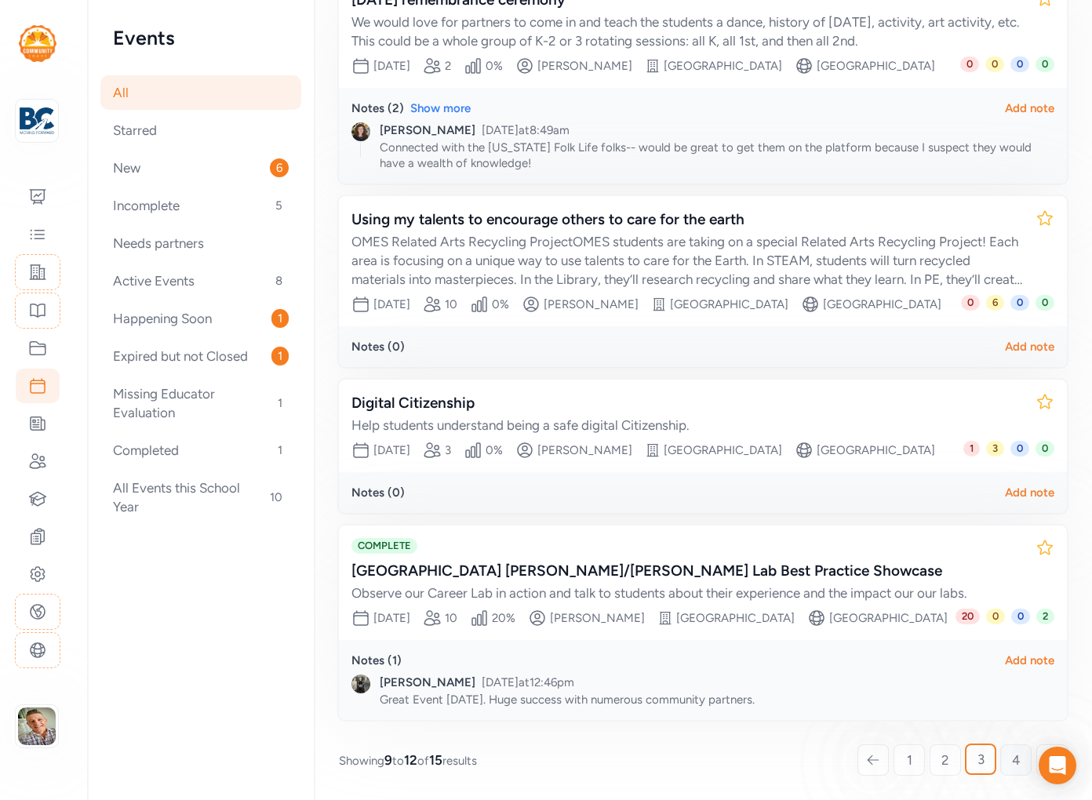
click at [1013, 753] on span "4" at bounding box center [1016, 760] width 9 height 19
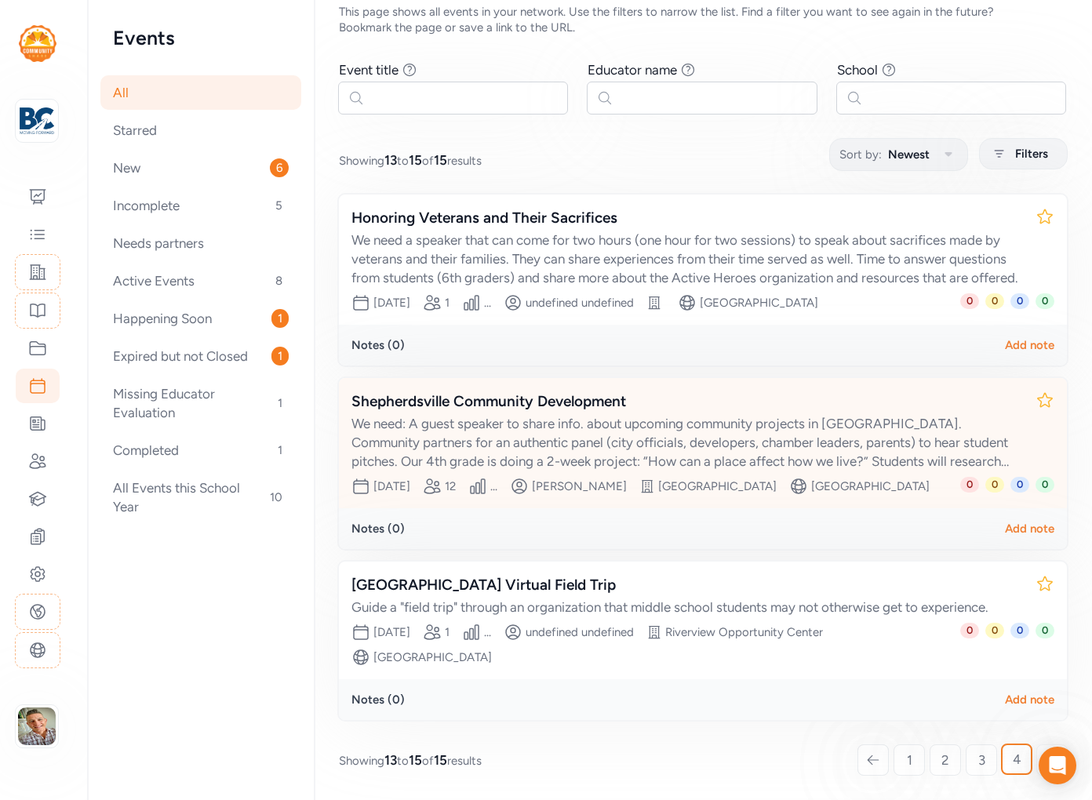
scroll to position [211, 0]
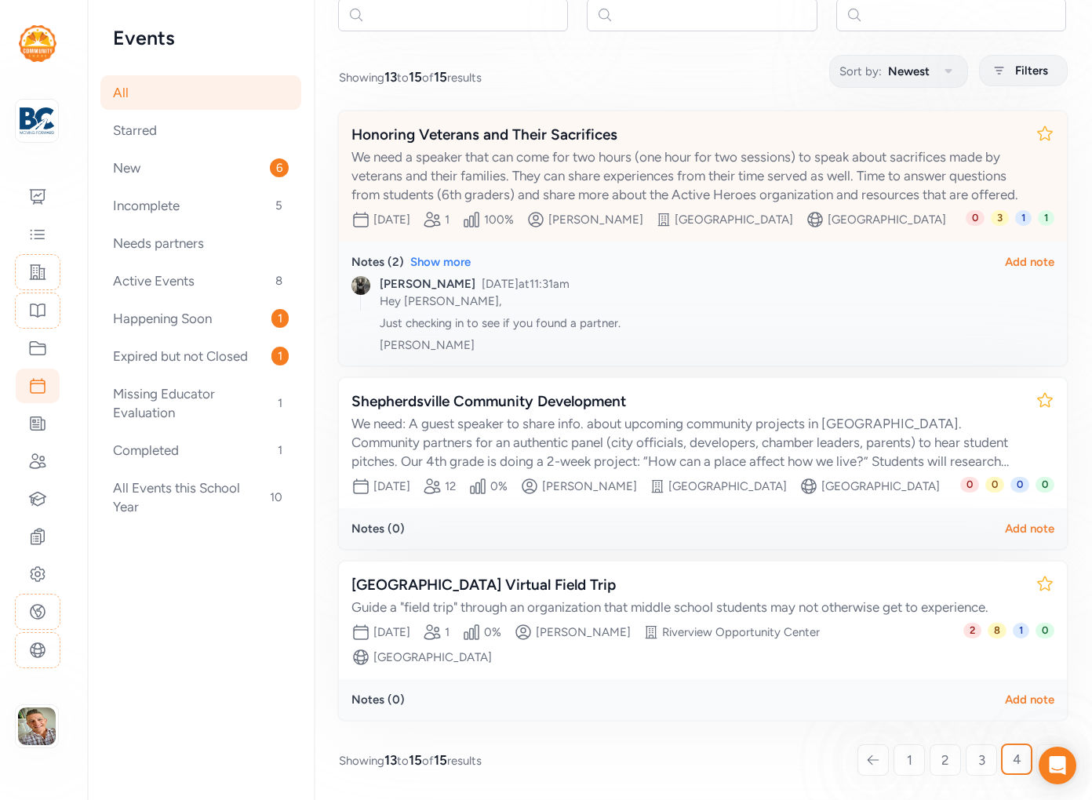
click at [743, 148] on div "We need a speaker that can come for two hours (one hour for two sessions) to sp…" at bounding box center [688, 176] width 672 height 56
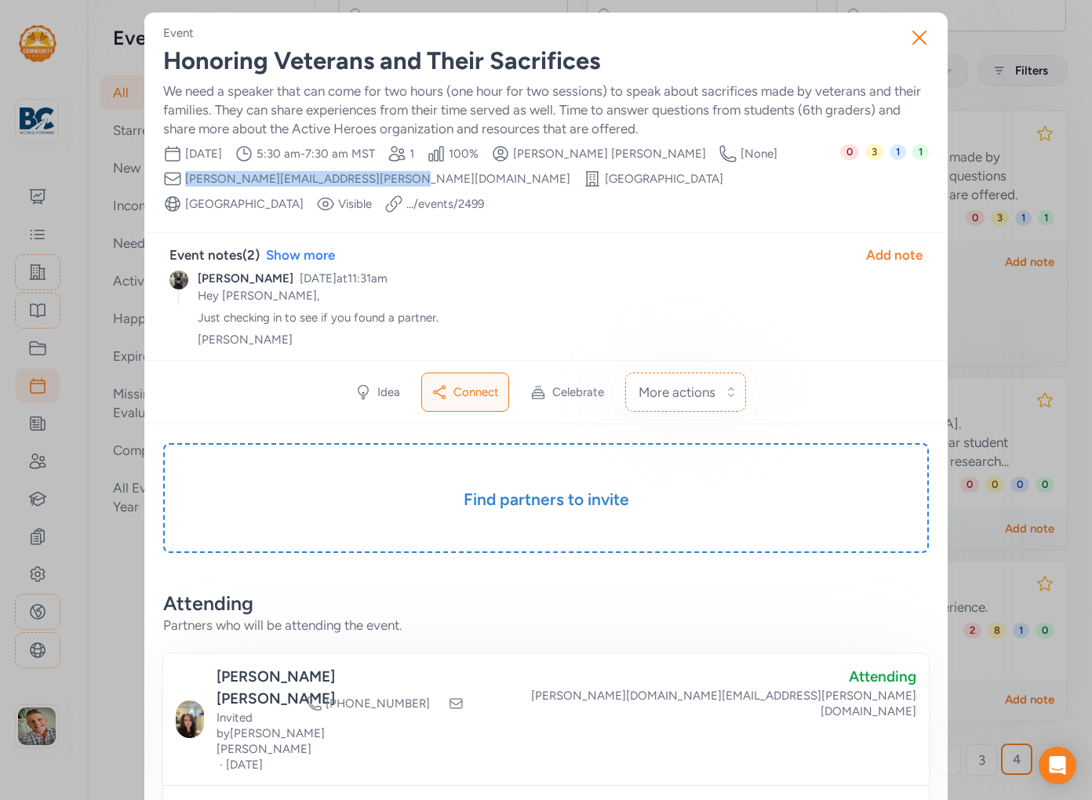
drag, startPoint x: 373, startPoint y: 179, endPoint x: 184, endPoint y: 177, distance: 188.3
click at [184, 177] on div "Date [DATE] Time Range 5:30 am - 7:30 am MST Partner slots 1 Percent filled 100…" at bounding box center [501, 178] width 677 height 69
click at [920, 38] on icon "button" at bounding box center [919, 37] width 13 height 13
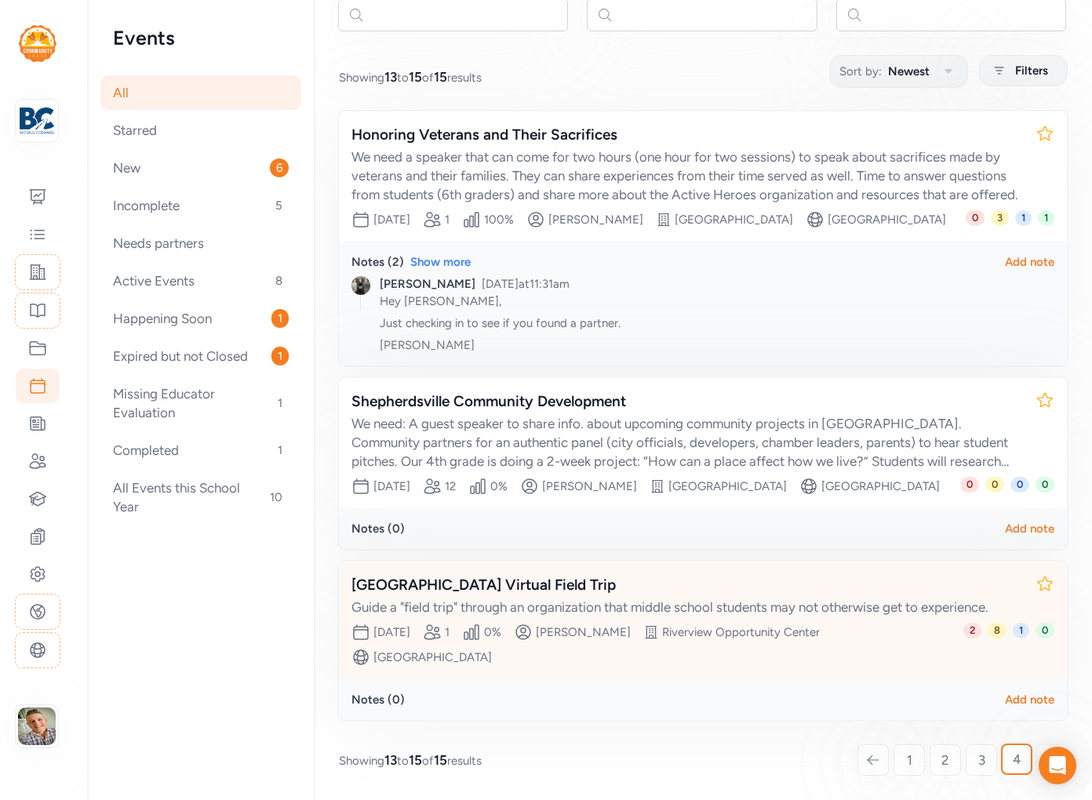
click at [592, 631] on div "[PERSON_NAME]" at bounding box center [583, 633] width 95 height 16
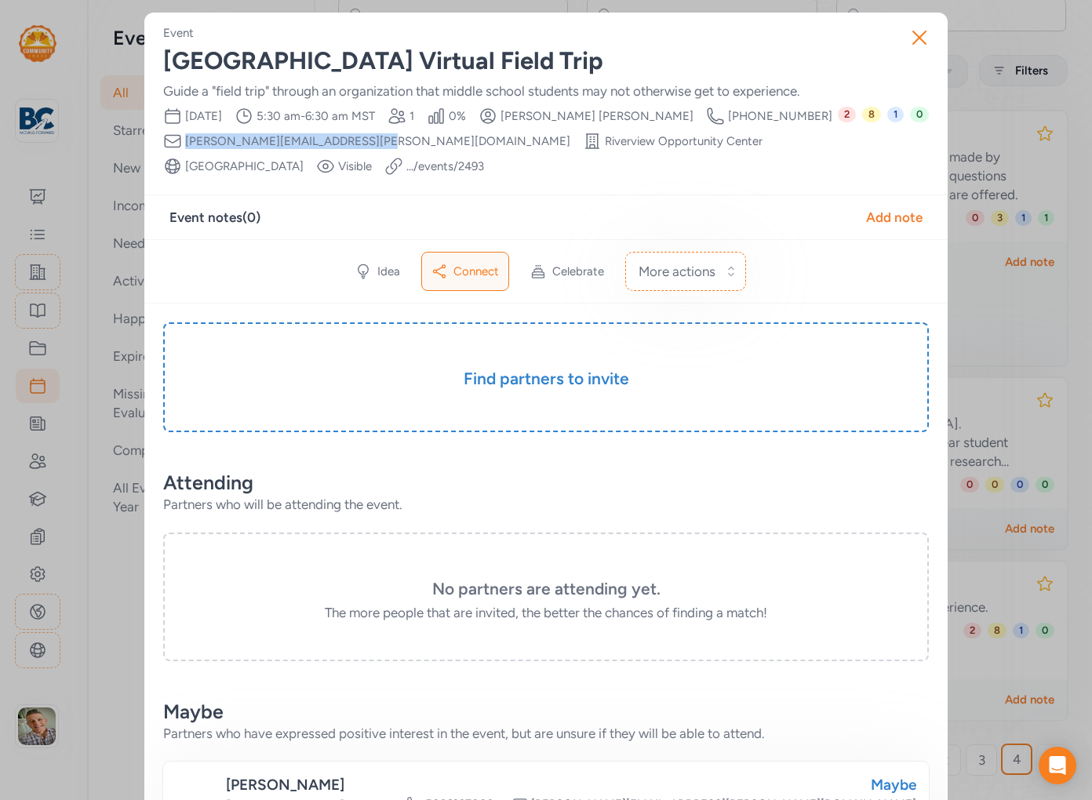
drag, startPoint x: 347, startPoint y: 141, endPoint x: 184, endPoint y: 144, distance: 162.4
click at [184, 144] on div "Date [DATE] Time Range 5:30 am - 6:30 am MST Partner slots 1 Percent filled 0 %…" at bounding box center [500, 141] width 675 height 69
